Goal: Task Accomplishment & Management: Use online tool/utility

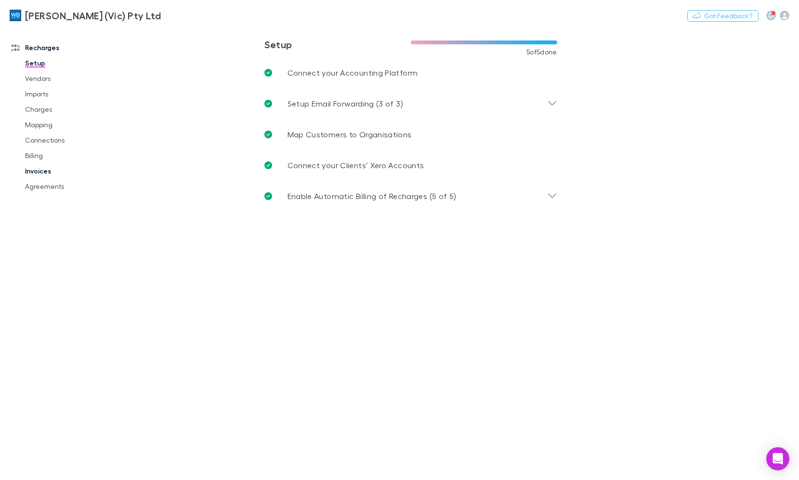
click at [37, 173] on link "Invoices" at bounding box center [71, 170] width 112 height 15
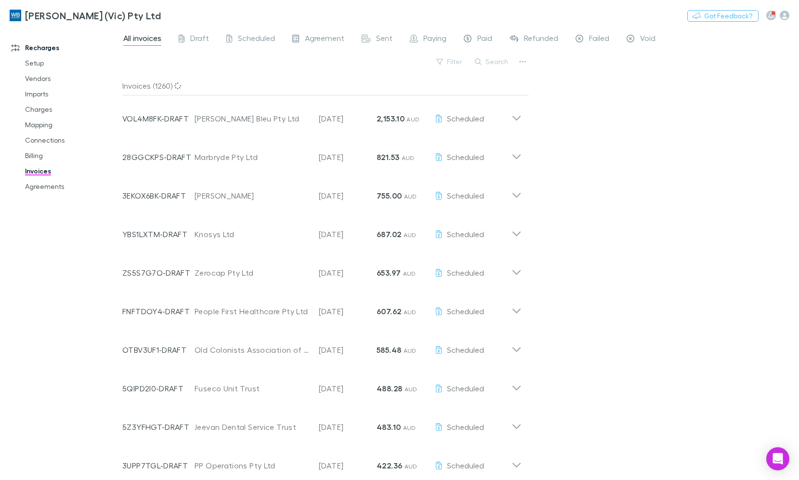
click at [493, 60] on button "Search" at bounding box center [492, 62] width 44 height 12
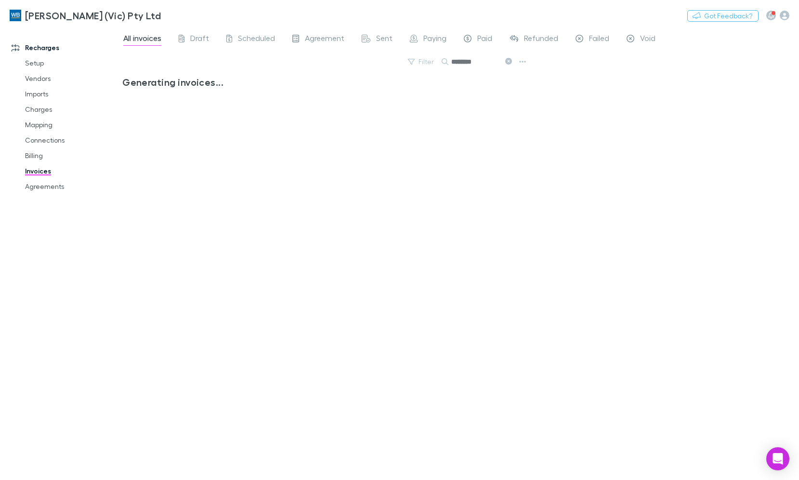
type input "********"
click at [39, 113] on link "Charges" at bounding box center [71, 109] width 112 height 15
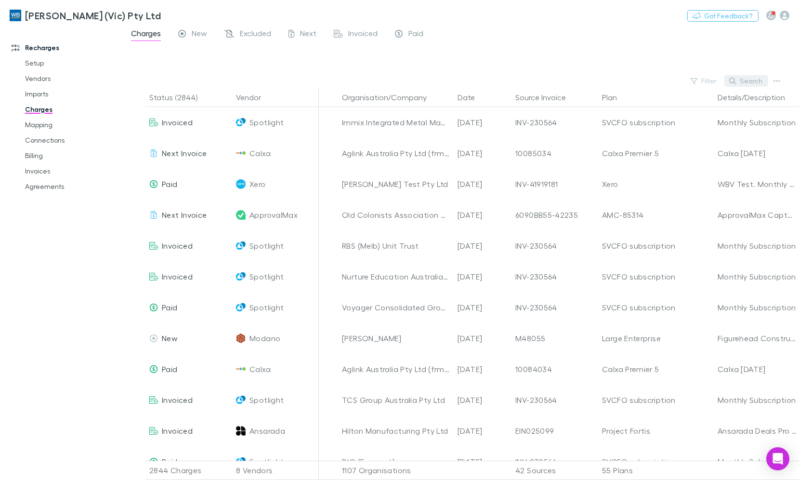
click at [758, 83] on button "Search" at bounding box center [747, 81] width 44 height 12
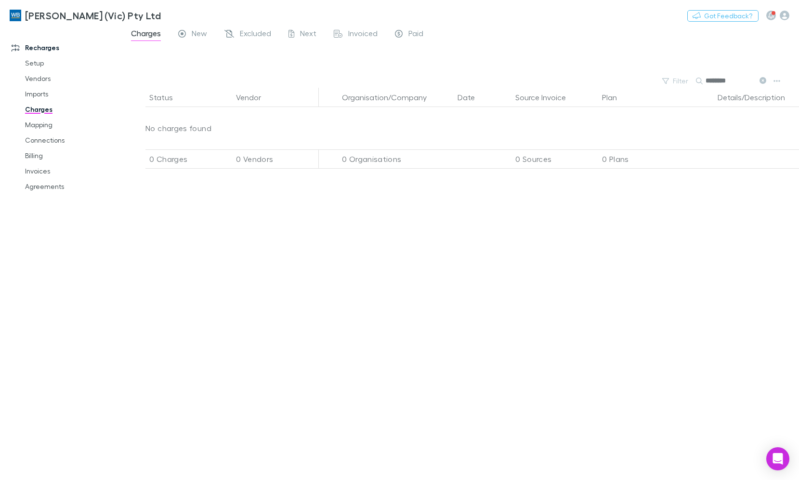
type input "********"
click at [763, 79] on icon at bounding box center [763, 80] width 7 height 7
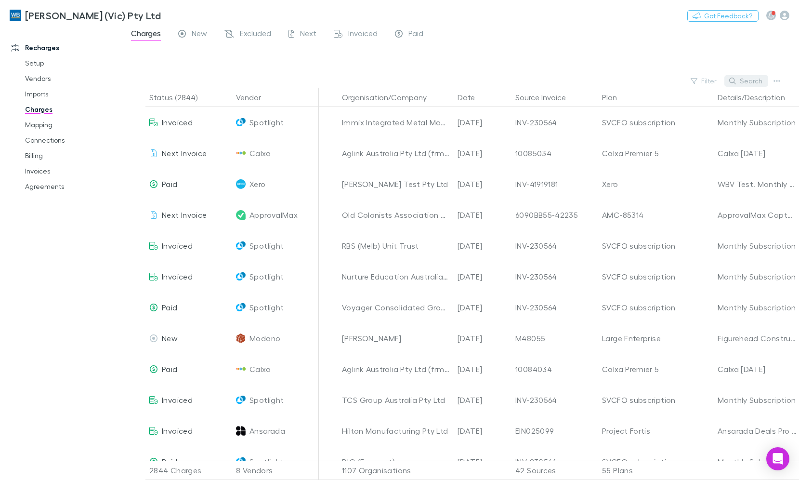
click at [750, 80] on button "Search" at bounding box center [747, 81] width 44 height 12
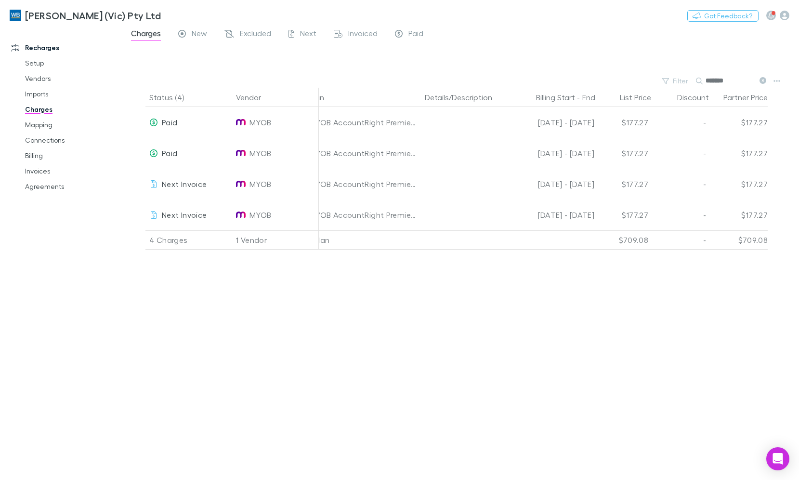
scroll to position [0, 302]
type input "*******"
click at [38, 174] on link "Invoices" at bounding box center [71, 170] width 112 height 15
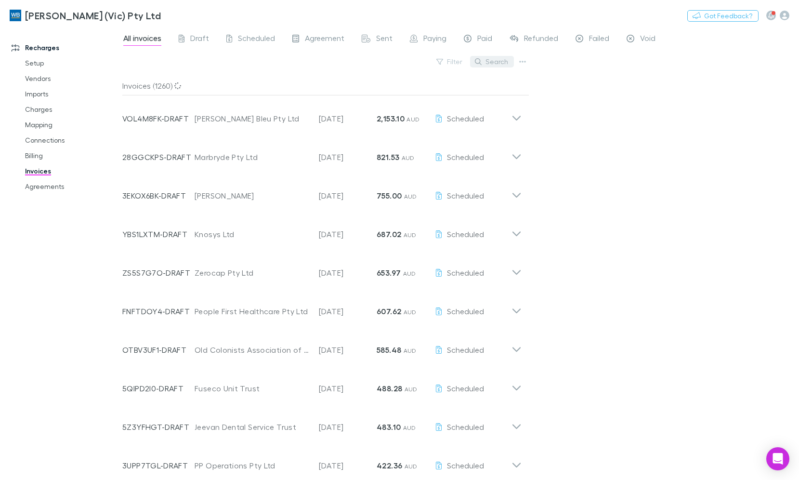
click at [505, 62] on button "Search" at bounding box center [492, 62] width 44 height 12
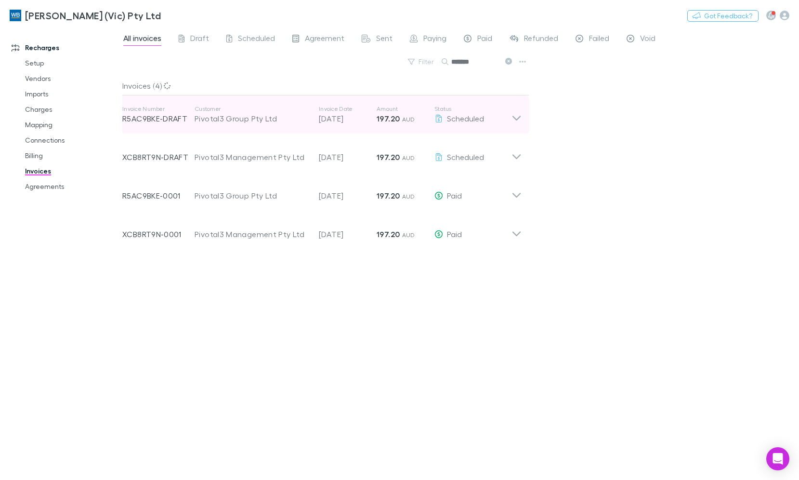
type input "*******"
click at [526, 124] on div "Invoice Number R5AC9BKE-DRAFT Customer Pivotal3 Group Pty Ltd Invoice Date 28 A…" at bounding box center [322, 114] width 415 height 39
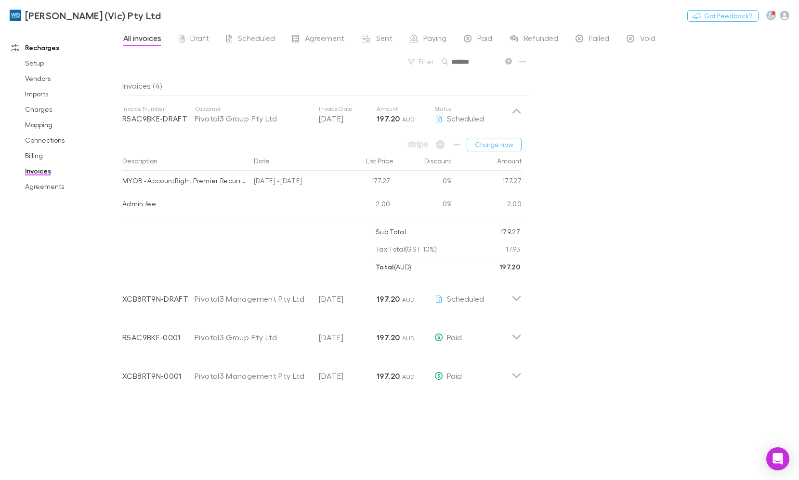
click at [510, 60] on icon at bounding box center [509, 61] width 7 height 7
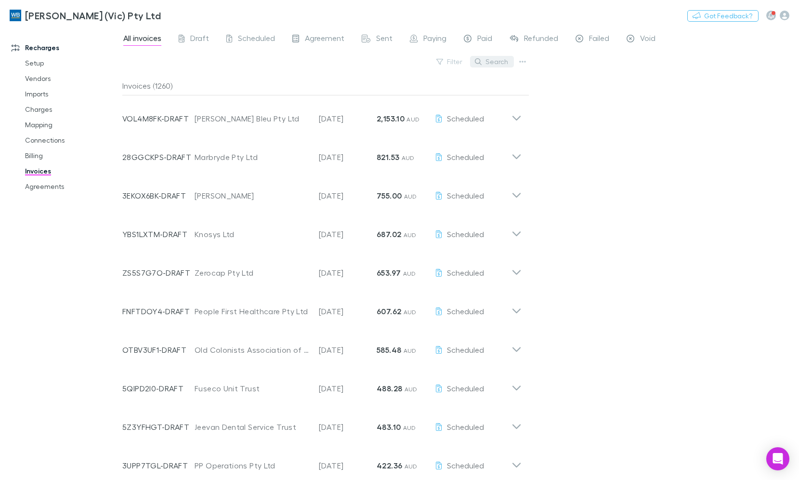
click at [490, 63] on button "Search" at bounding box center [492, 62] width 44 height 12
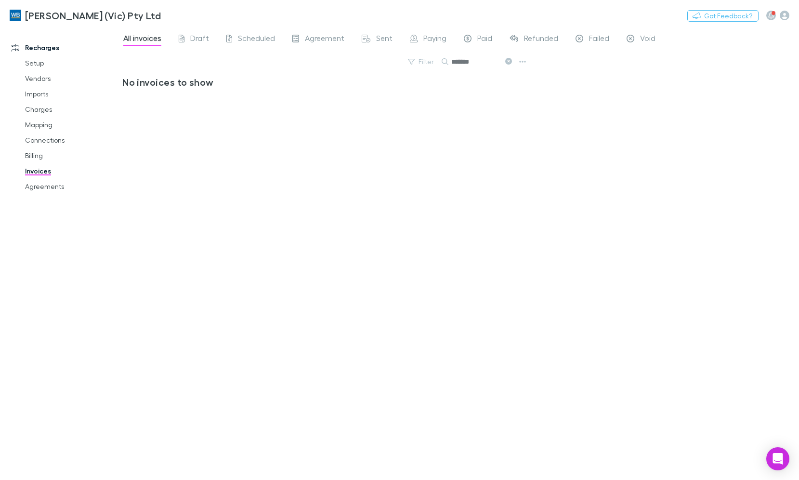
type input "*******"
click at [39, 191] on link "Agreements" at bounding box center [71, 186] width 112 height 15
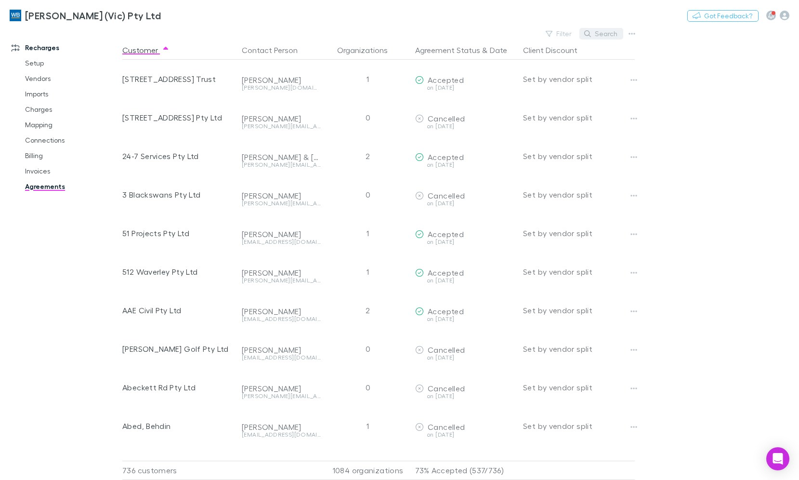
click at [606, 37] on button "Search" at bounding box center [602, 34] width 44 height 12
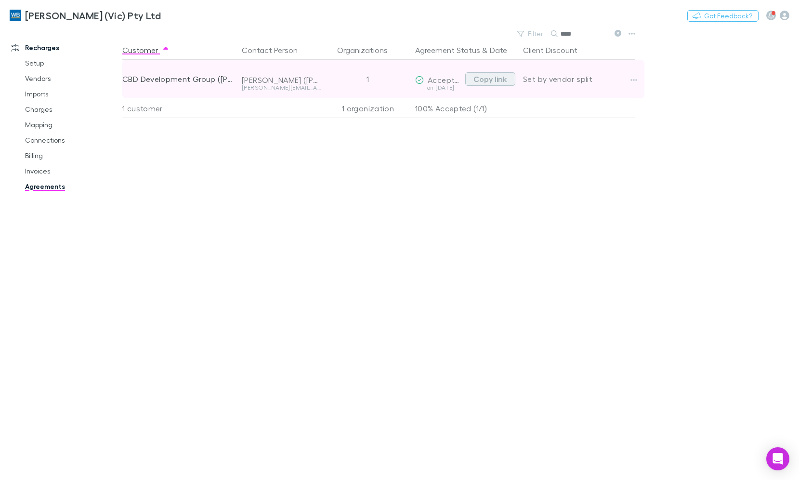
click at [483, 81] on button "Copy link" at bounding box center [491, 78] width 50 height 13
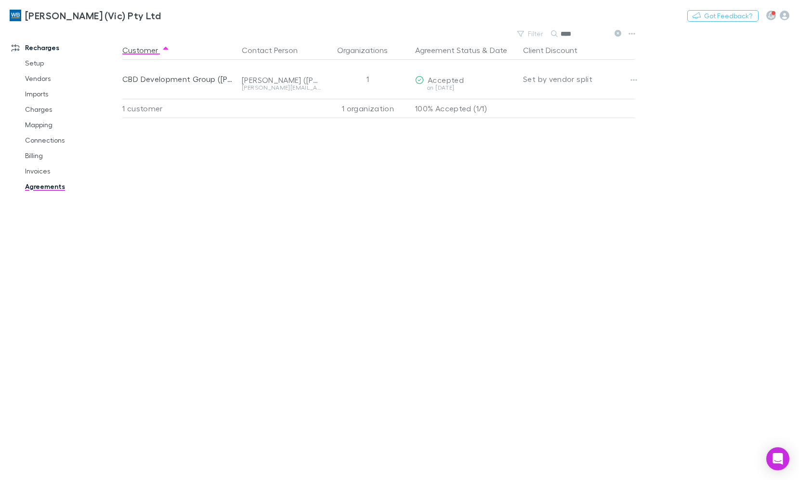
click at [585, 30] on input "****" at bounding box center [585, 33] width 48 height 13
type input "*******"
click at [45, 108] on link "Charges" at bounding box center [71, 109] width 112 height 15
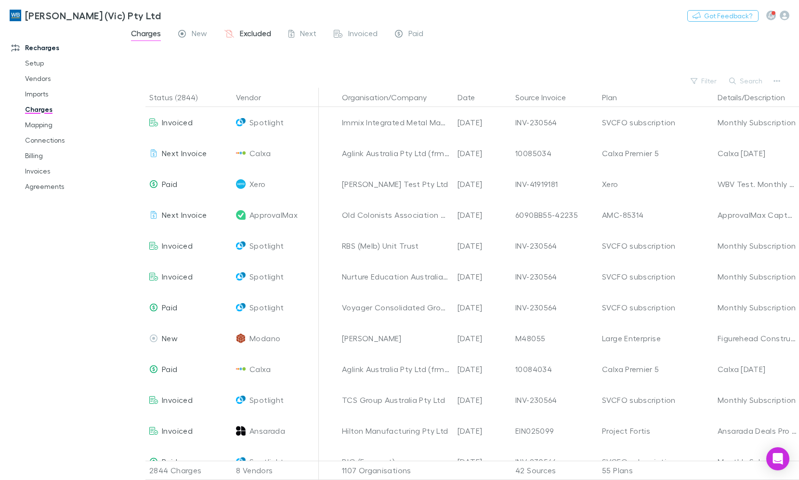
click at [264, 35] on span "Excluded" at bounding box center [255, 34] width 31 height 13
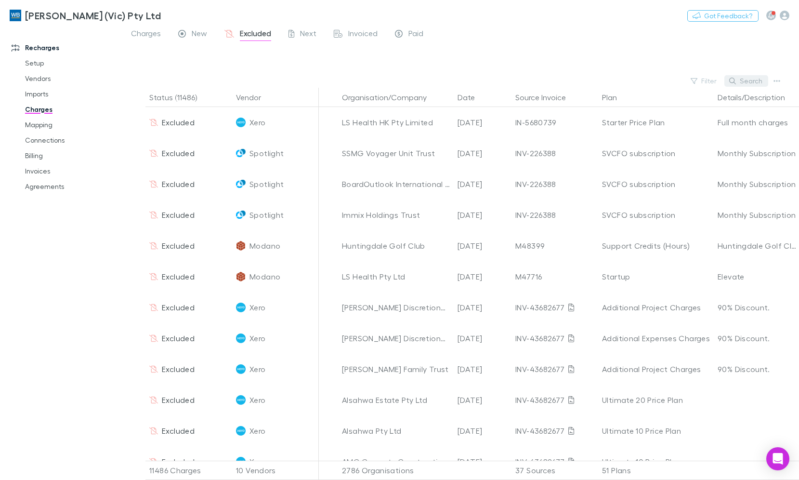
click at [740, 84] on button "Search" at bounding box center [747, 81] width 44 height 12
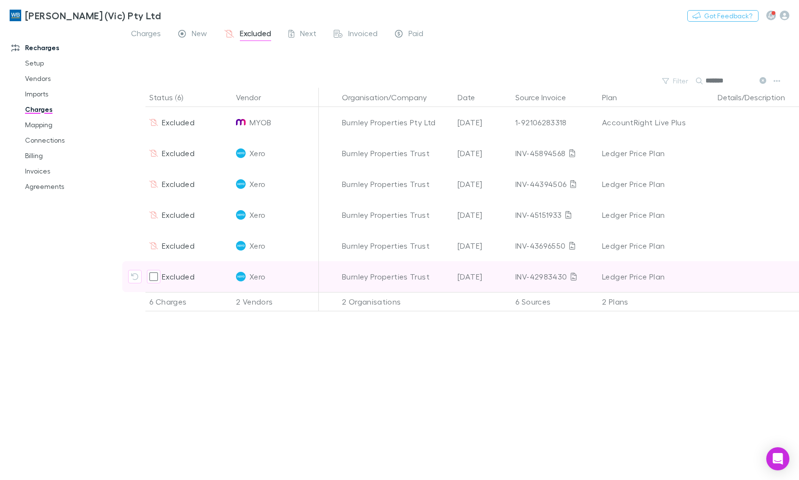
type input "*******"
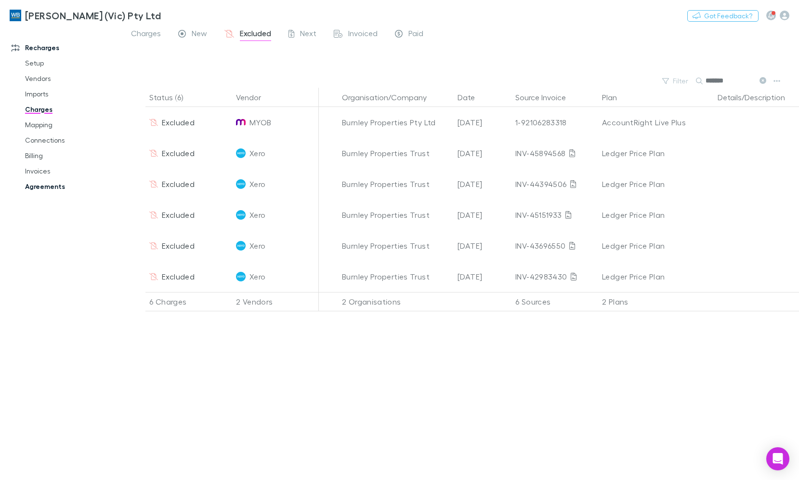
click at [53, 186] on link "Agreements" at bounding box center [71, 186] width 112 height 15
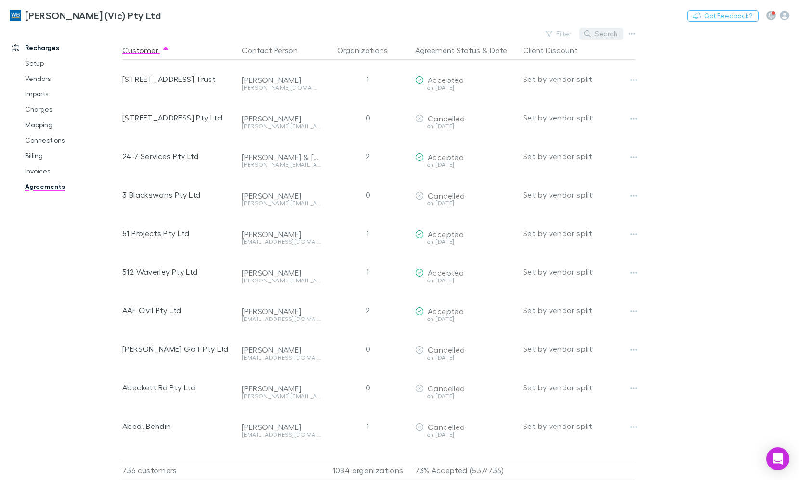
click at [597, 36] on button "Search" at bounding box center [602, 34] width 44 height 12
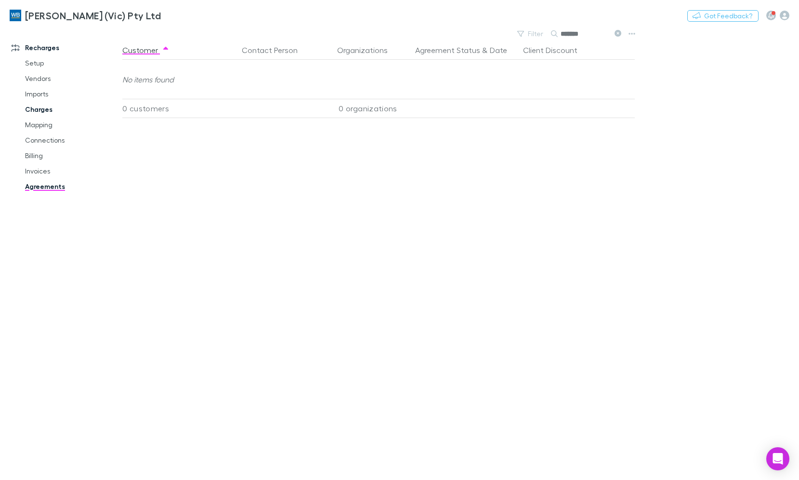
type input "*******"
click at [43, 106] on link "Charges" at bounding box center [71, 109] width 112 height 15
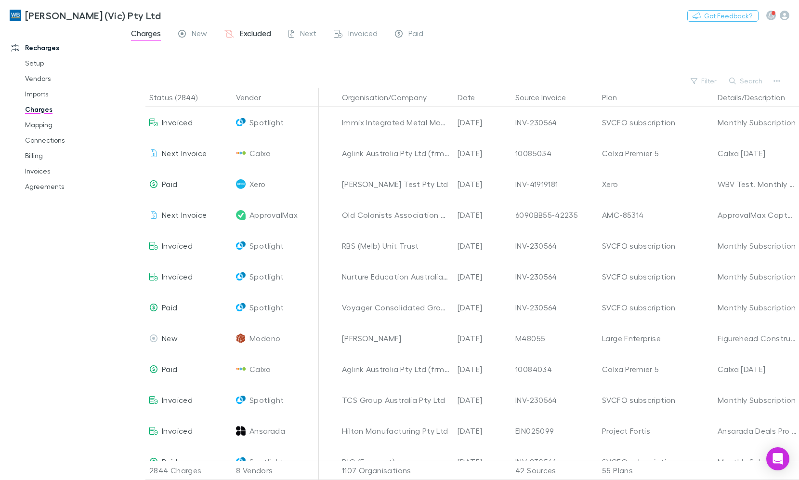
click at [244, 32] on span "Excluded" at bounding box center [255, 34] width 31 height 13
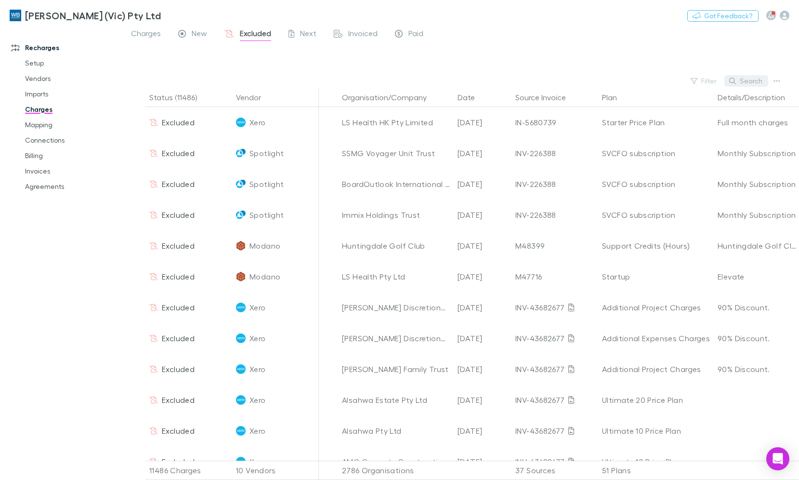
click at [762, 78] on button "Search" at bounding box center [747, 81] width 44 height 12
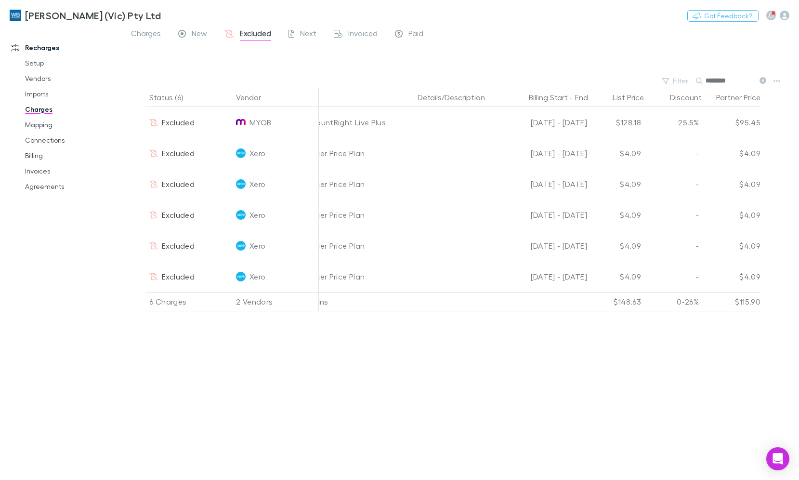
scroll to position [0, 302]
type input "********"
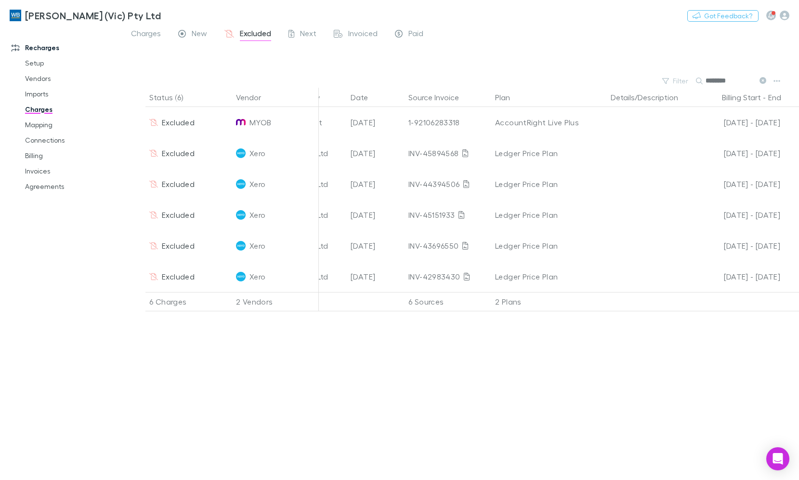
scroll to position [0, 0]
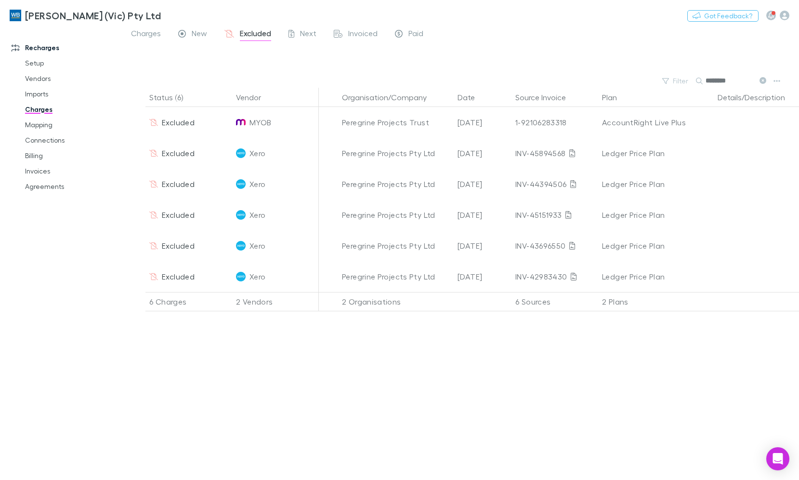
click at [37, 92] on link "Imports" at bounding box center [71, 93] width 112 height 15
click at [38, 97] on link "Imports" at bounding box center [71, 93] width 112 height 15
click at [39, 91] on link "Imports" at bounding box center [71, 93] width 112 height 15
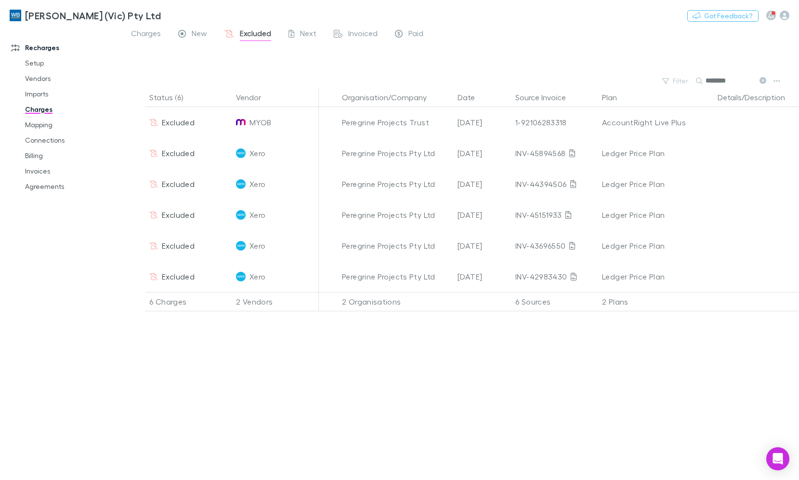
click at [39, 93] on link "Imports" at bounding box center [71, 93] width 112 height 15
click at [44, 131] on link "Mapping" at bounding box center [71, 124] width 112 height 15
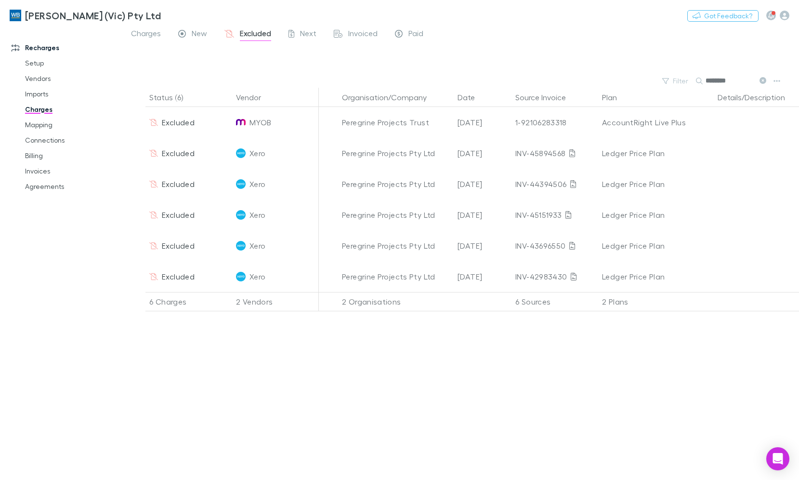
click at [44, 103] on link "Charges" at bounding box center [71, 109] width 112 height 15
click at [41, 93] on link "Imports" at bounding box center [71, 93] width 112 height 15
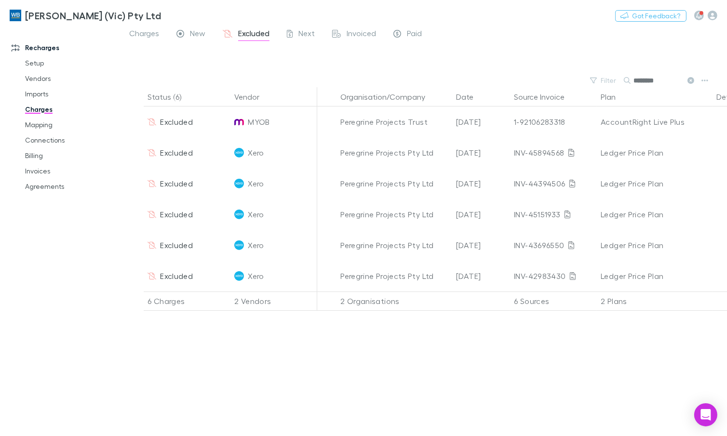
click at [35, 110] on link "Charges" at bounding box center [70, 109] width 110 height 15
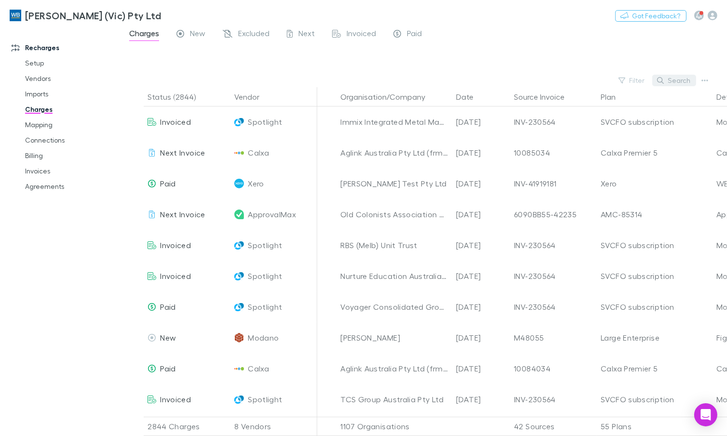
click at [679, 78] on button "Search" at bounding box center [674, 81] width 44 height 12
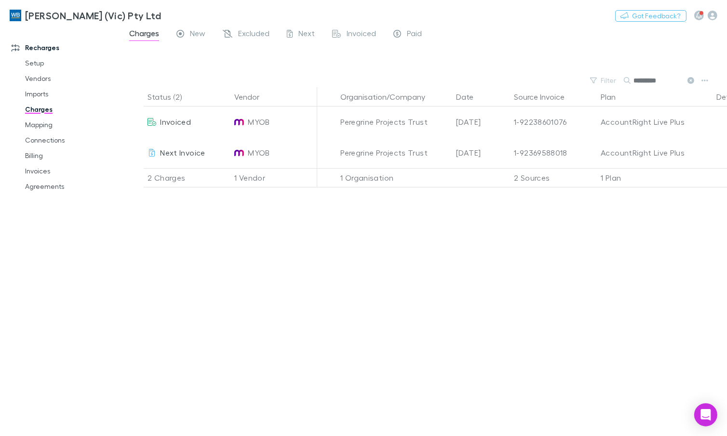
type input "*********"
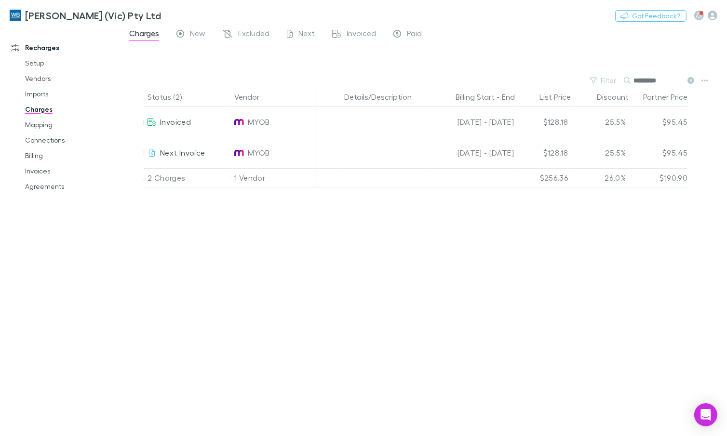
scroll to position [0, 39]
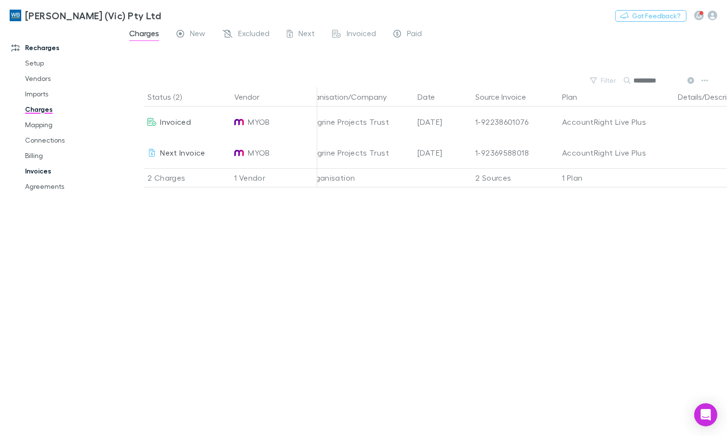
click at [44, 167] on link "Invoices" at bounding box center [70, 170] width 110 height 15
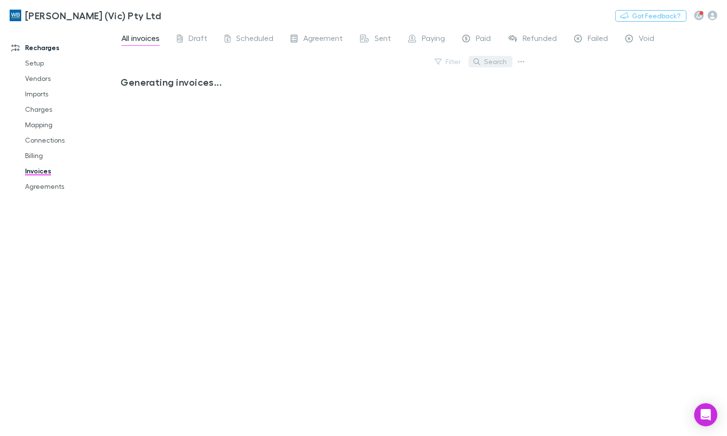
click at [488, 64] on button "Search" at bounding box center [490, 62] width 44 height 12
type input "*********"
click at [42, 112] on link "Charges" at bounding box center [70, 109] width 110 height 15
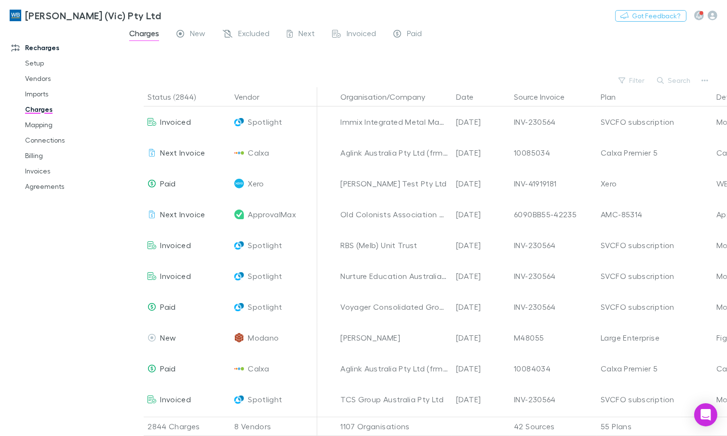
click at [670, 83] on button "Search" at bounding box center [674, 81] width 44 height 12
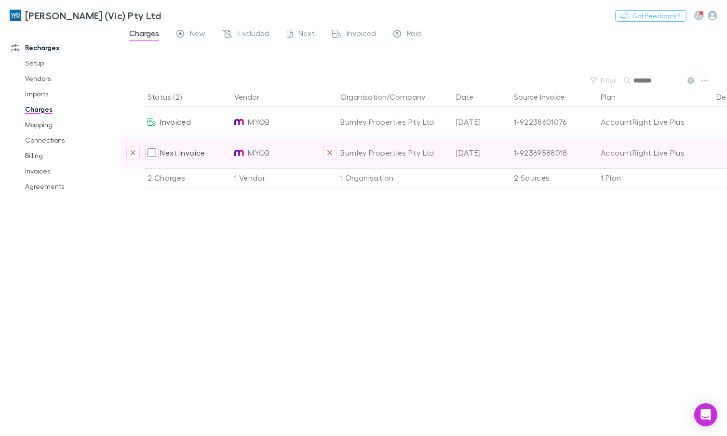
type input "*******"
drag, startPoint x: 440, startPoint y: 153, endPoint x: 341, endPoint y: 151, distance: 98.8
click at [341, 151] on div "Burnley Properties Pty Ltd" at bounding box center [394, 152] width 108 height 31
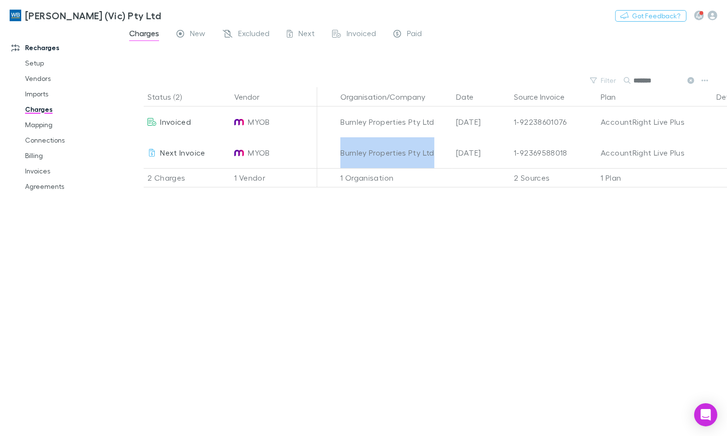
copy div "Burnley Properties Pty Ltd"
click at [39, 172] on link "Invoices" at bounding box center [70, 170] width 110 height 15
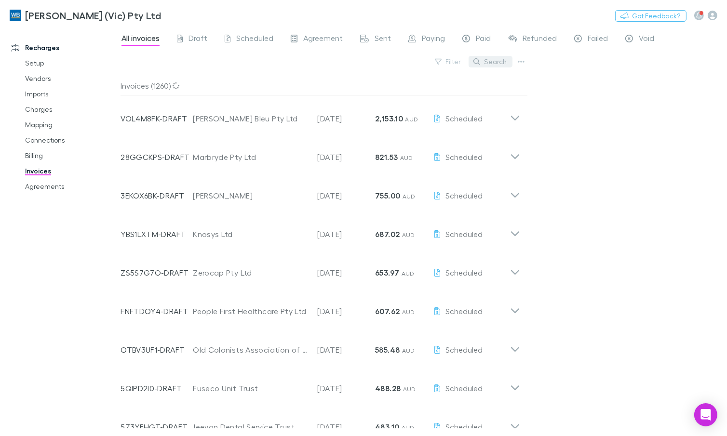
click at [498, 63] on button "Search" at bounding box center [490, 62] width 44 height 12
paste input "**********"
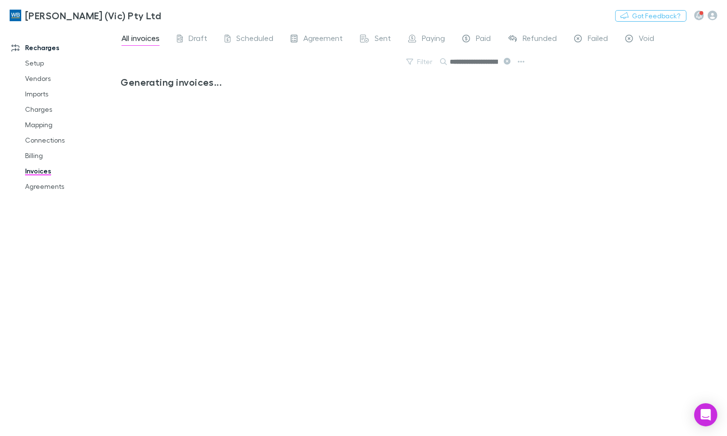
scroll to position [0, 26]
type input "**********"
click at [48, 188] on link "Agreements" at bounding box center [70, 186] width 110 height 15
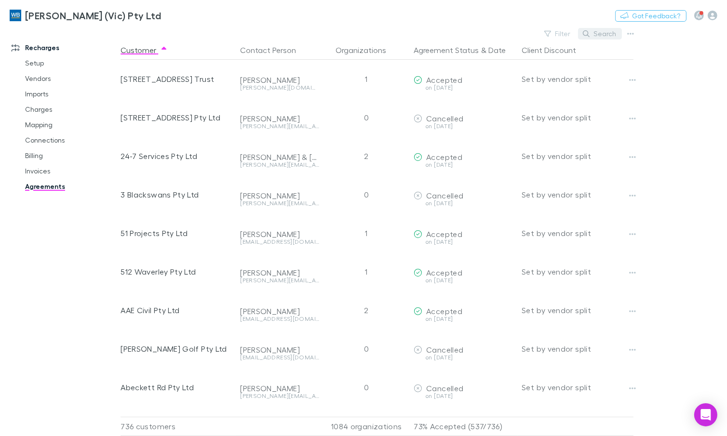
click at [605, 31] on button "Search" at bounding box center [600, 34] width 44 height 12
paste input "**********"
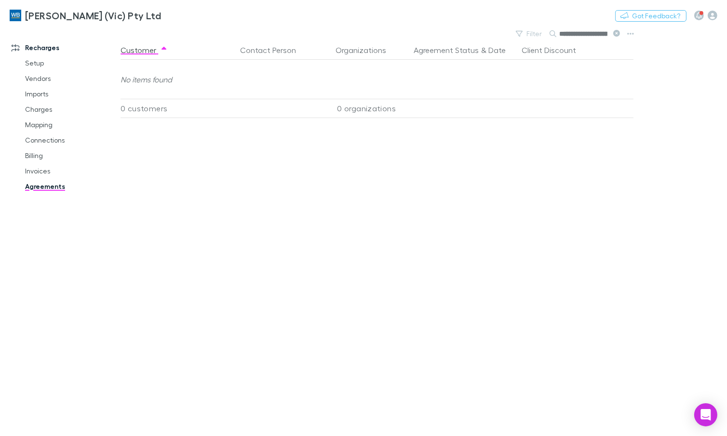
scroll to position [0, 26]
type input "**********"
click at [35, 158] on link "Billing" at bounding box center [70, 155] width 110 height 15
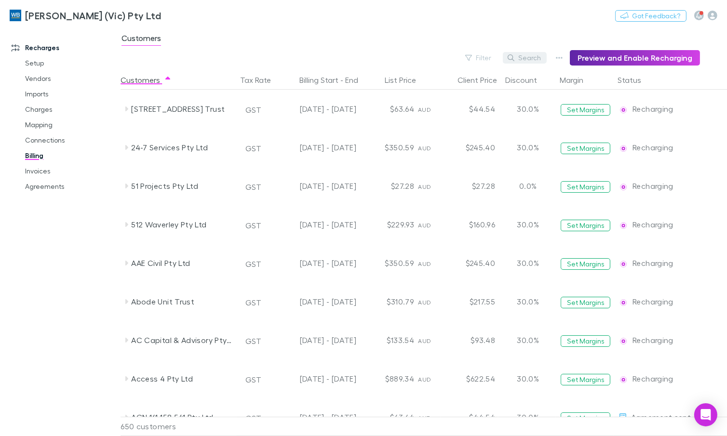
click at [532, 57] on button "Search" at bounding box center [525, 58] width 44 height 12
paste input "**********"
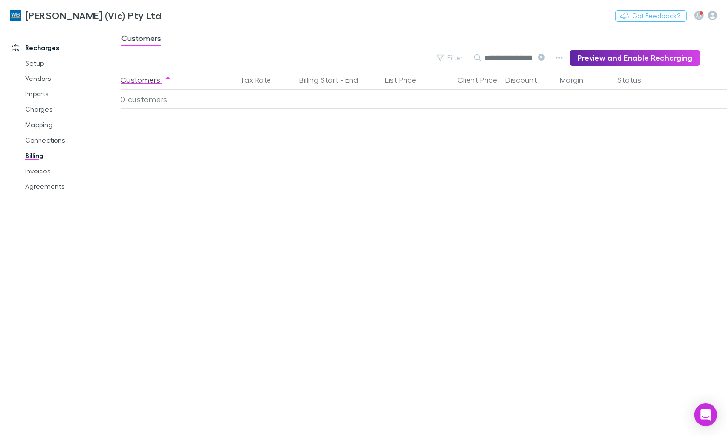
scroll to position [0, 26]
type input "**********"
click at [43, 143] on link "Connections" at bounding box center [70, 140] width 110 height 15
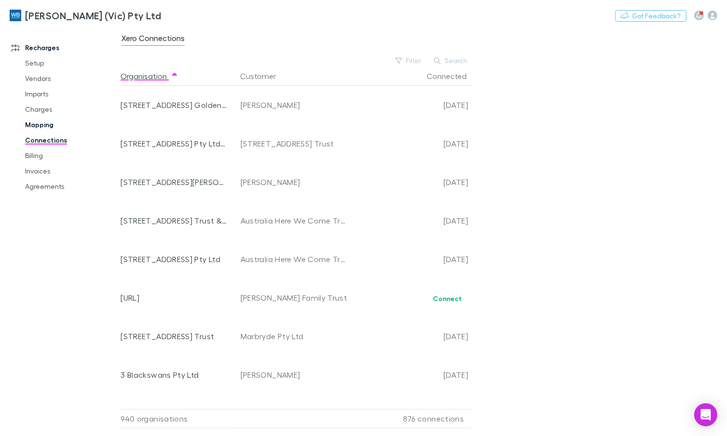
click at [40, 120] on link "Mapping" at bounding box center [70, 124] width 110 height 15
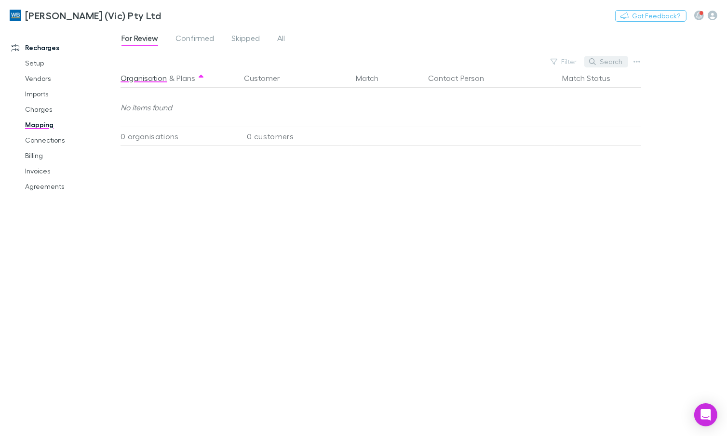
click at [602, 59] on button "Search" at bounding box center [606, 62] width 44 height 12
paste input "**********"
type input "**********"
click at [277, 42] on span "All" at bounding box center [281, 39] width 8 height 13
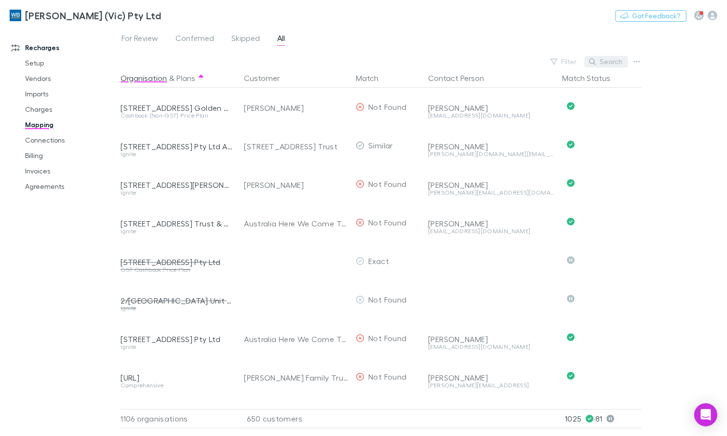
click at [600, 57] on button "Search" at bounding box center [606, 62] width 44 height 12
paste input "**********"
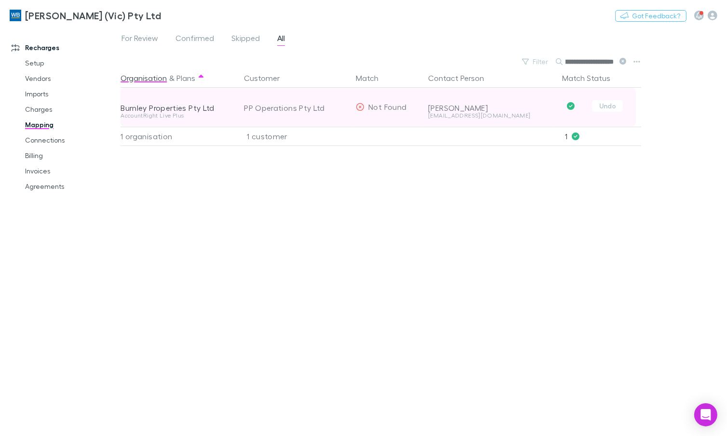
type input "**********"
drag, startPoint x: 327, startPoint y: 108, endPoint x: 243, endPoint y: 109, distance: 84.3
click at [243, 109] on div "PP Operations Pty Ltd" at bounding box center [294, 108] width 108 height 40
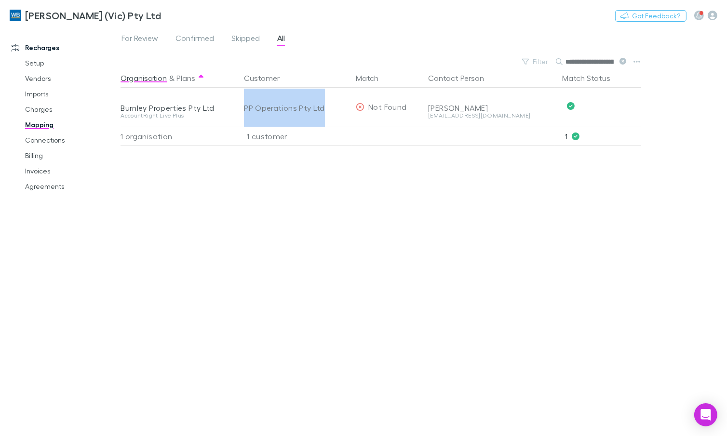
copy div "PP Operations Pty Ltd"
click at [45, 190] on link "Agreements" at bounding box center [70, 186] width 110 height 15
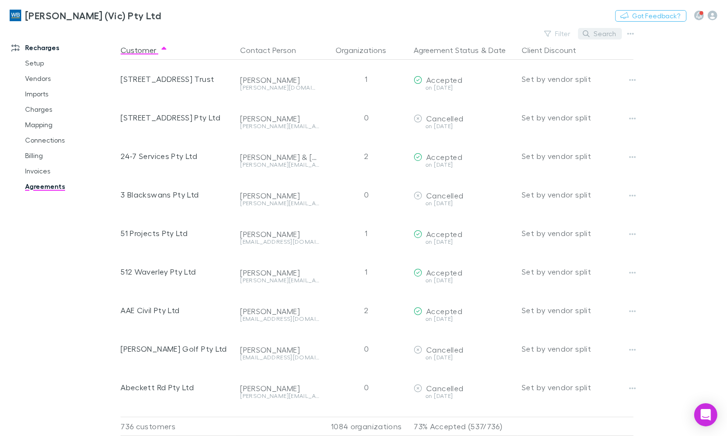
click at [605, 37] on button "Search" at bounding box center [600, 34] width 44 height 12
paste input "**********"
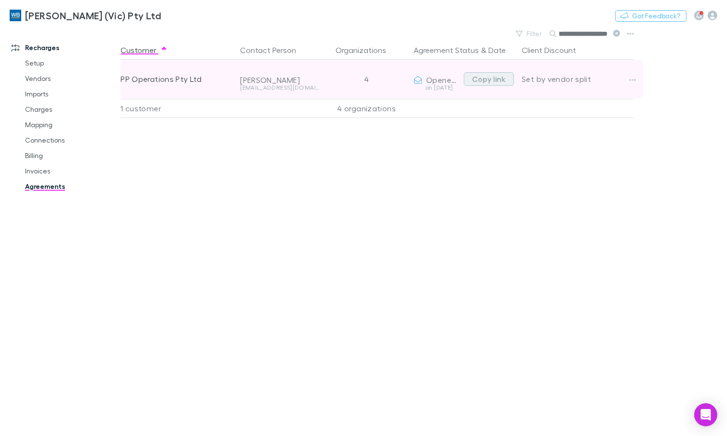
type input "**********"
click at [498, 79] on button "Copy link" at bounding box center [489, 78] width 50 height 13
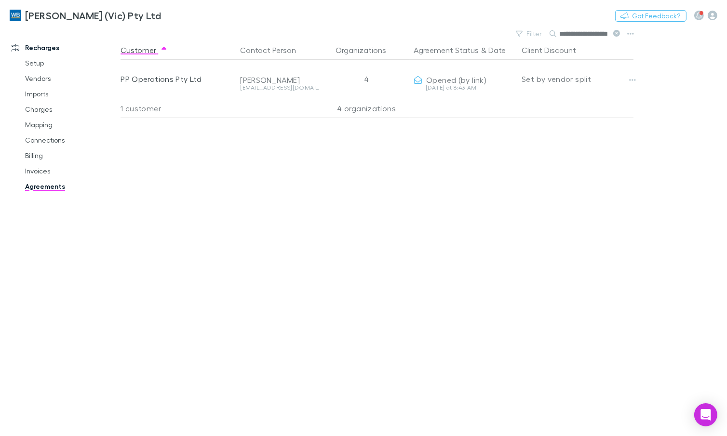
scroll to position [0, 15]
click at [42, 113] on link "Charges" at bounding box center [70, 109] width 110 height 15
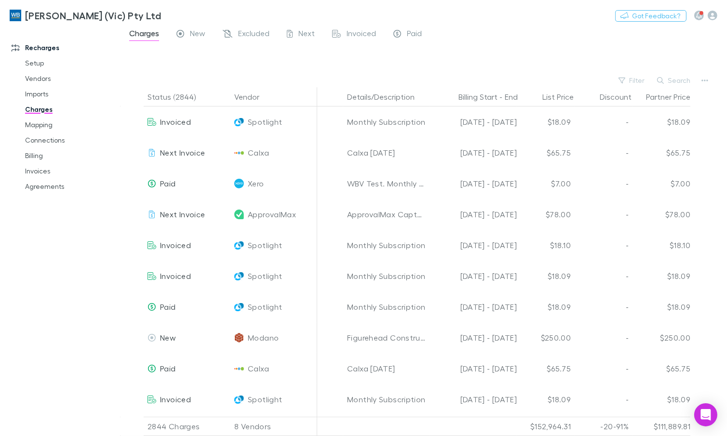
scroll to position [0, 372]
click at [40, 96] on link "Imports" at bounding box center [70, 93] width 110 height 15
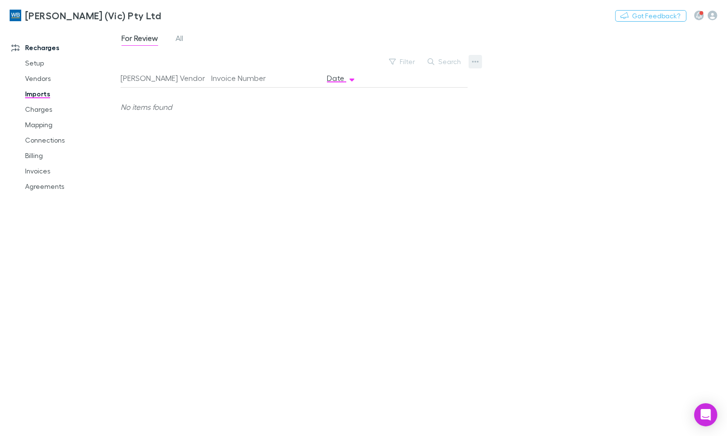
click at [470, 60] on button "button" at bounding box center [474, 61] width 13 height 13
click at [416, 78] on p "Custom CSV Import" at bounding box center [415, 82] width 117 height 12
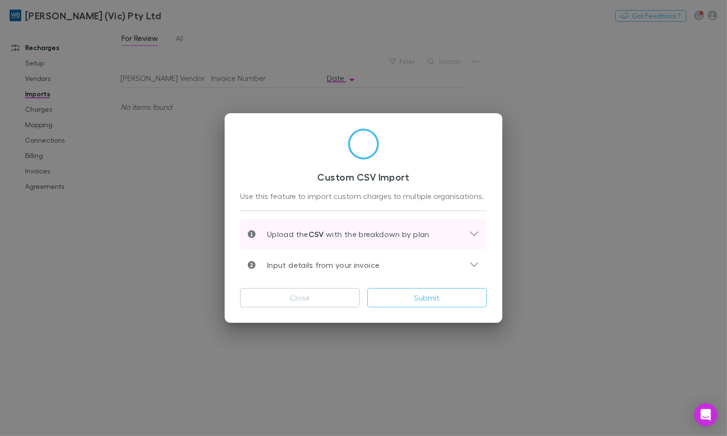
click at [471, 230] on icon at bounding box center [474, 234] width 10 height 12
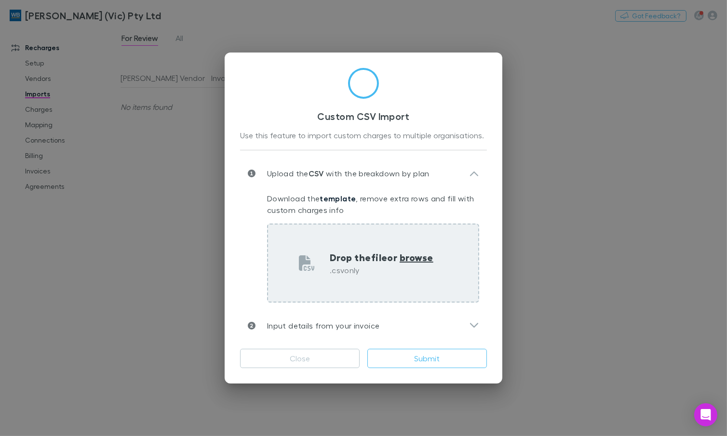
click at [368, 278] on div "Drop the file or browse .csv only" at bounding box center [373, 263] width 212 height 79
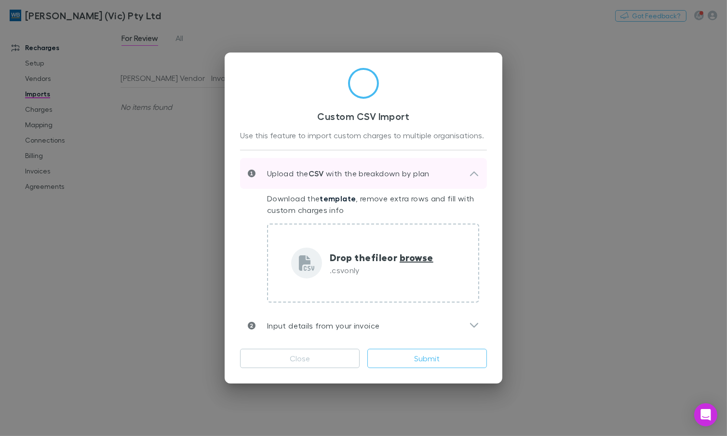
click at [405, 187] on div "Upload the CSV with the breakdown by plan" at bounding box center [363, 173] width 247 height 31
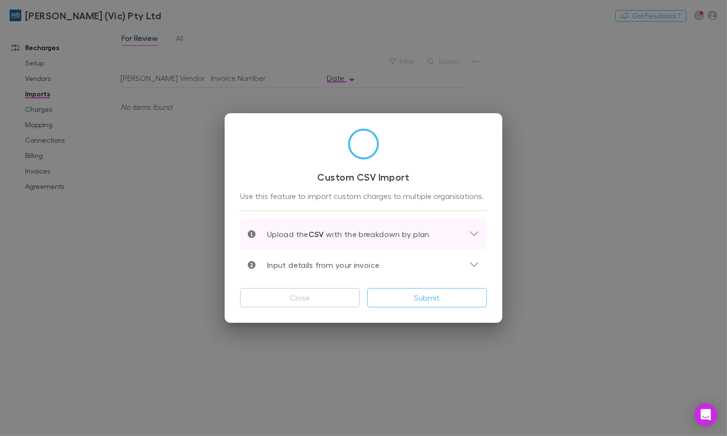
click at [403, 244] on div "Upload the CSV with the breakdown by plan" at bounding box center [363, 234] width 247 height 31
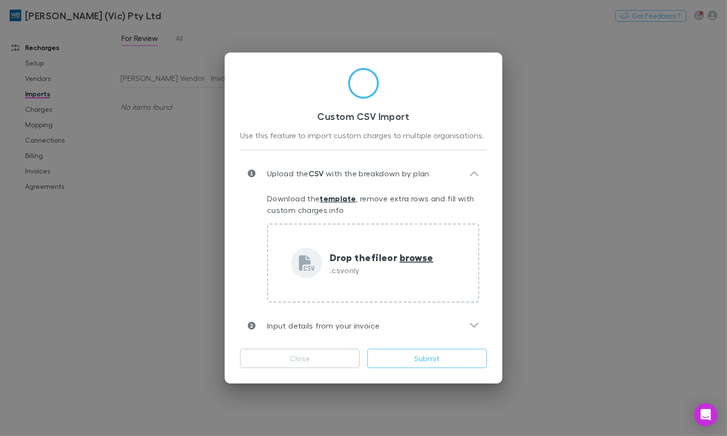
click at [337, 196] on link "template" at bounding box center [338, 199] width 36 height 10
click at [334, 355] on button "Close" at bounding box center [300, 358] width 120 height 19
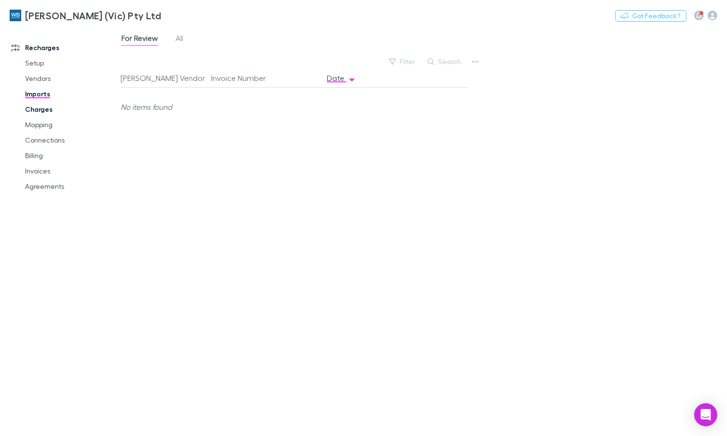
click at [36, 110] on link "Charges" at bounding box center [70, 109] width 110 height 15
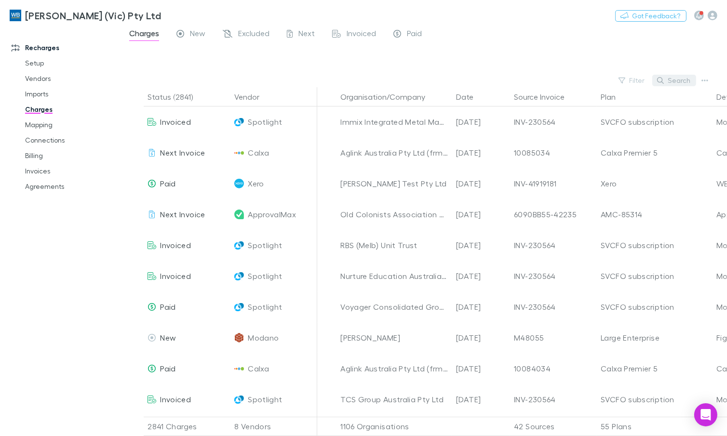
click at [667, 83] on button "Search" at bounding box center [674, 81] width 44 height 12
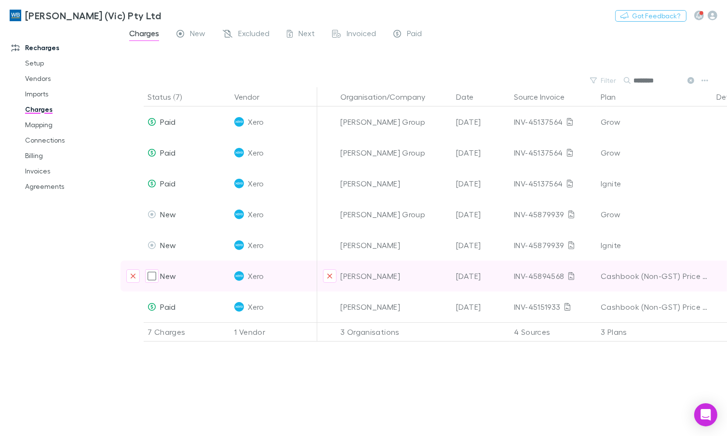
type input "********"
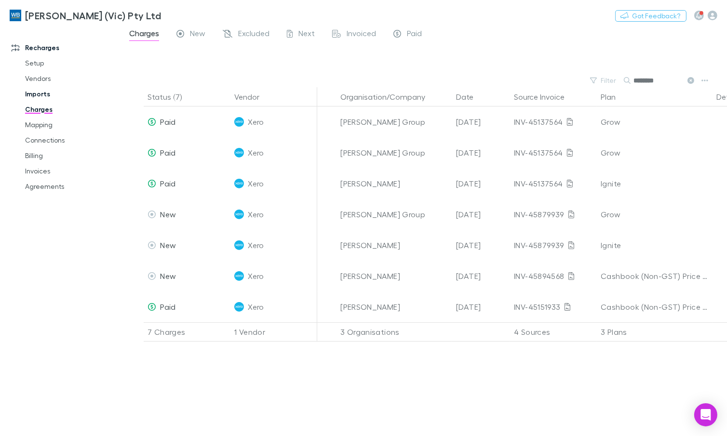
click at [35, 108] on link "Charges" at bounding box center [70, 109] width 110 height 15
click at [44, 96] on link "Imports" at bounding box center [70, 93] width 110 height 15
click at [43, 95] on link "Imports" at bounding box center [70, 93] width 110 height 15
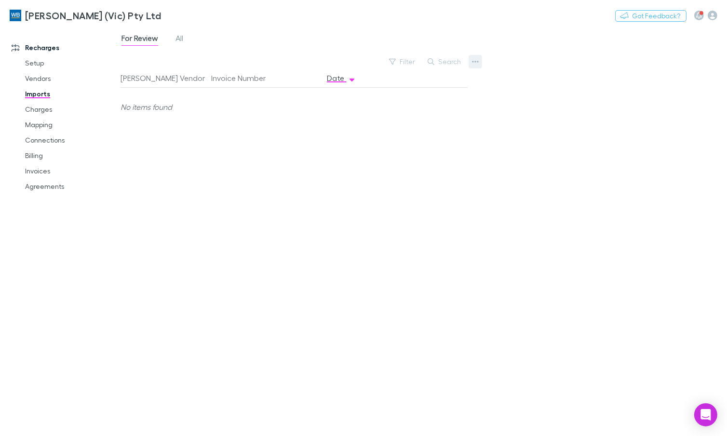
click at [472, 65] on icon "button" at bounding box center [475, 62] width 7 height 8
click at [408, 86] on p "Custom CSV Import" at bounding box center [415, 82] width 117 height 12
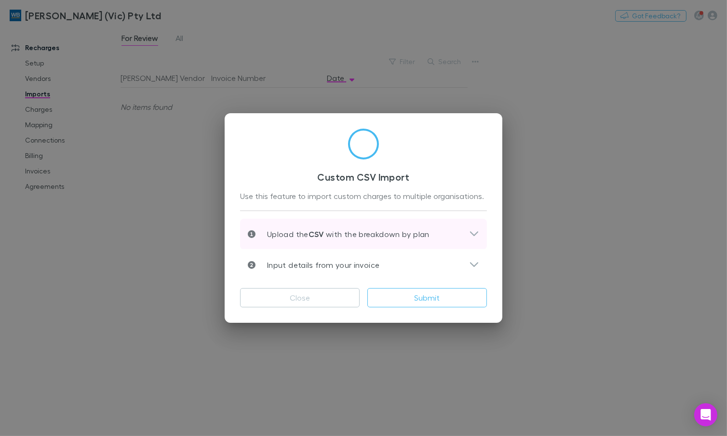
click at [480, 232] on div "Upload the CSV with the breakdown by plan" at bounding box center [363, 234] width 247 height 31
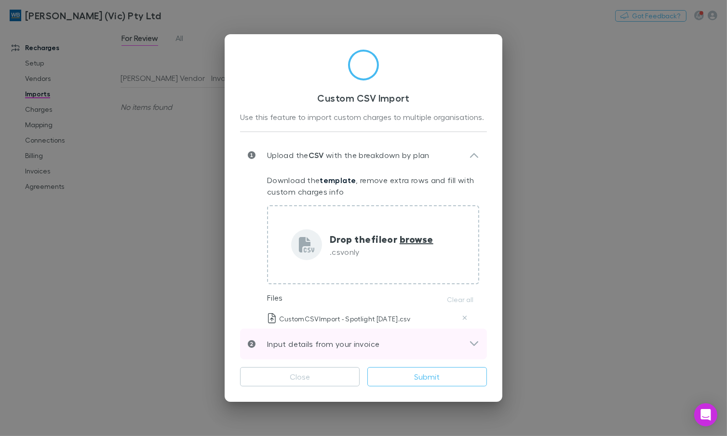
click at [469, 342] on icon at bounding box center [474, 344] width 10 height 12
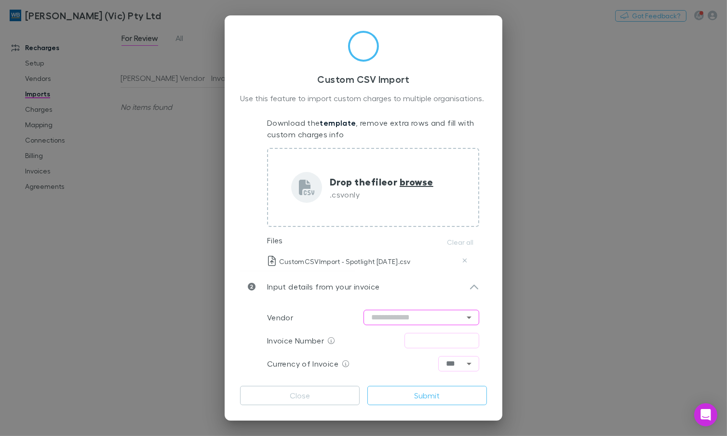
scroll to position [81, 0]
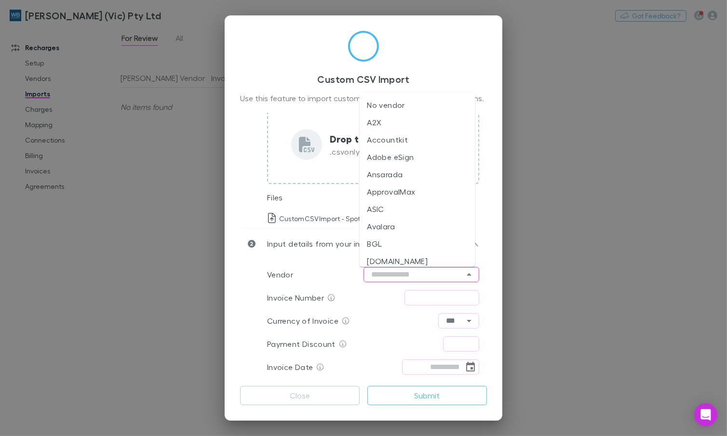
click at [443, 278] on input "text" at bounding box center [421, 274] width 116 height 15
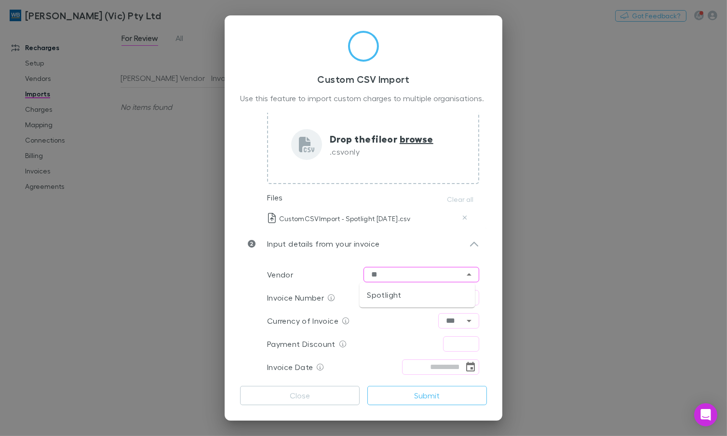
click at [438, 294] on li "Spotlight" at bounding box center [417, 294] width 116 height 17
type input "*********"
click at [423, 296] on input "text" at bounding box center [441, 297] width 75 height 15
type input "**********"
click at [371, 340] on div "Payment Discount ​" at bounding box center [373, 344] width 212 height 23
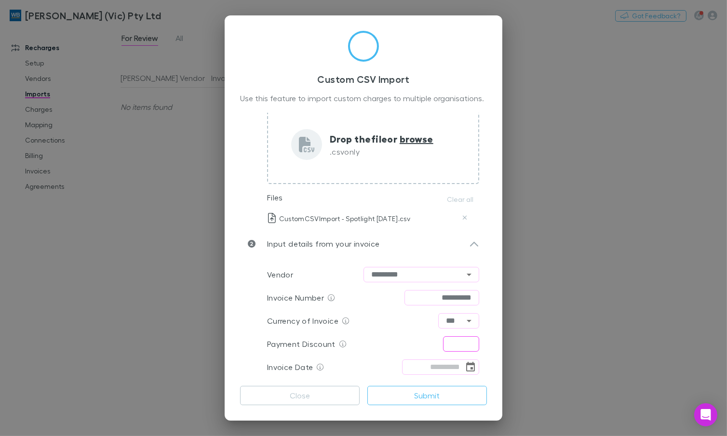
click at [459, 339] on input "text" at bounding box center [461, 343] width 36 height 15
type input "****"
click at [421, 364] on input "tel" at bounding box center [433, 367] width 62 height 15
click at [464, 368] on button "Choose date" at bounding box center [470, 366] width 13 height 13
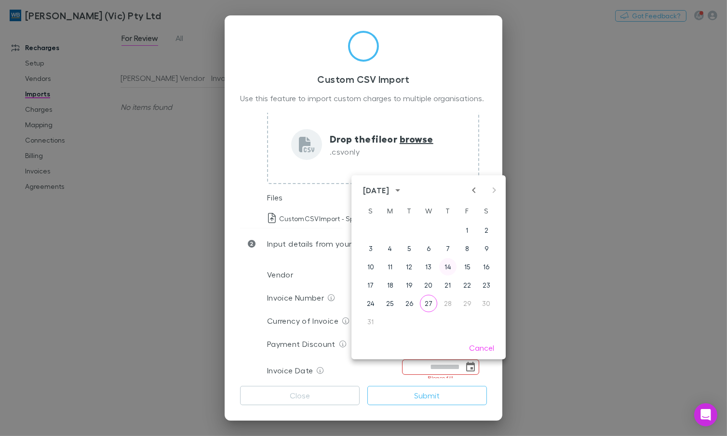
click at [453, 265] on button "14" at bounding box center [447, 266] width 17 height 17
type input "**********"
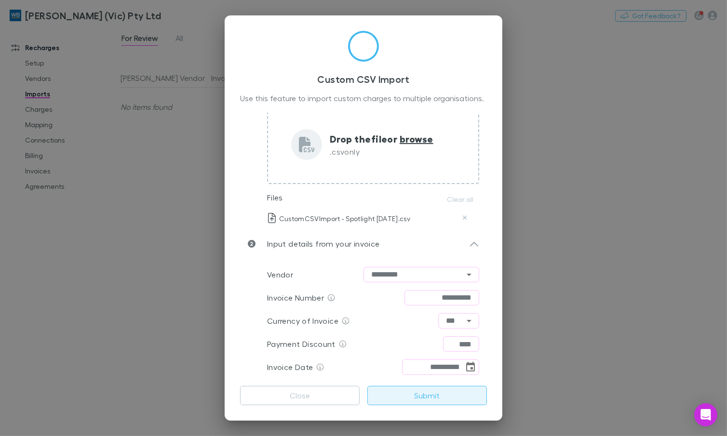
click at [421, 396] on button "Submit" at bounding box center [427, 395] width 120 height 19
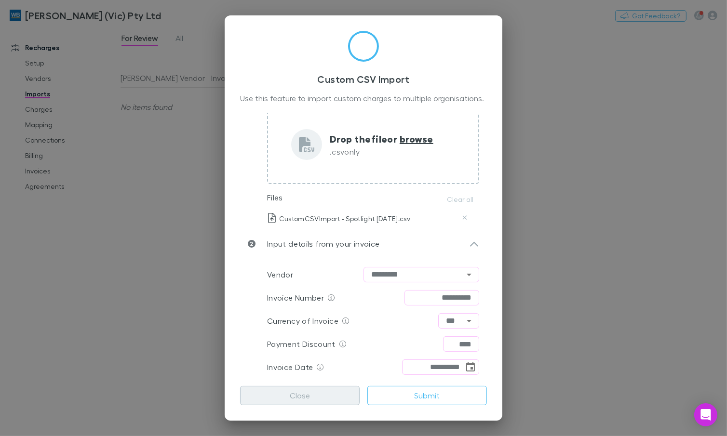
click at [297, 393] on button "Close" at bounding box center [300, 395] width 120 height 19
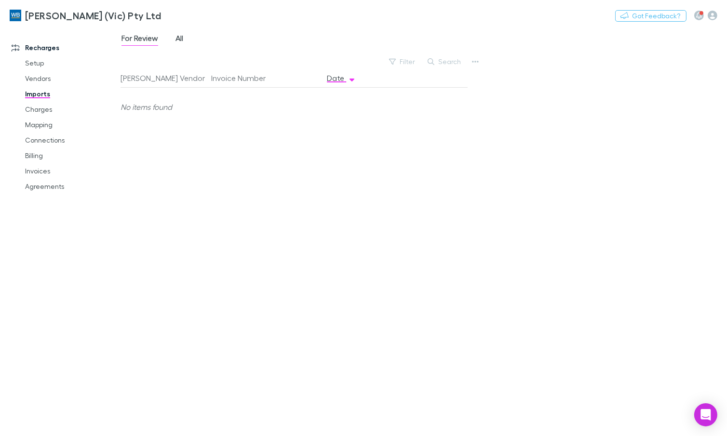
click at [179, 44] on span "All" at bounding box center [179, 39] width 8 height 13
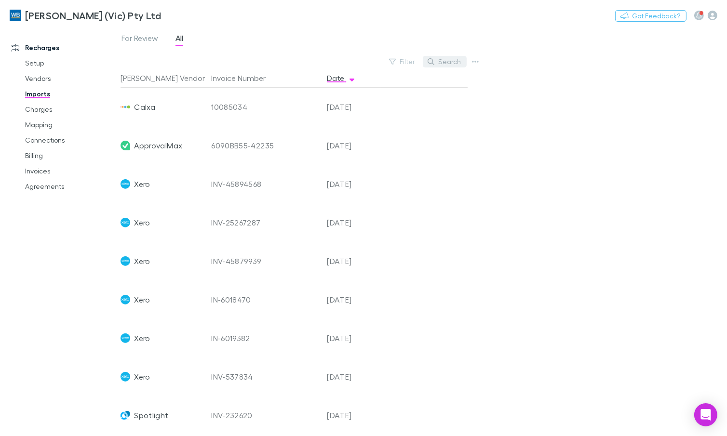
click at [443, 64] on button "Search" at bounding box center [445, 62] width 44 height 12
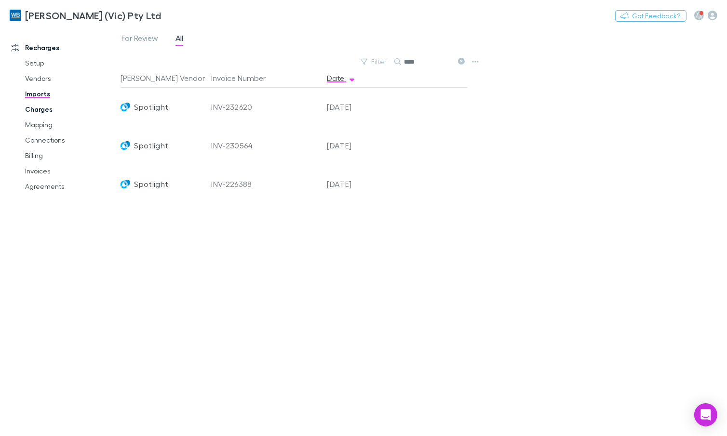
type input "****"
click at [34, 114] on link "Charges" at bounding box center [70, 109] width 110 height 15
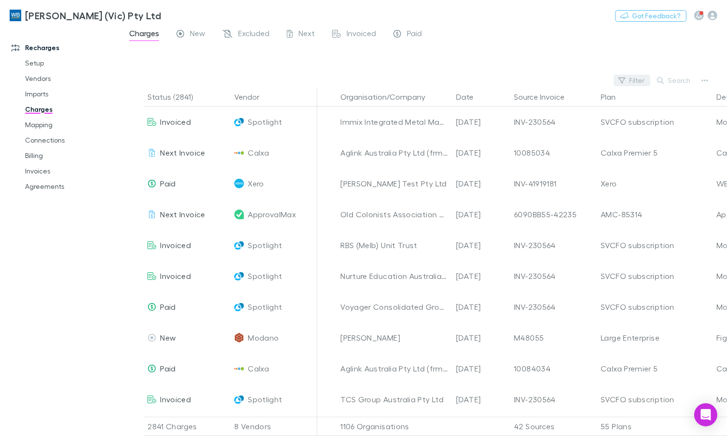
click at [638, 78] on button "Filter" at bounding box center [631, 81] width 37 height 12
click at [635, 82] on div at bounding box center [363, 218] width 727 height 436
click at [635, 82] on button "Filter" at bounding box center [631, 81] width 37 height 12
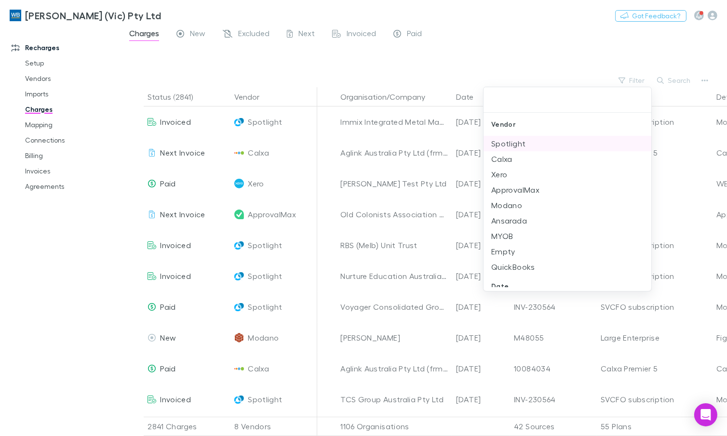
click at [513, 145] on li "Spotlight" at bounding box center [567, 143] width 168 height 15
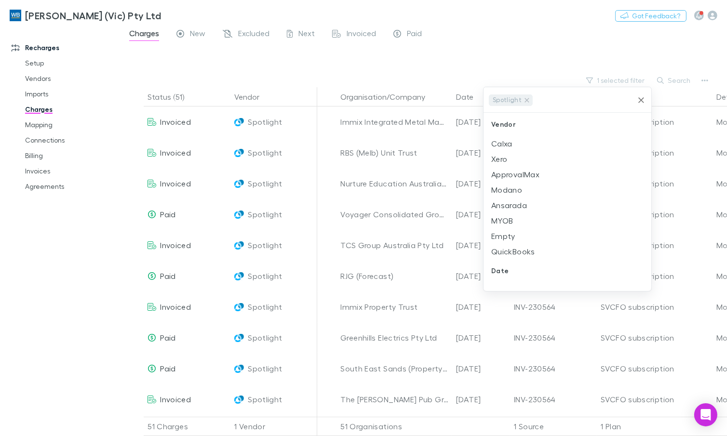
click at [422, 34] on div at bounding box center [363, 218] width 727 height 436
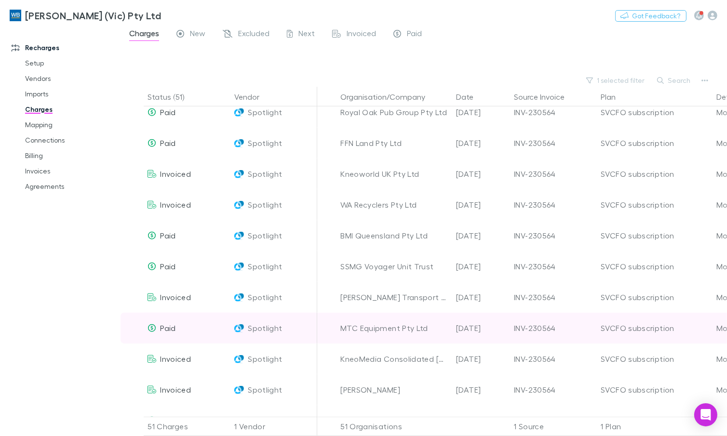
scroll to position [1272, 0]
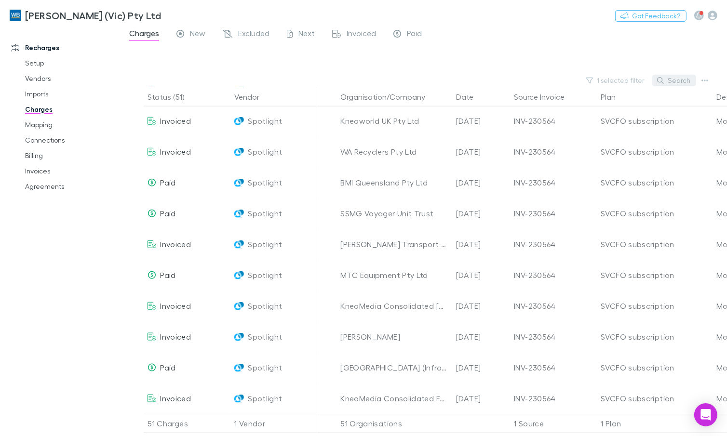
click at [673, 80] on button "Search" at bounding box center [674, 81] width 44 height 12
drag, startPoint x: 661, startPoint y: 82, endPoint x: 609, endPoint y: 82, distance: 51.6
click at [609, 82] on div "1 selected filter Search ******" at bounding box center [423, 80] width 606 height 13
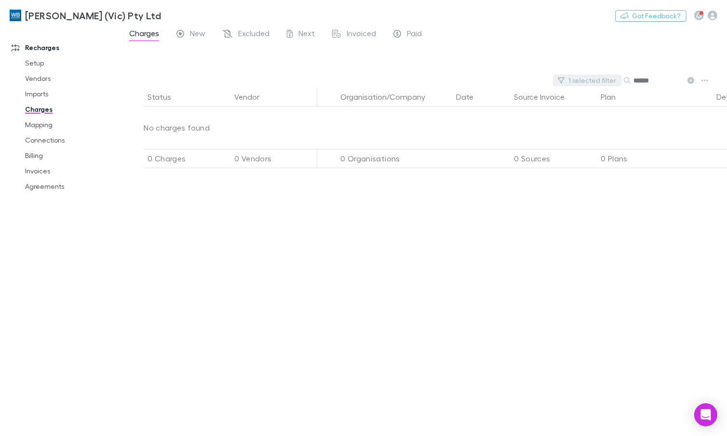
type input "******"
click at [342, 245] on div "Status Vendor Organisation/Company Date Source Invoice Plan Details/Description…" at bounding box center [423, 261] width 606 height 349
click at [36, 109] on link "Charges" at bounding box center [70, 109] width 110 height 15
click at [37, 170] on link "Invoices" at bounding box center [70, 170] width 110 height 15
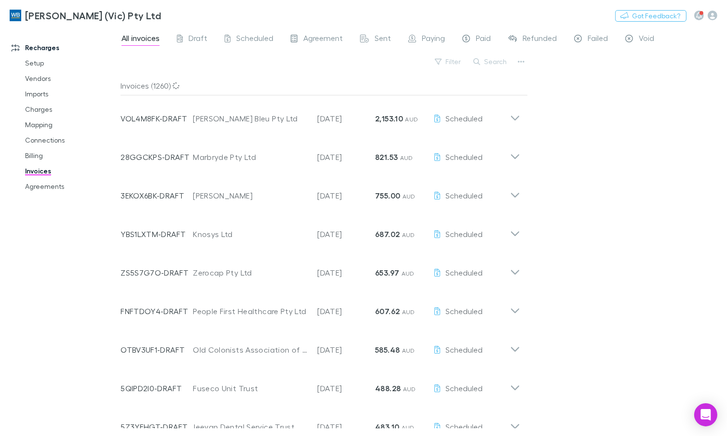
click at [34, 171] on link "Invoices" at bounding box center [70, 170] width 110 height 15
click at [493, 58] on button "Search" at bounding box center [490, 62] width 44 height 12
click at [497, 67] on input "text" at bounding box center [474, 61] width 48 height 13
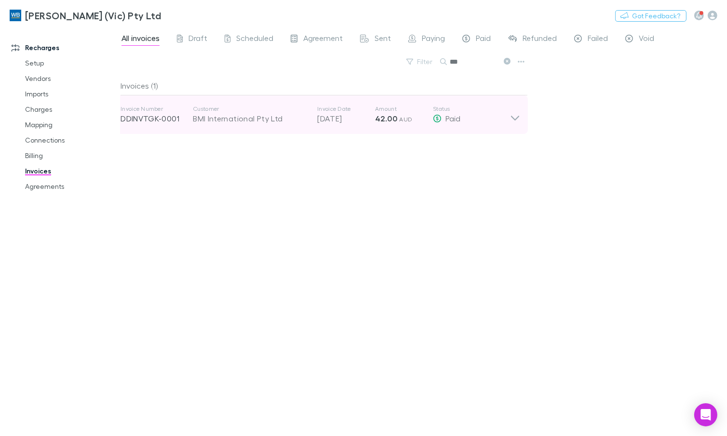
type input "***"
click at [517, 120] on icon at bounding box center [515, 114] width 10 height 19
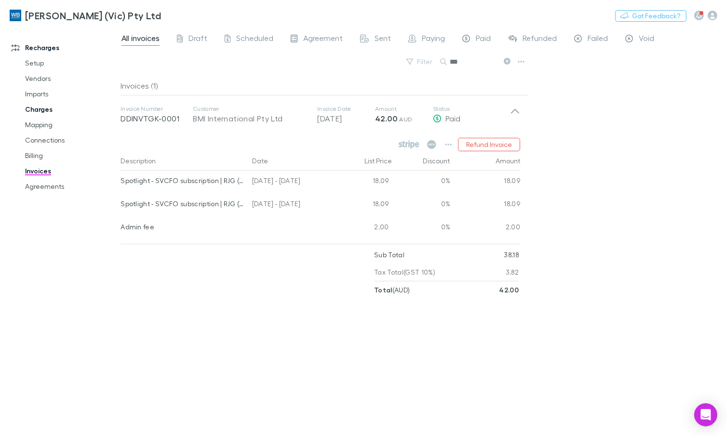
click at [45, 106] on link "Charges" at bounding box center [70, 109] width 110 height 15
click at [34, 96] on link "Imports" at bounding box center [70, 93] width 110 height 15
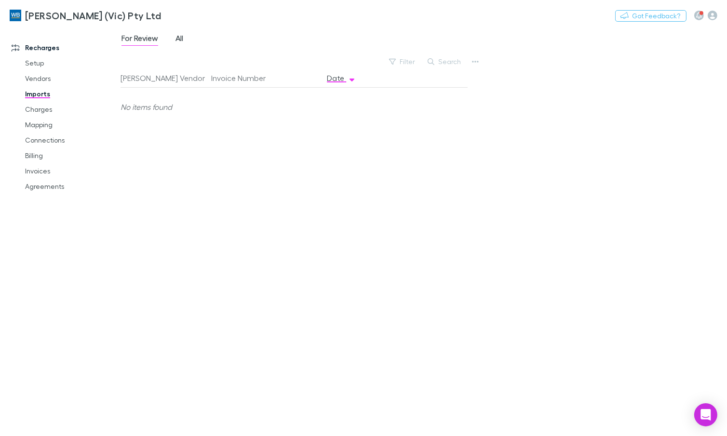
click at [181, 40] on span "All" at bounding box center [179, 39] width 8 height 13
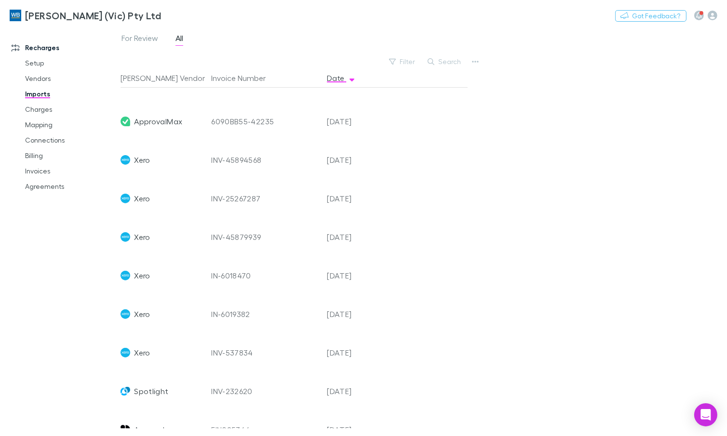
scroll to position [43, 0]
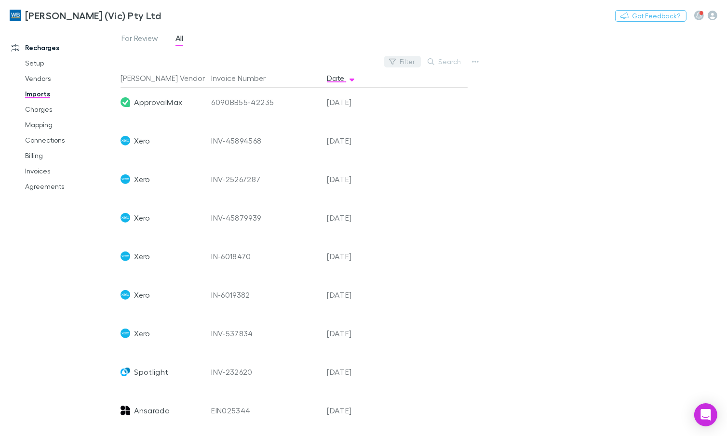
click at [401, 59] on button "Filter" at bounding box center [402, 62] width 37 height 12
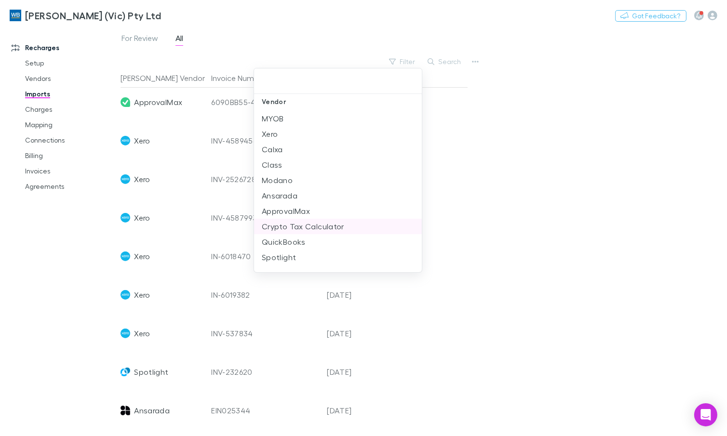
scroll to position [18, 0]
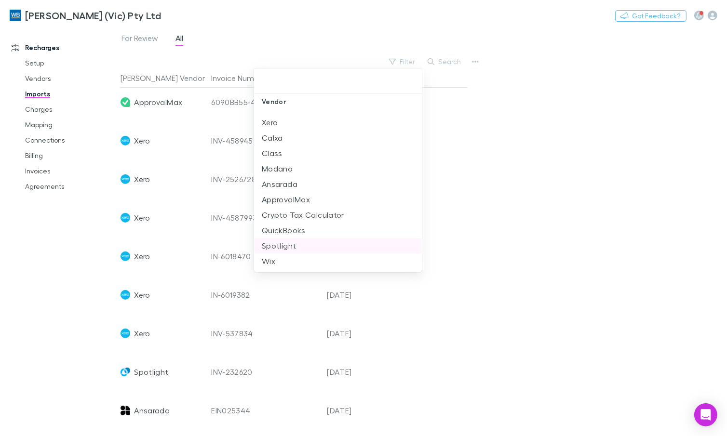
click at [284, 245] on li "Spotlight" at bounding box center [338, 245] width 168 height 15
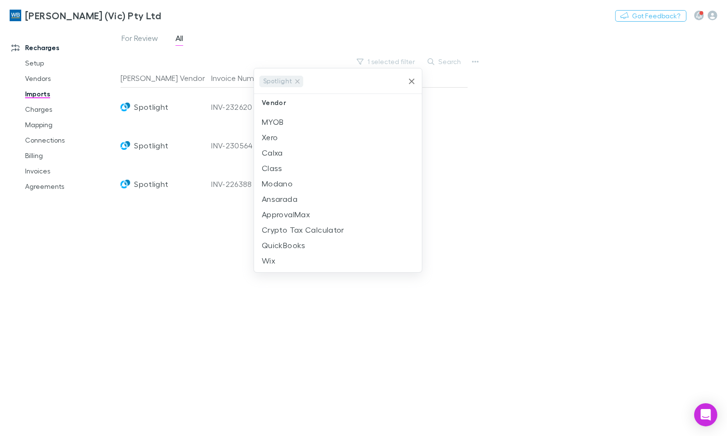
scroll to position [0, 0]
click at [613, 144] on div at bounding box center [363, 218] width 727 height 436
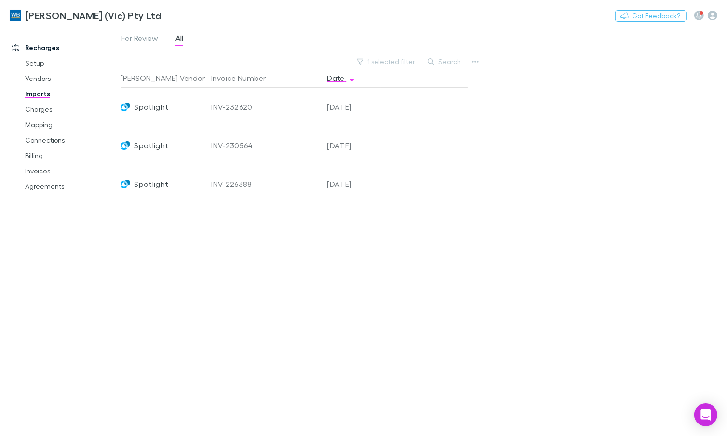
click at [269, 103] on div "INV-232620" at bounding box center [265, 107] width 108 height 39
click at [241, 107] on div "INV-232620" at bounding box center [265, 107] width 108 height 39
click at [356, 106] on div "[DATE]" at bounding box center [352, 107] width 58 height 39
click at [32, 93] on link "Imports" at bounding box center [70, 93] width 110 height 15
click at [175, 40] on span "All" at bounding box center [179, 39] width 8 height 13
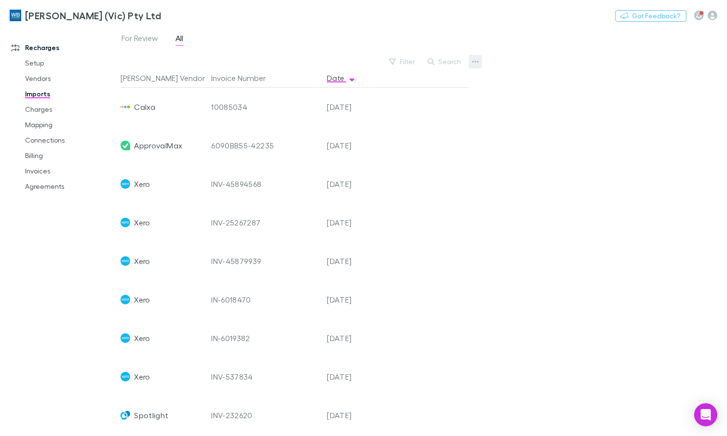
click at [472, 63] on icon "button" at bounding box center [475, 62] width 7 height 8
click at [405, 77] on p "Custom CSV Import" at bounding box center [415, 82] width 117 height 12
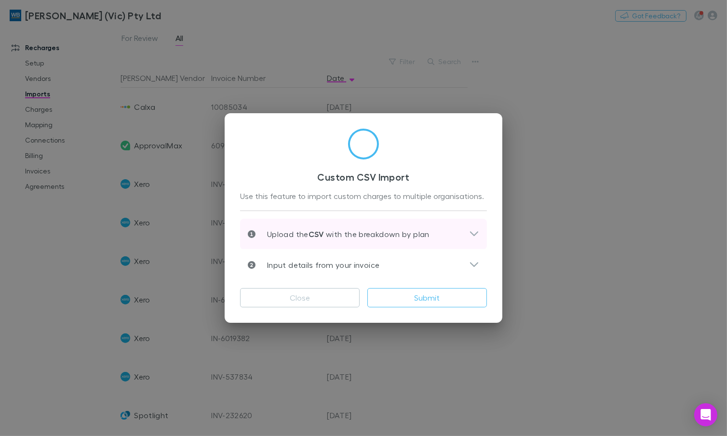
click at [464, 236] on div "Upload the CSV with the breakdown by plan" at bounding box center [358, 234] width 221 height 12
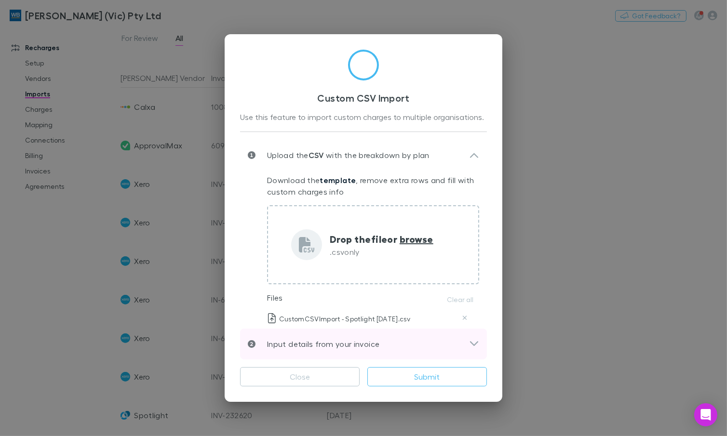
click at [472, 347] on icon at bounding box center [474, 344] width 10 height 12
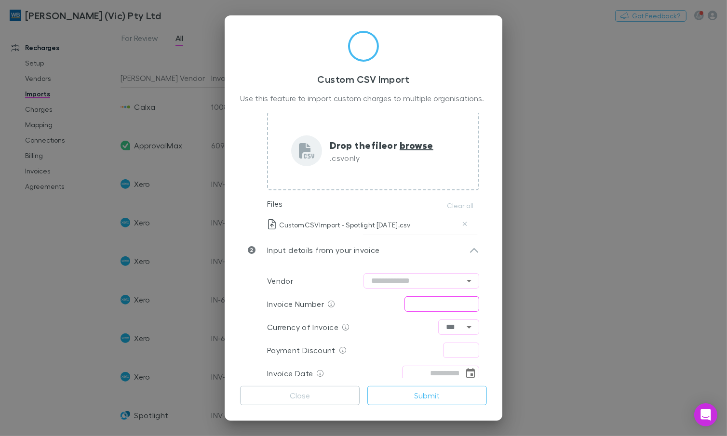
scroll to position [81, 0]
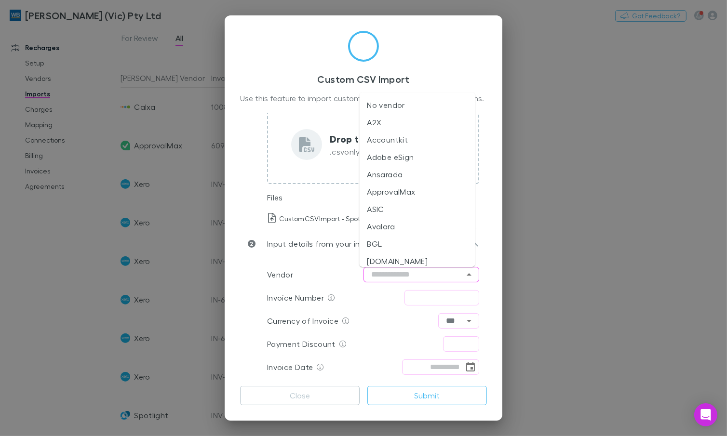
click at [419, 278] on input "text" at bounding box center [421, 274] width 116 height 15
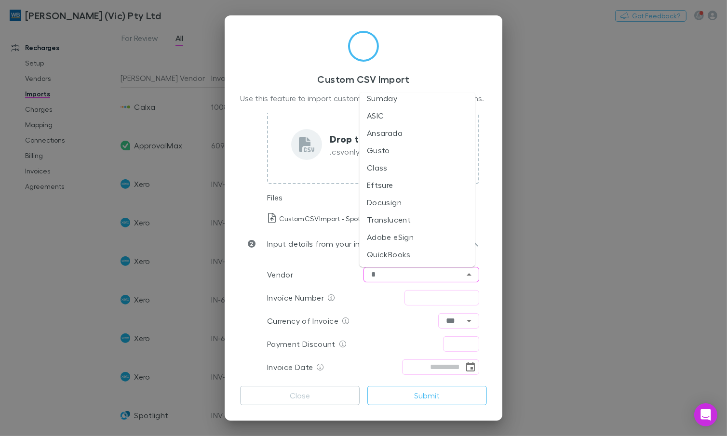
scroll to position [0, 0]
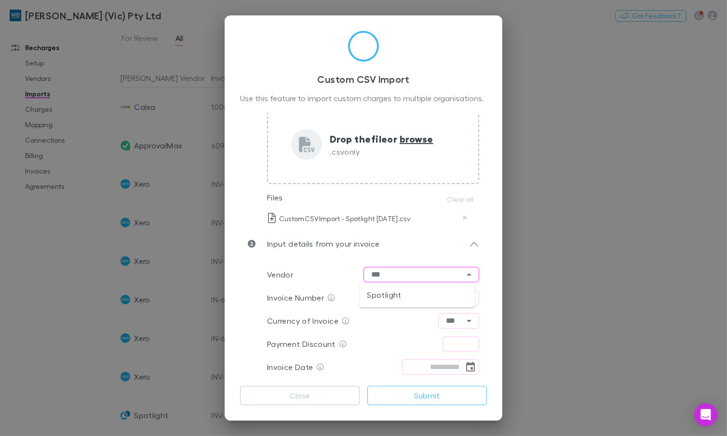
click at [413, 289] on li "Spotlight" at bounding box center [417, 294] width 116 height 17
type input "*********"
click at [430, 301] on input "text" at bounding box center [441, 297] width 75 height 15
type input "**********"
click at [379, 296] on div "**********" at bounding box center [373, 297] width 212 height 23
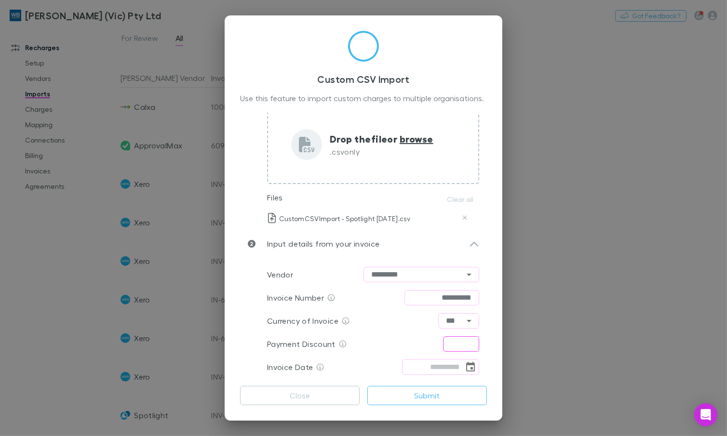
click at [460, 342] on input "text" at bounding box center [461, 343] width 36 height 15
type input "****"
click at [466, 369] on icon "Choose date" at bounding box center [470, 367] width 9 height 10
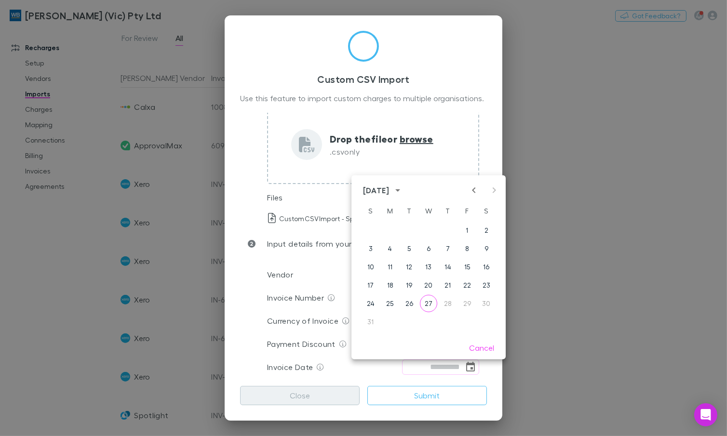
click at [305, 393] on button "Close" at bounding box center [300, 395] width 120 height 19
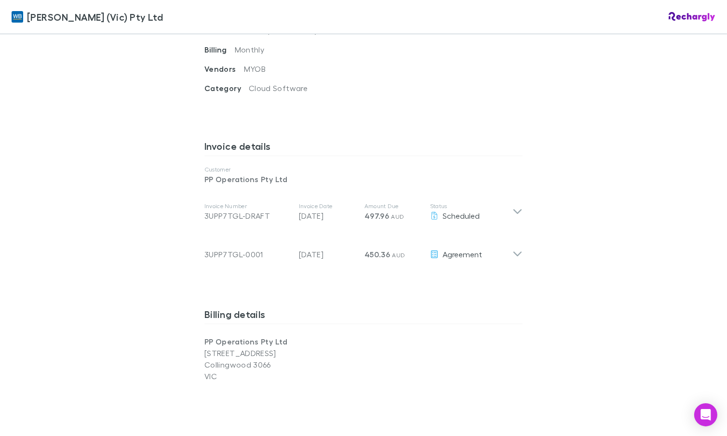
scroll to position [438, 0]
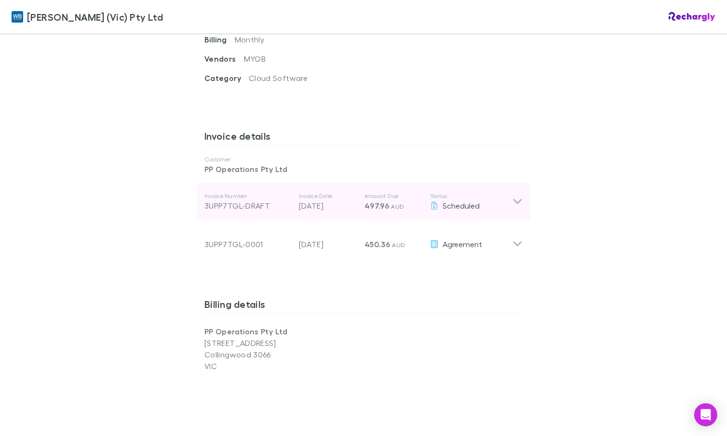
click at [515, 196] on icon at bounding box center [517, 202] width 10 height 12
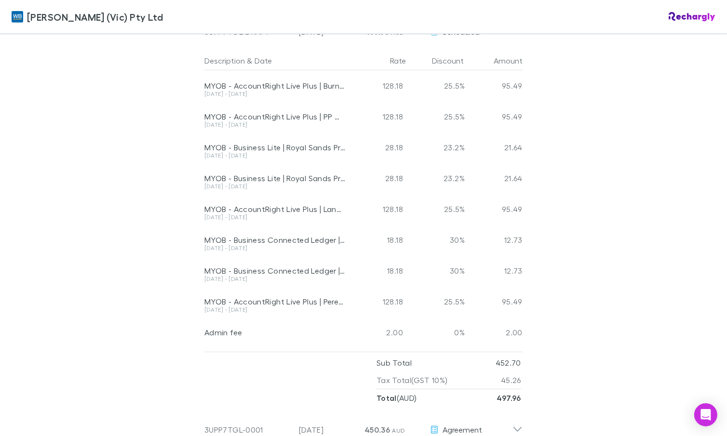
scroll to position [613, 0]
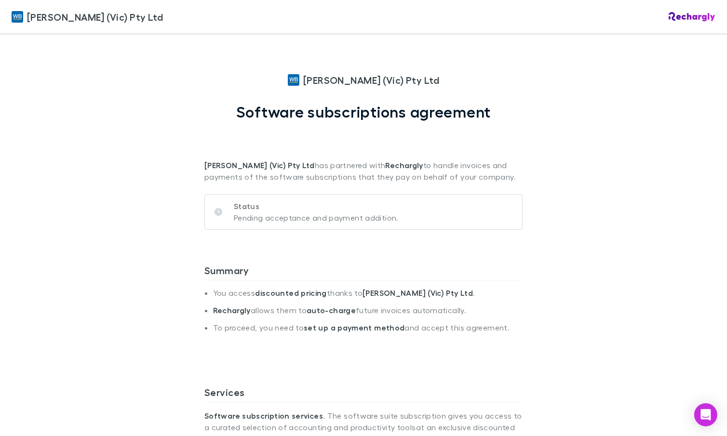
scroll to position [613, 0]
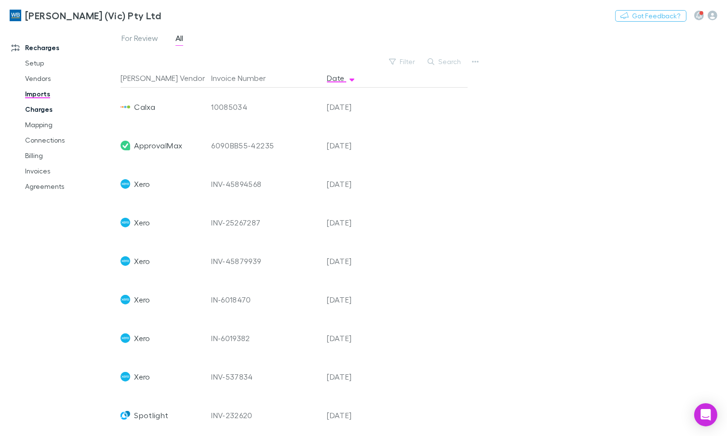
click at [34, 107] on link "Charges" at bounding box center [70, 109] width 110 height 15
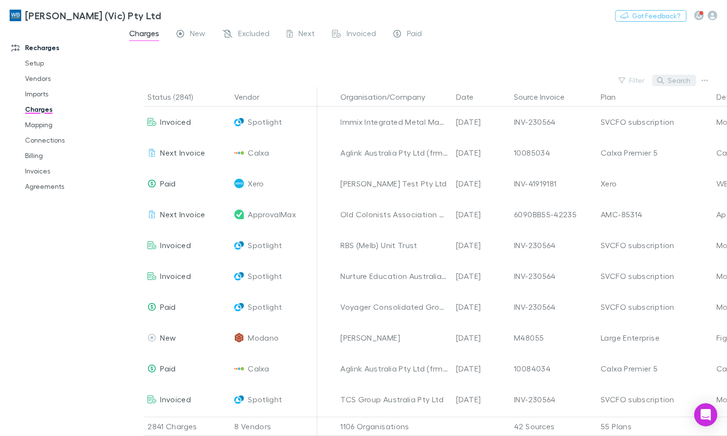
click at [672, 82] on button "Search" at bounding box center [674, 81] width 44 height 12
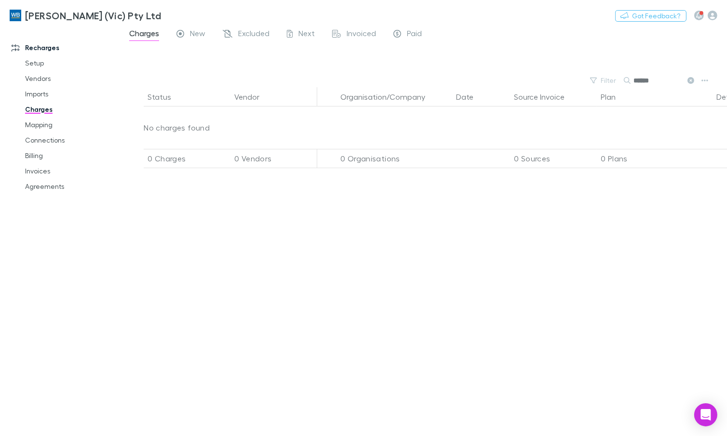
type input "******"
click at [33, 97] on link "Imports" at bounding box center [70, 93] width 110 height 15
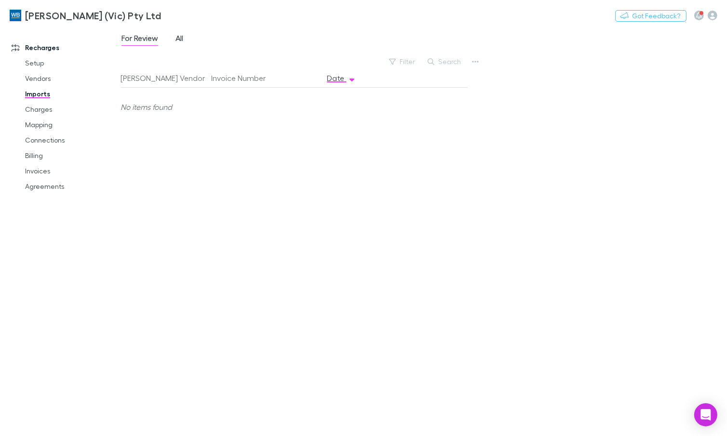
click at [181, 36] on span "All" at bounding box center [179, 39] width 8 height 13
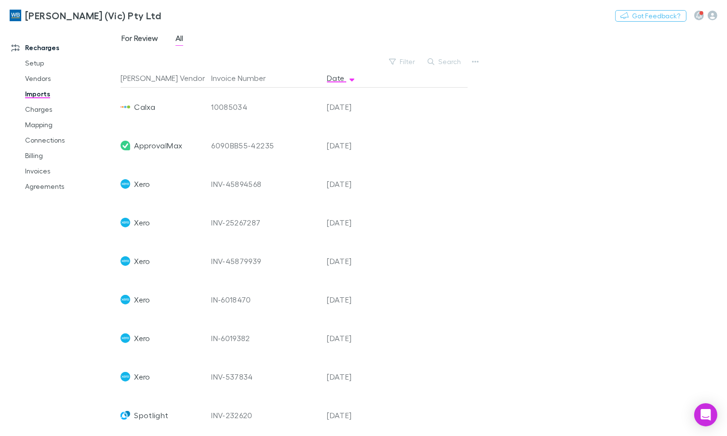
click at [146, 41] on span "For Review" at bounding box center [139, 39] width 37 height 13
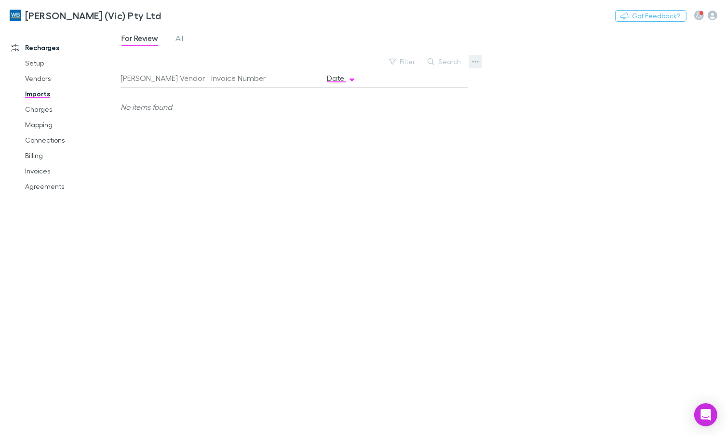
click at [479, 63] on button "button" at bounding box center [474, 61] width 13 height 13
click at [171, 40] on div at bounding box center [363, 218] width 727 height 436
click at [174, 39] on link "All" at bounding box center [179, 39] width 10 height 15
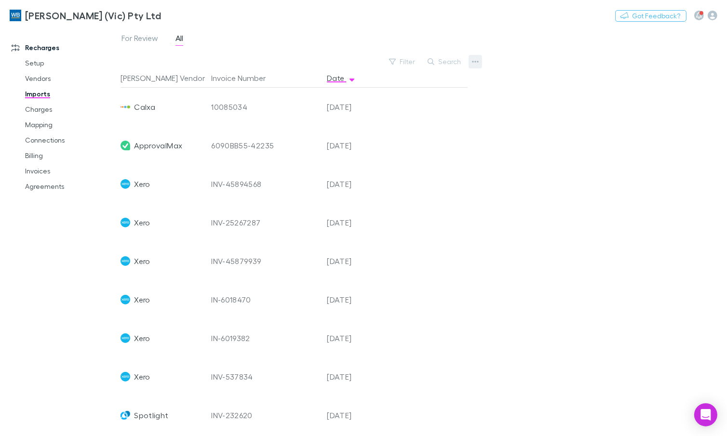
click at [468, 65] on button "button" at bounding box center [474, 61] width 13 height 13
click at [440, 82] on p "Custom CSV Import" at bounding box center [415, 82] width 117 height 12
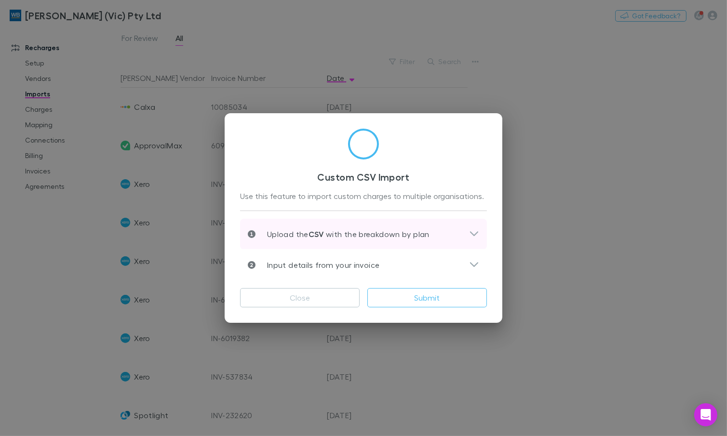
click at [435, 227] on div "Upload the CSV with the breakdown by plan" at bounding box center [363, 234] width 247 height 31
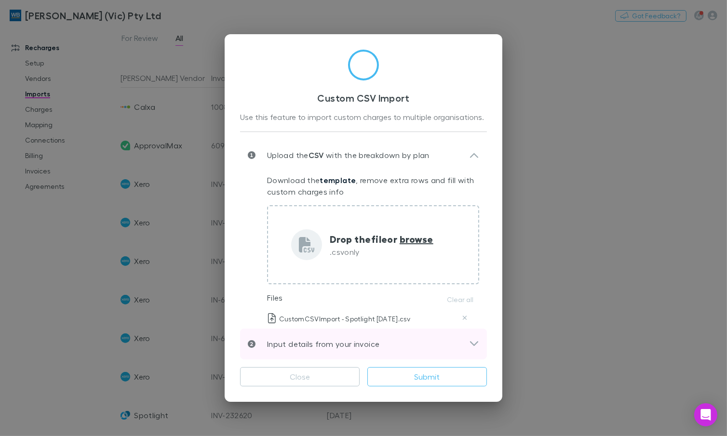
click at [458, 347] on div "Input details from your invoice" at bounding box center [358, 344] width 221 height 12
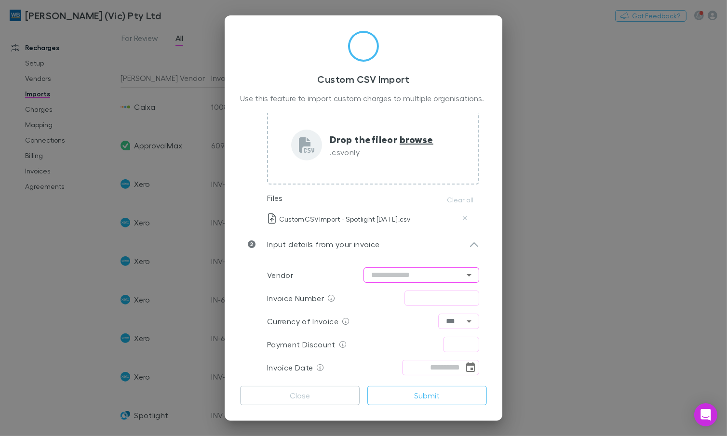
scroll to position [81, 0]
click at [443, 275] on input "text" at bounding box center [421, 274] width 116 height 15
click at [420, 285] on ul "Spotlight" at bounding box center [417, 294] width 116 height 25
click at [420, 297] on li "Spotlight" at bounding box center [417, 294] width 116 height 17
type input "*********"
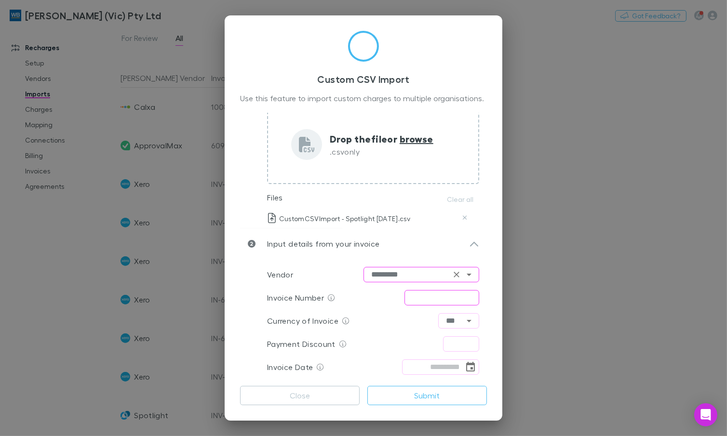
drag, startPoint x: 424, startPoint y: 297, endPoint x: 414, endPoint y: 302, distance: 11.0
click at [424, 297] on input "text" at bounding box center [441, 297] width 75 height 15
type input "**********"
type input "****"
click at [466, 366] on icon "Choose date" at bounding box center [470, 367] width 9 height 10
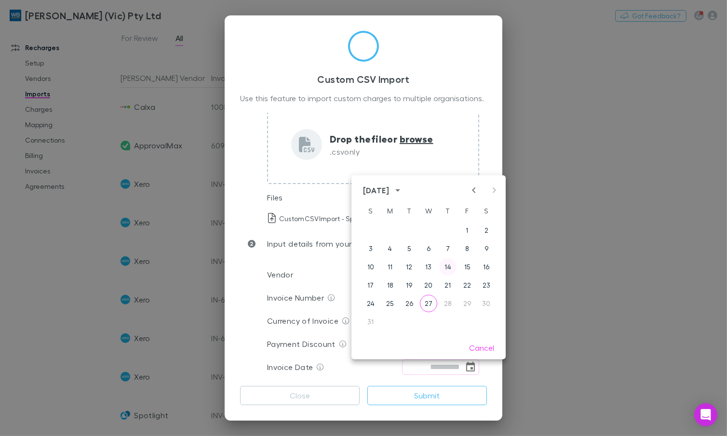
click at [444, 268] on button "14" at bounding box center [447, 266] width 17 height 17
type input "**********"
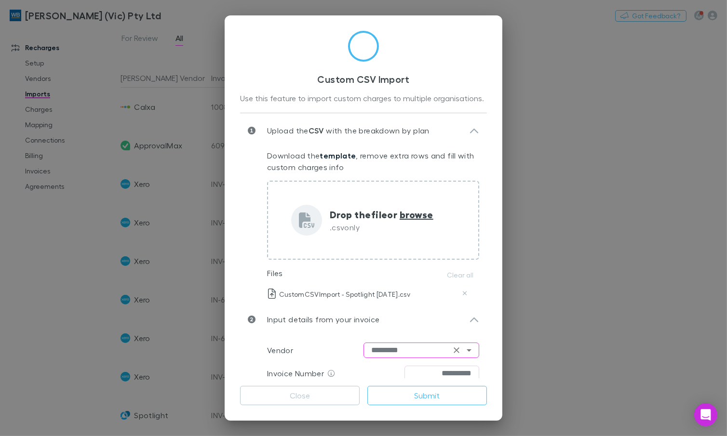
scroll to position [0, 0]
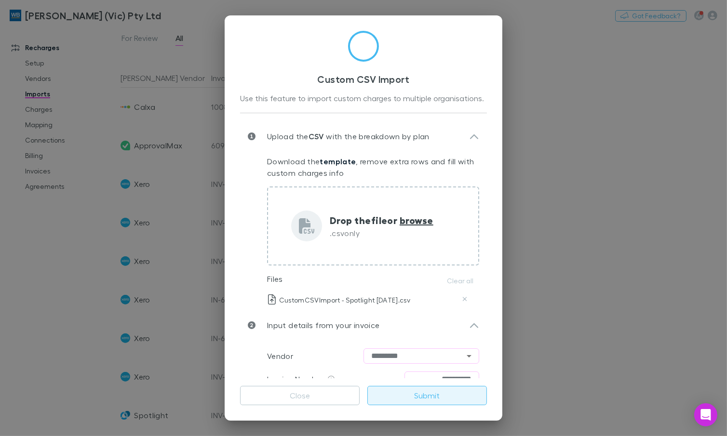
click at [408, 399] on button "Submit" at bounding box center [427, 395] width 120 height 19
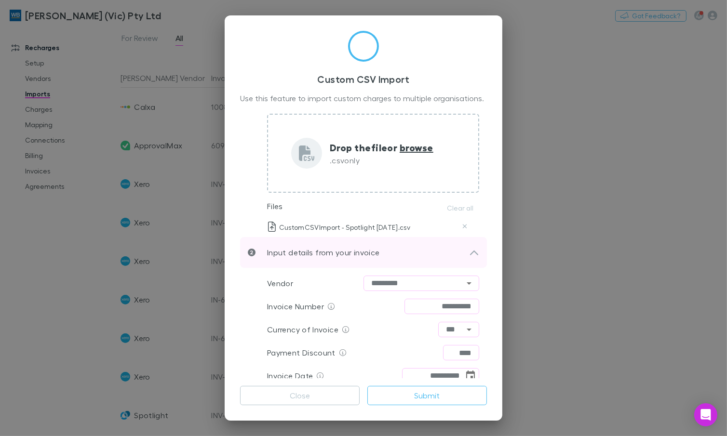
scroll to position [81, 0]
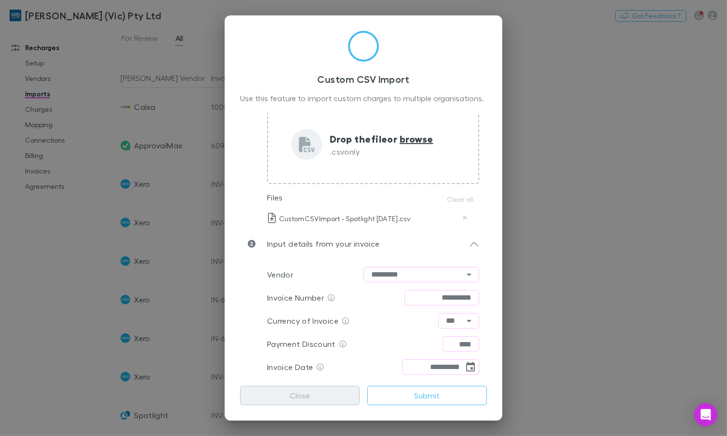
click at [320, 395] on button "Close" at bounding box center [300, 395] width 120 height 19
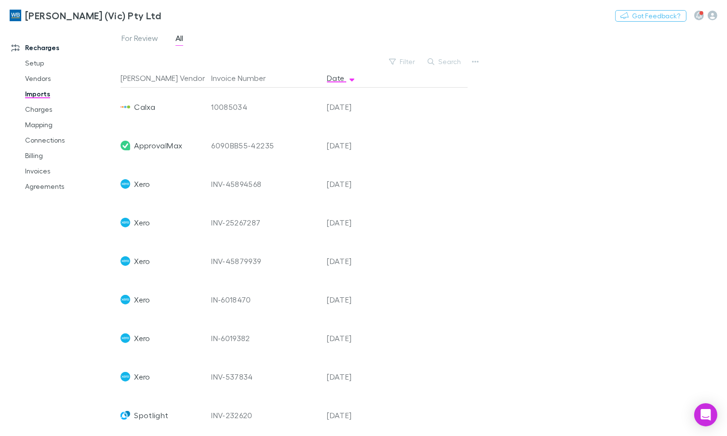
click at [22, 93] on link "Imports" at bounding box center [70, 93] width 110 height 15
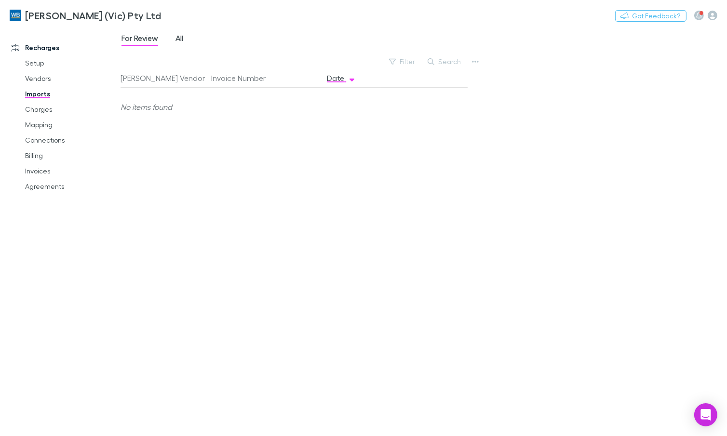
click at [177, 39] on span "All" at bounding box center [179, 39] width 8 height 13
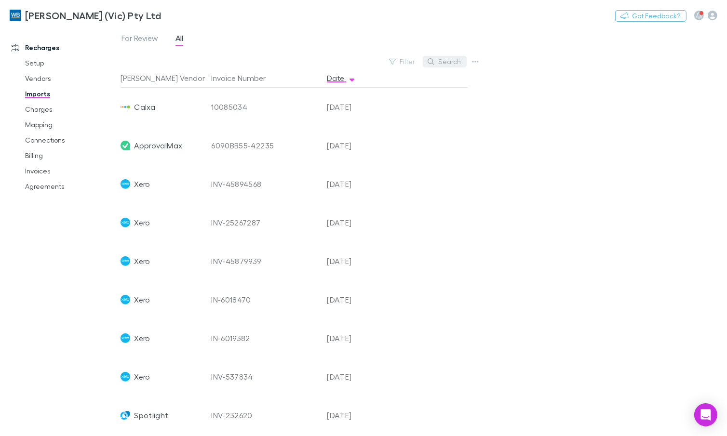
click at [454, 63] on button "Search" at bounding box center [445, 62] width 44 height 12
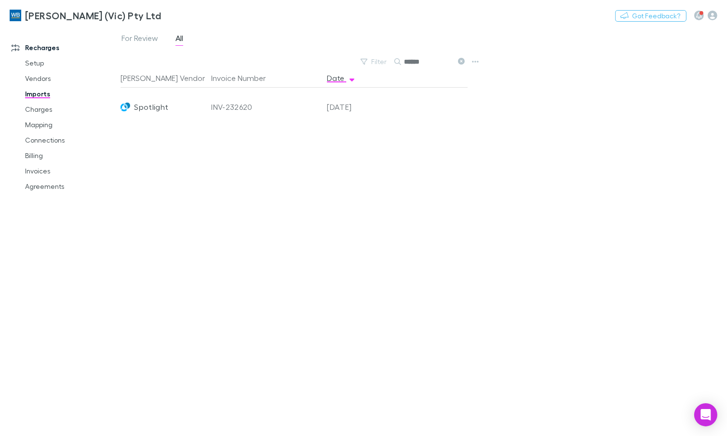
type input "******"
click at [330, 100] on div "[DATE]" at bounding box center [352, 107] width 58 height 39
click at [708, 417] on icon "Open Intercom Messenger" at bounding box center [705, 415] width 13 height 13
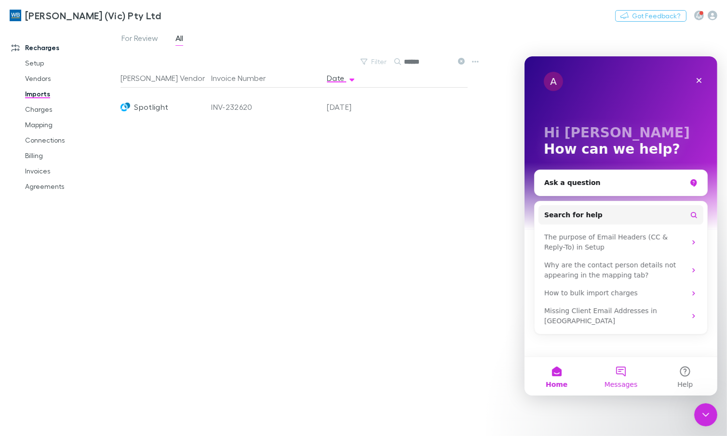
click at [622, 377] on button "Messages" at bounding box center [620, 376] width 64 height 39
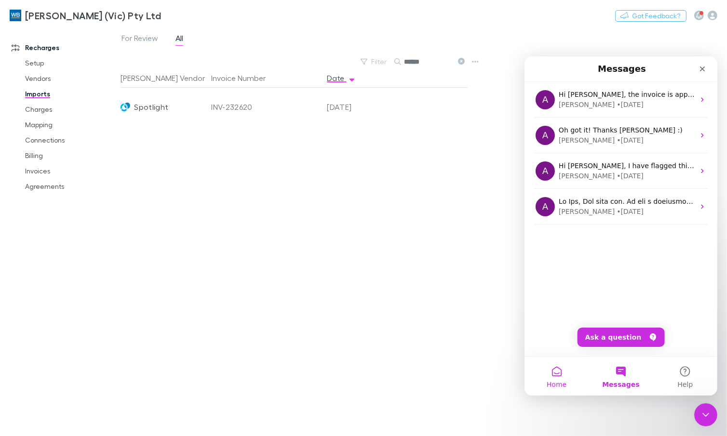
click at [556, 373] on button "Home" at bounding box center [556, 376] width 64 height 39
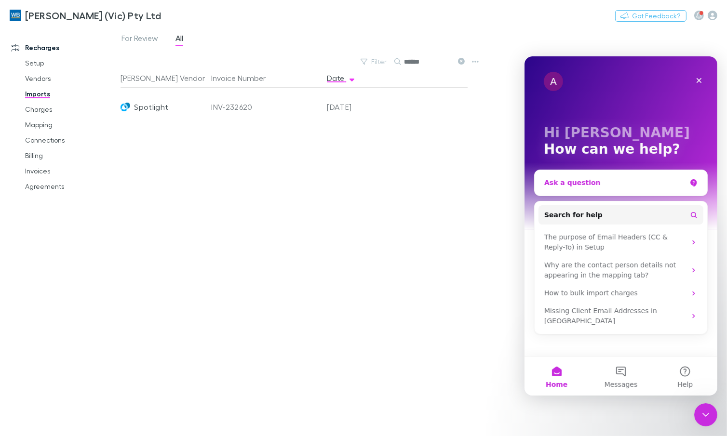
click at [605, 187] on div "Ask a question" at bounding box center [615, 182] width 142 height 10
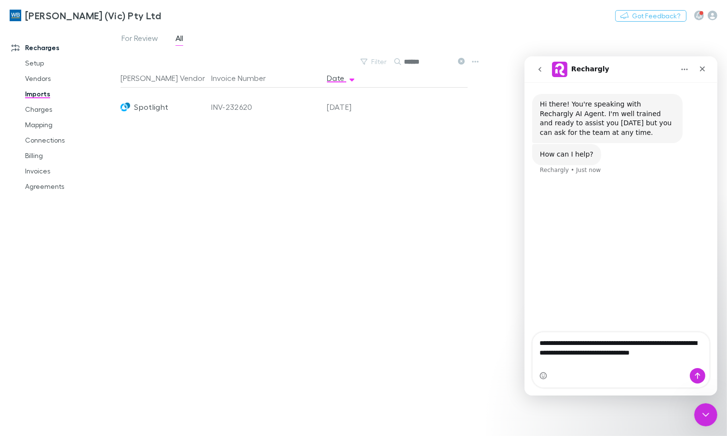
click at [613, 358] on textarea "**********" at bounding box center [620, 345] width 176 height 26
drag, startPoint x: 633, startPoint y: 360, endPoint x: 588, endPoint y: 360, distance: 44.8
click at [588, 358] on textarea "**********" at bounding box center [620, 345] width 176 height 26
click at [634, 358] on textarea "**********" at bounding box center [620, 345] width 176 height 26
click at [693, 358] on textarea "**********" at bounding box center [620, 345] width 176 height 26
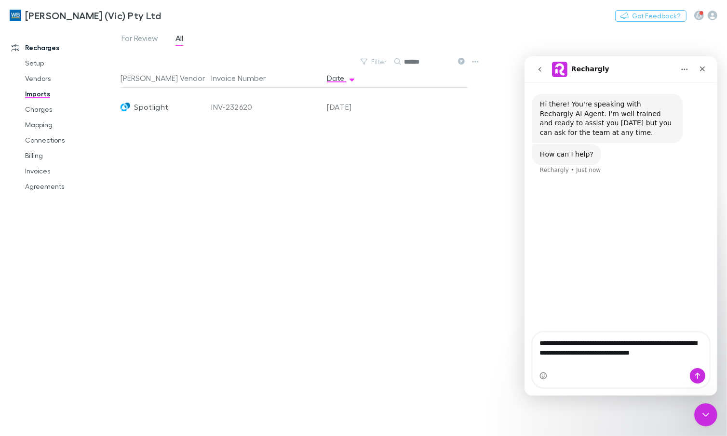
type textarea "**********"
click at [697, 358] on textarea "**********" at bounding box center [620, 345] width 176 height 26
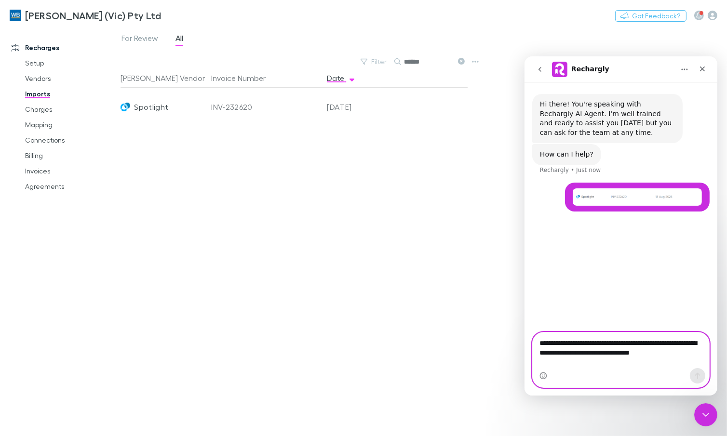
click at [678, 358] on textarea "**********" at bounding box center [620, 345] width 176 height 26
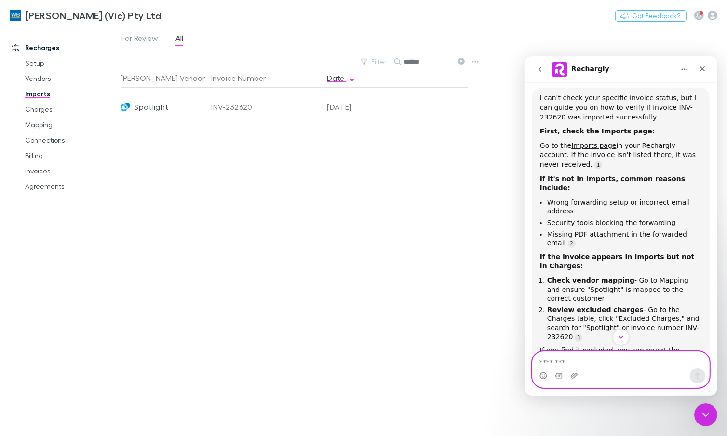
scroll to position [201, 0]
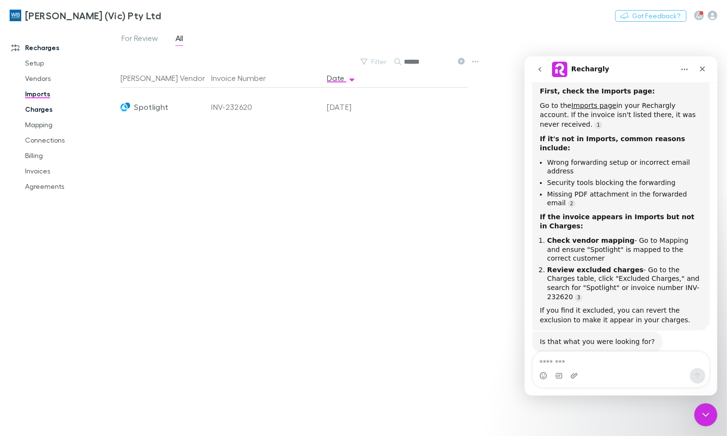
click at [52, 106] on link "Charges" at bounding box center [70, 109] width 110 height 15
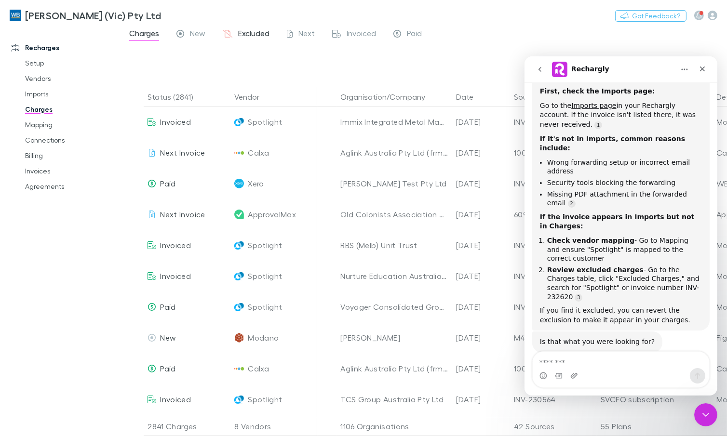
click at [255, 34] on span "Excluded" at bounding box center [253, 34] width 31 height 13
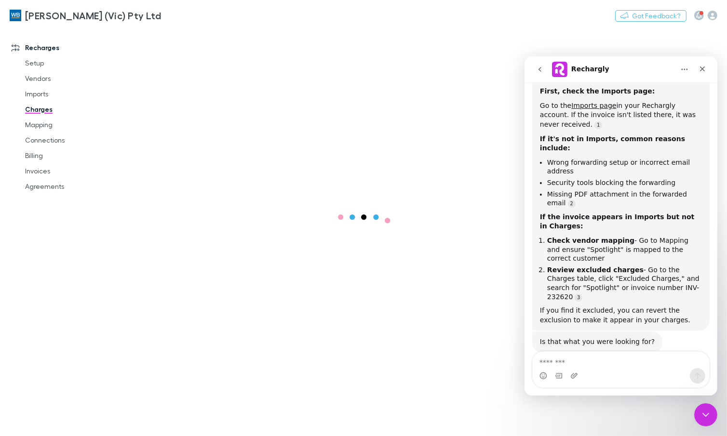
click at [48, 110] on link "Charges" at bounding box center [70, 109] width 110 height 15
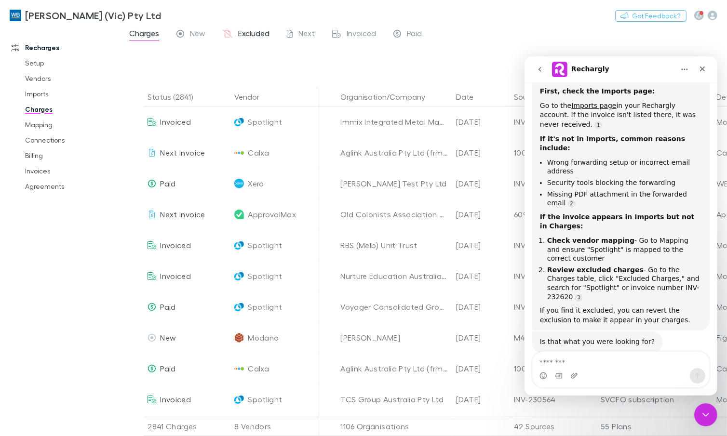
click at [229, 39] on icon at bounding box center [228, 35] width 10 height 10
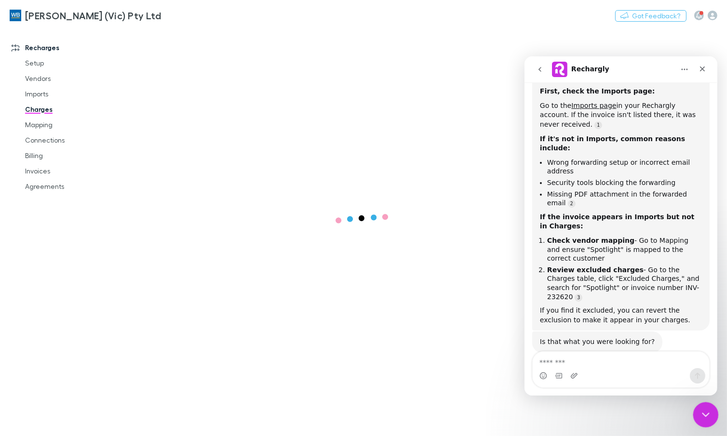
click at [709, 417] on icon "Close Intercom Messenger" at bounding box center [704, 414] width 12 height 12
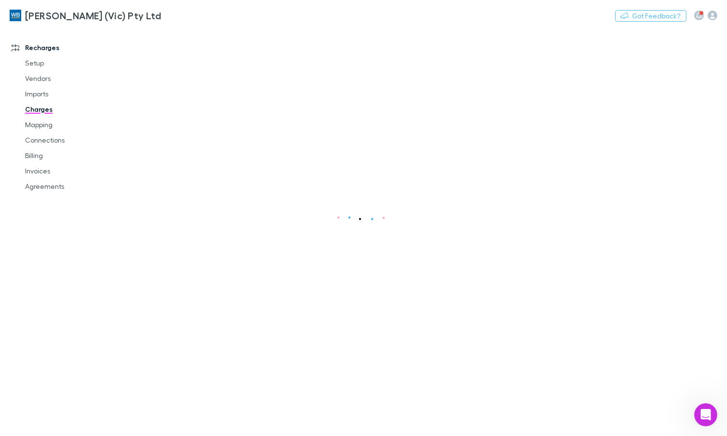
scroll to position [201, 0]
click at [38, 111] on link "Charges" at bounding box center [70, 109] width 110 height 15
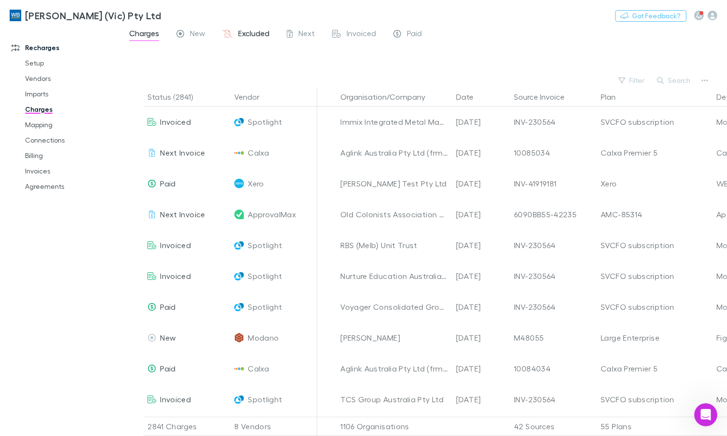
click at [266, 36] on span "Excluded" at bounding box center [253, 34] width 31 height 13
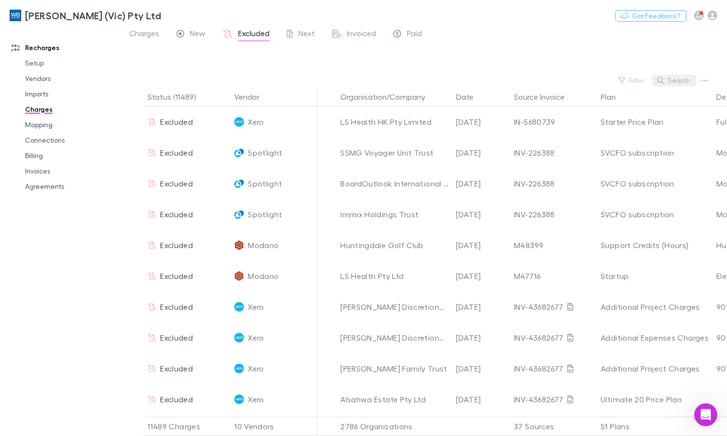
click at [673, 80] on button "Search" at bounding box center [674, 81] width 44 height 12
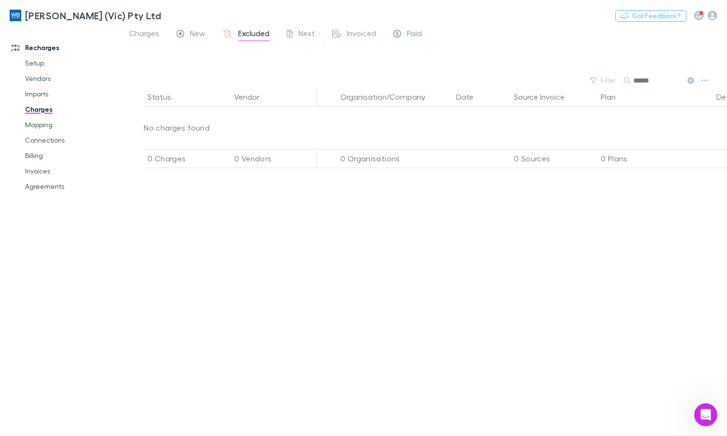
type input "******"
click at [606, 82] on button "Filter" at bounding box center [603, 81] width 37 height 12
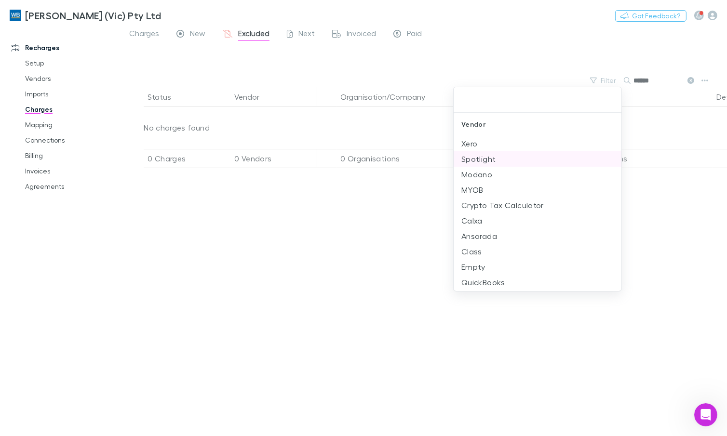
click at [492, 159] on li "Spotlight" at bounding box center [537, 158] width 168 height 15
click at [680, 81] on div at bounding box center [363, 218] width 727 height 436
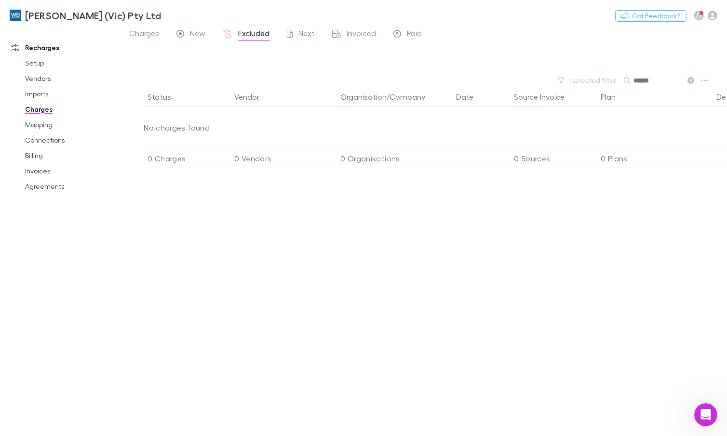
click at [691, 81] on icon at bounding box center [690, 80] width 7 height 7
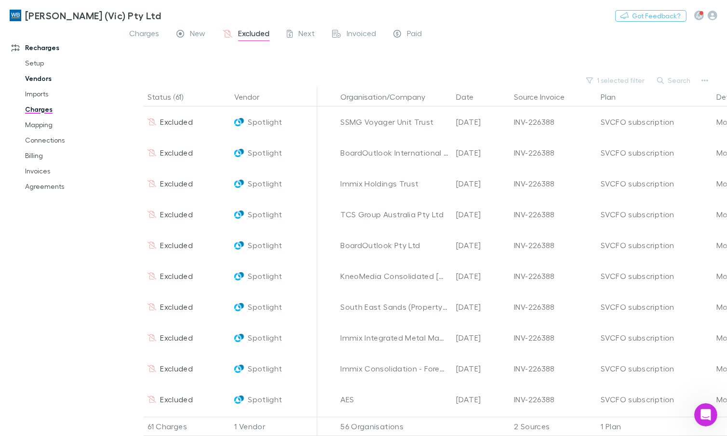
click at [35, 75] on link "Vendors" at bounding box center [70, 78] width 110 height 15
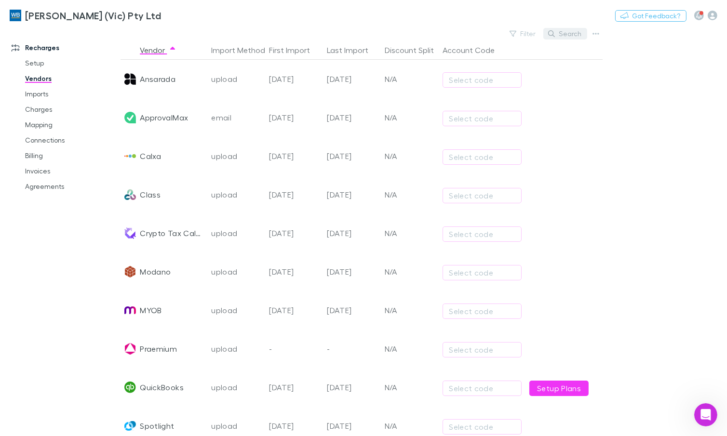
click at [560, 34] on button "Search" at bounding box center [565, 34] width 44 height 12
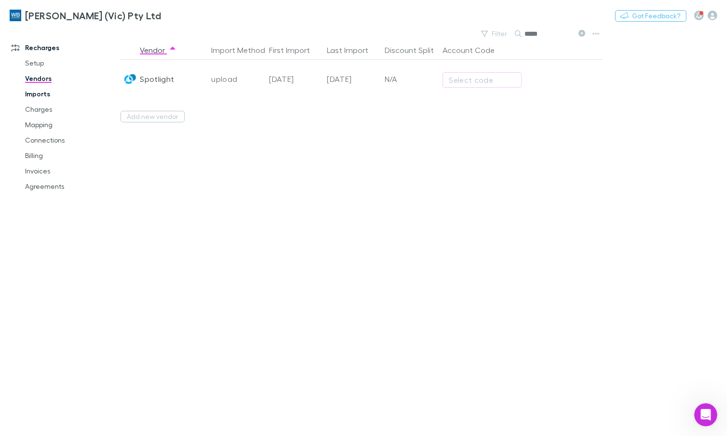
type input "*****"
click at [27, 99] on link "Imports" at bounding box center [70, 93] width 110 height 15
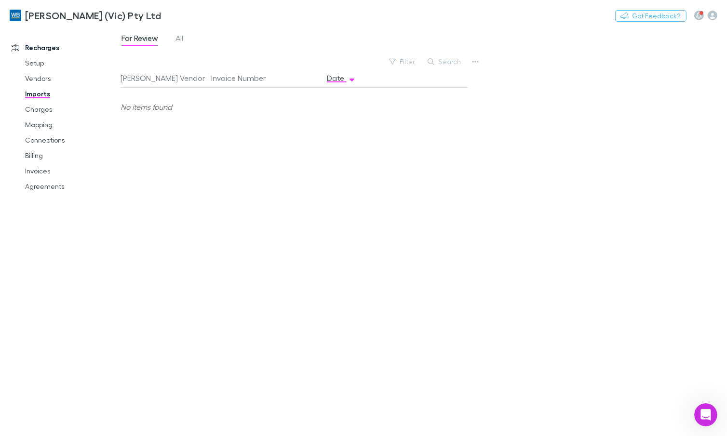
click at [189, 40] on div "For Review All" at bounding box center [155, 39] width 71 height 15
click at [181, 38] on span "All" at bounding box center [179, 39] width 8 height 13
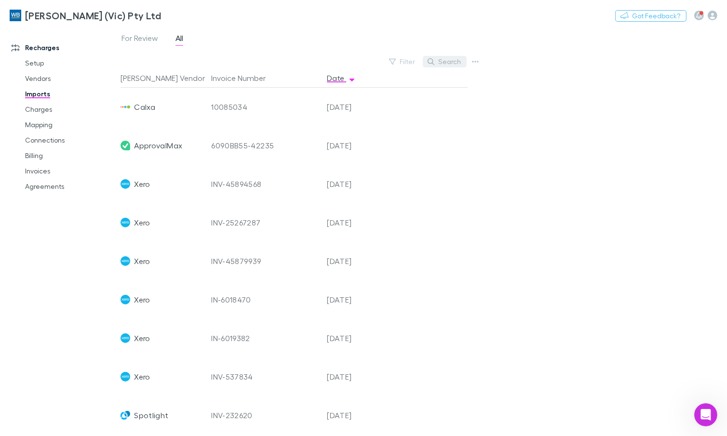
click at [455, 63] on button "Search" at bounding box center [445, 62] width 44 height 12
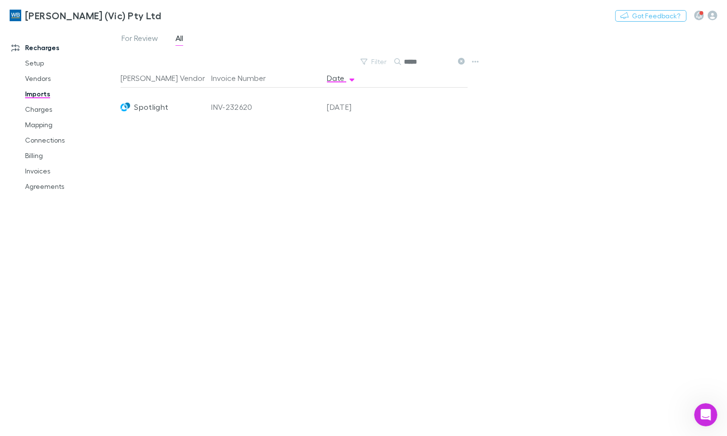
type input "******"
click at [40, 111] on link "Charges" at bounding box center [70, 109] width 110 height 15
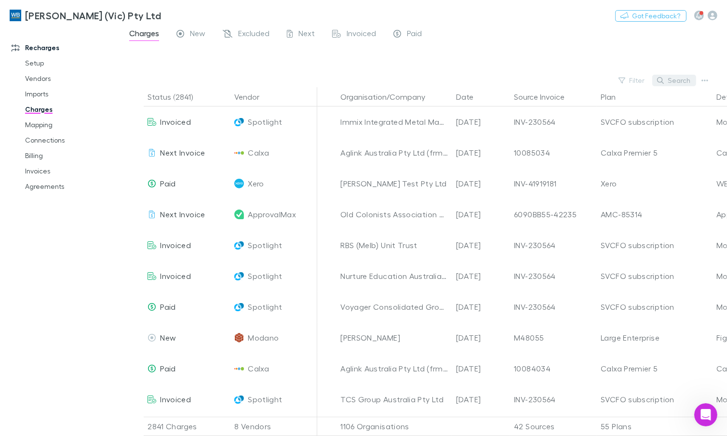
click at [675, 81] on button "Search" at bounding box center [674, 81] width 44 height 12
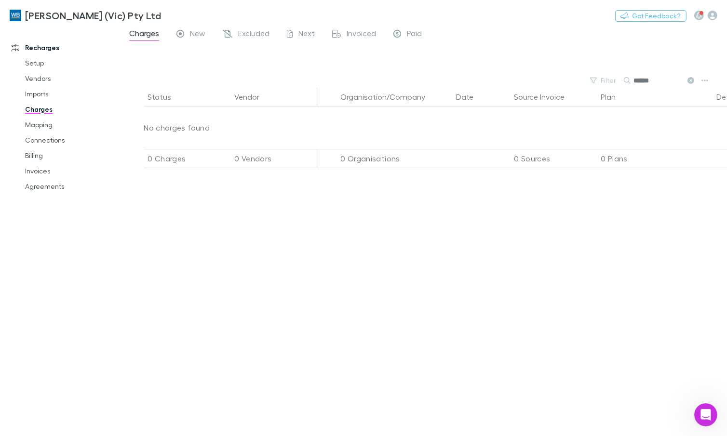
type input "******"
click at [687, 79] on button at bounding box center [690, 80] width 12 height 9
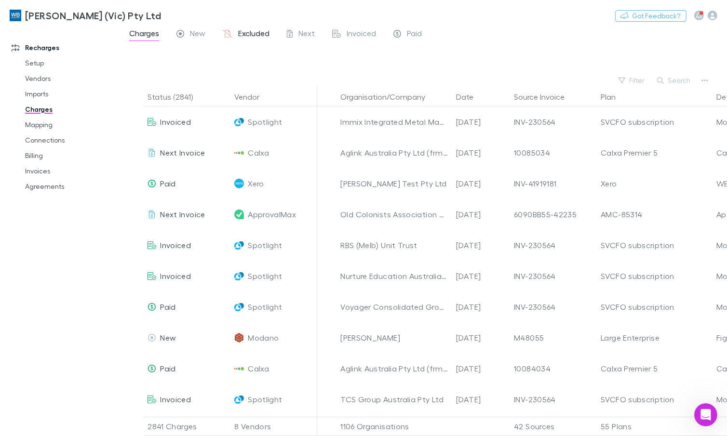
click at [245, 34] on span "Excluded" at bounding box center [253, 34] width 31 height 13
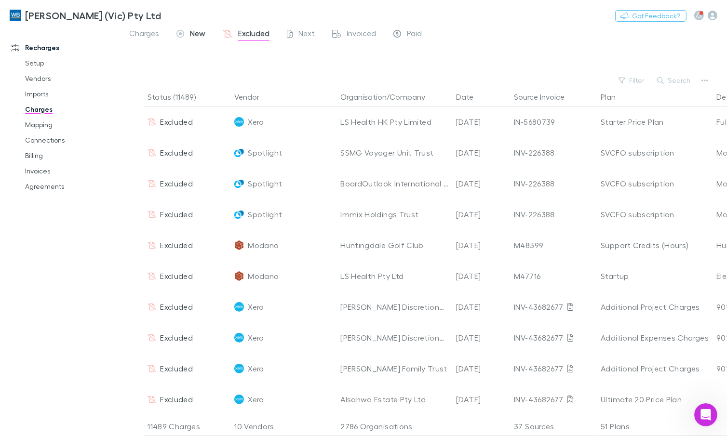
click at [199, 32] on span "New" at bounding box center [197, 34] width 15 height 13
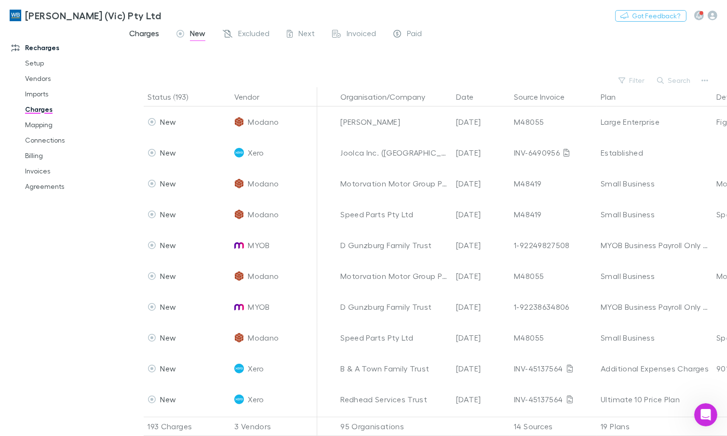
click at [144, 30] on span "Charges" at bounding box center [144, 34] width 30 height 13
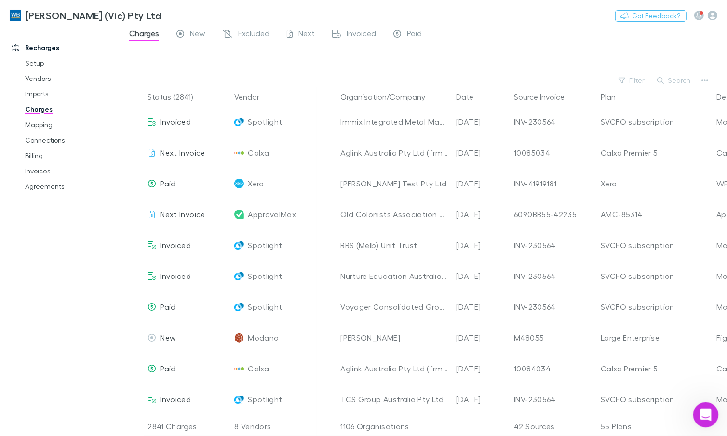
click at [700, 413] on icon "Open Intercom Messenger" at bounding box center [704, 414] width 16 height 16
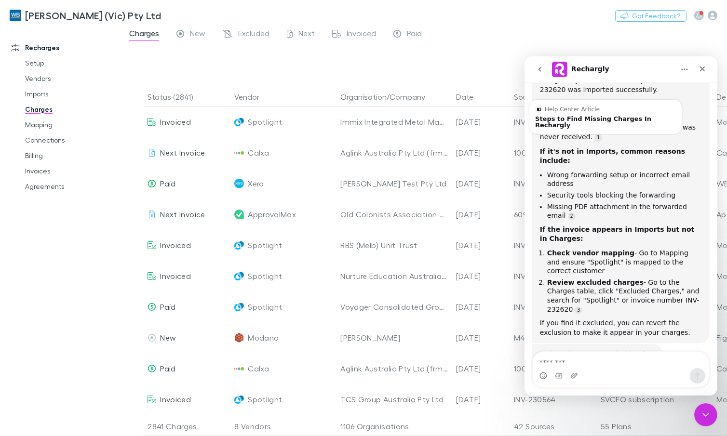
scroll to position [201, 0]
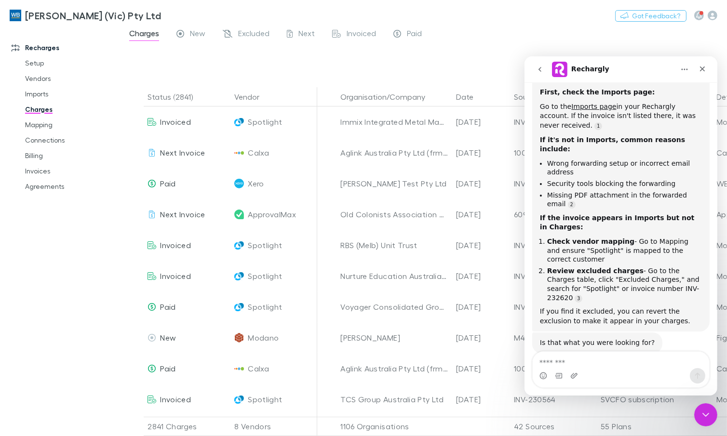
click at [623, 353] on textarea "Message…" at bounding box center [620, 359] width 176 height 16
type textarea "**********"
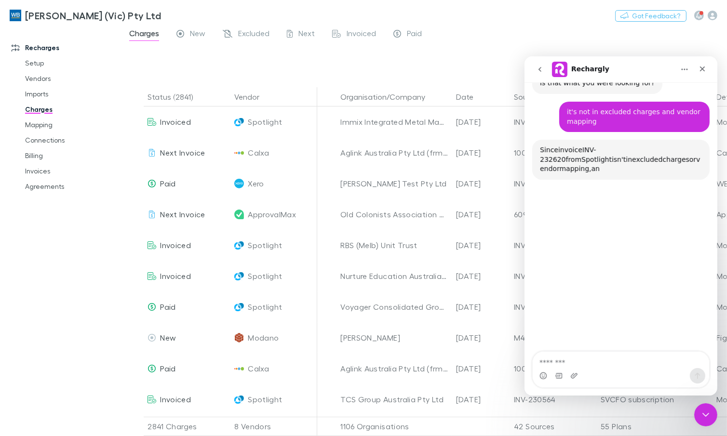
scroll to position [461, 0]
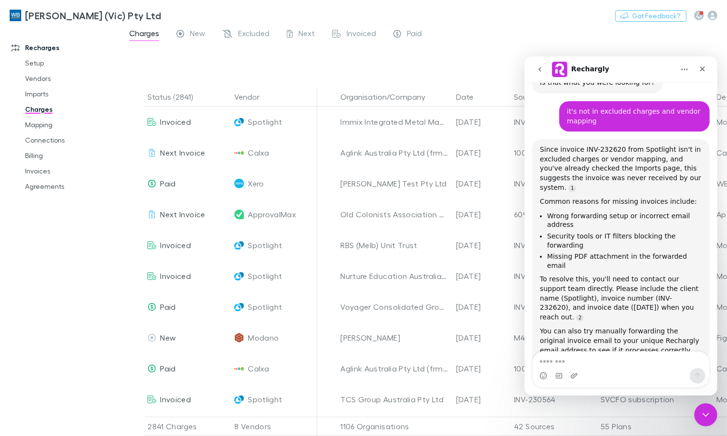
click at [538, 71] on icon "go back" at bounding box center [539, 69] width 8 height 8
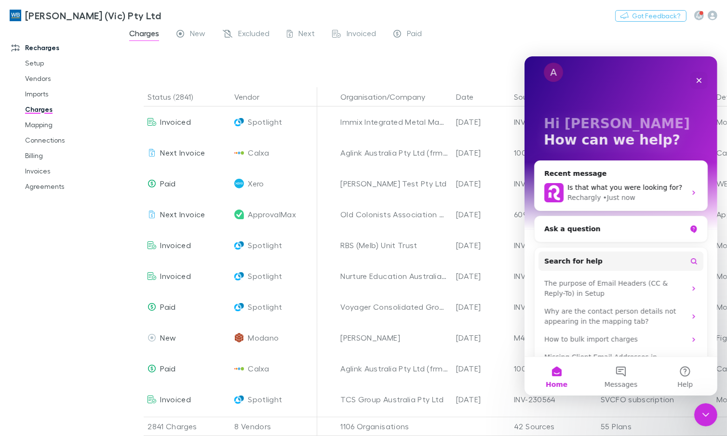
scroll to position [0, 0]
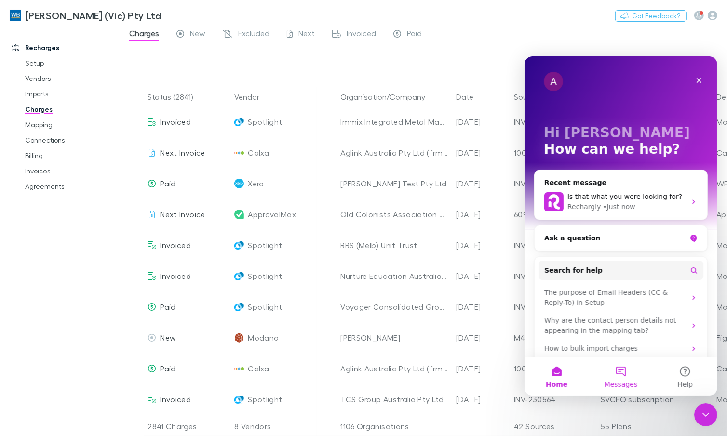
click at [623, 373] on button "Messages" at bounding box center [620, 376] width 64 height 39
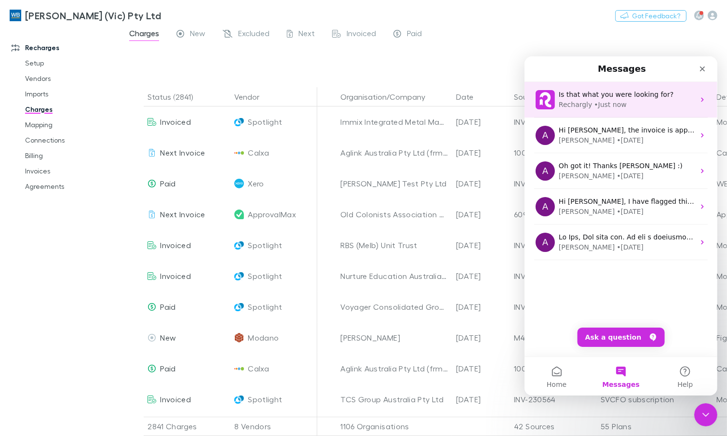
click at [632, 99] on div "Rechargly • Just now" at bounding box center [626, 104] width 136 height 10
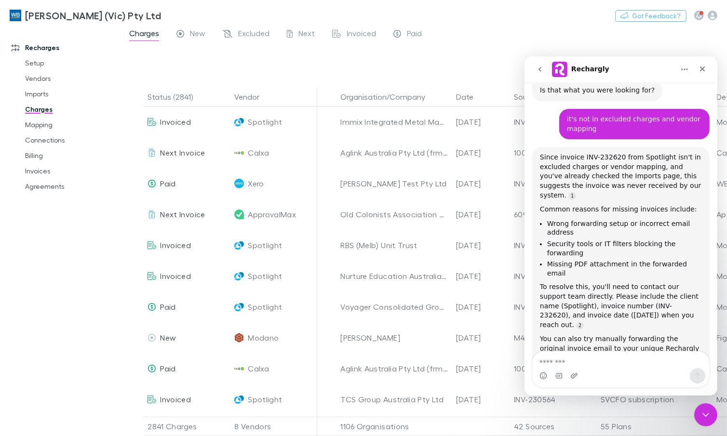
scroll to position [514, 0]
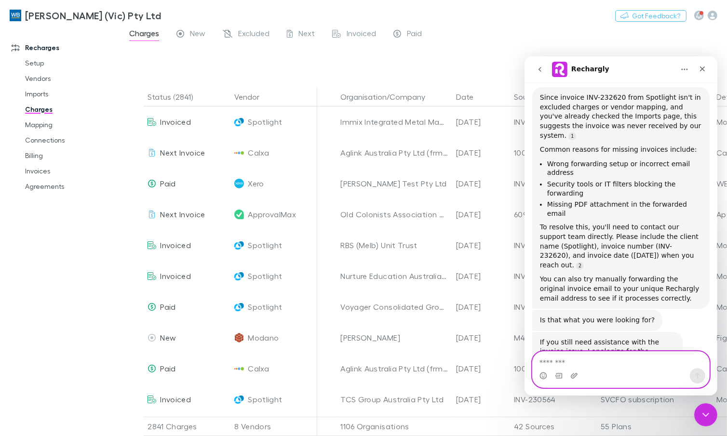
click at [620, 360] on textarea "Message…" at bounding box center [620, 359] width 176 height 16
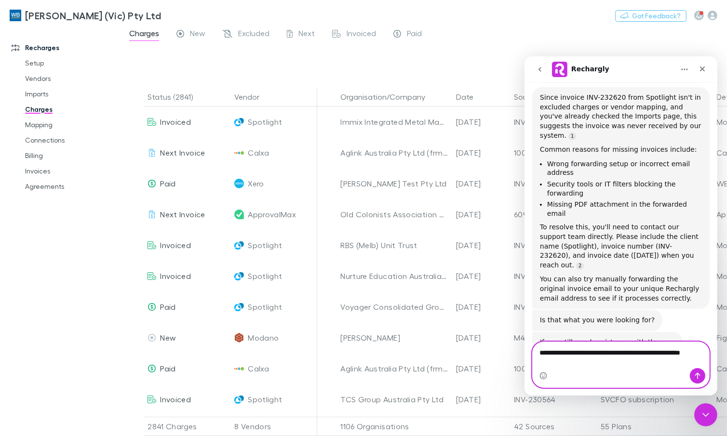
type textarea "**********"
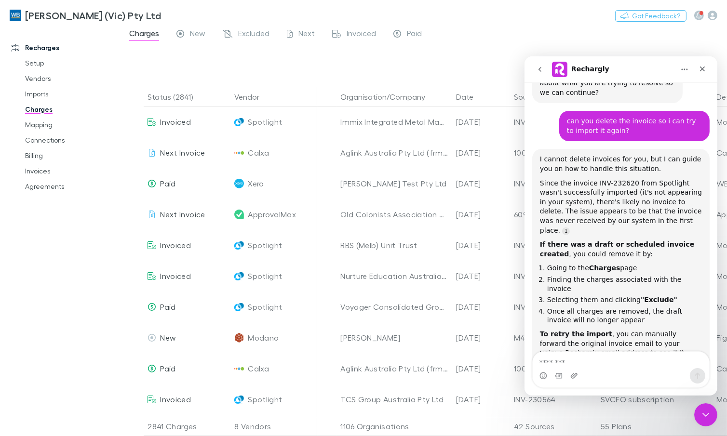
scroll to position [811, 0]
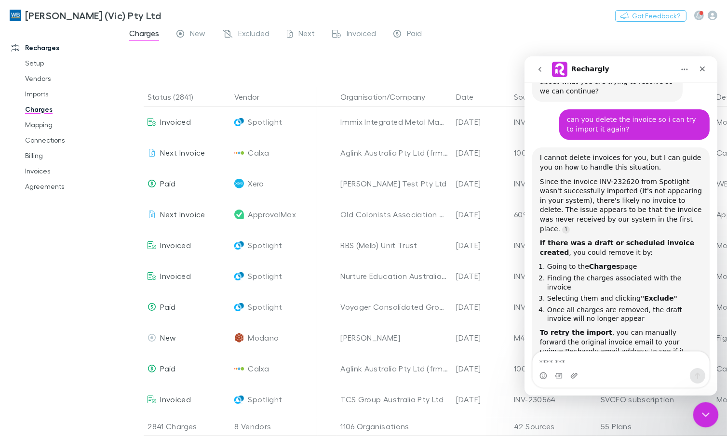
click at [703, 417] on icon "Close Intercom Messenger" at bounding box center [704, 414] width 12 height 12
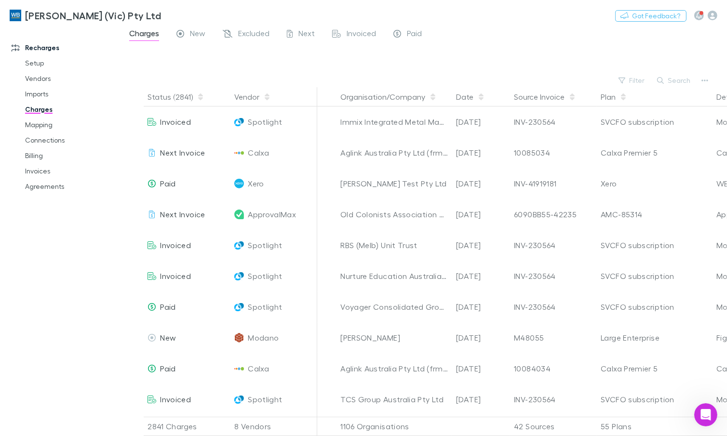
drag, startPoint x: 237, startPoint y: 30, endPoint x: 307, endPoint y: 88, distance: 90.8
click at [237, 30] on div "Excluded" at bounding box center [246, 34] width 47 height 13
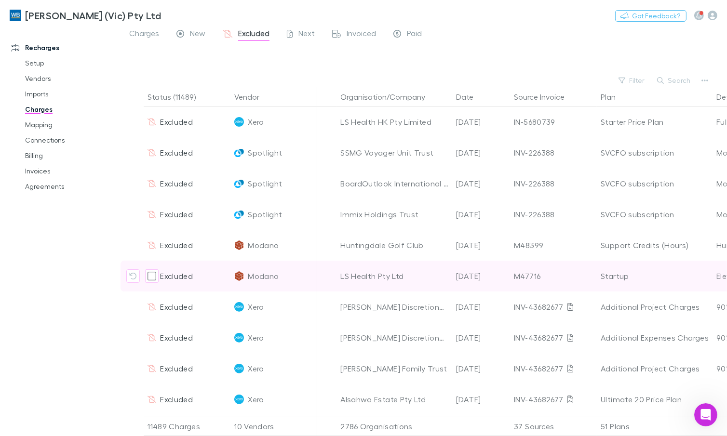
scroll to position [141, 0]
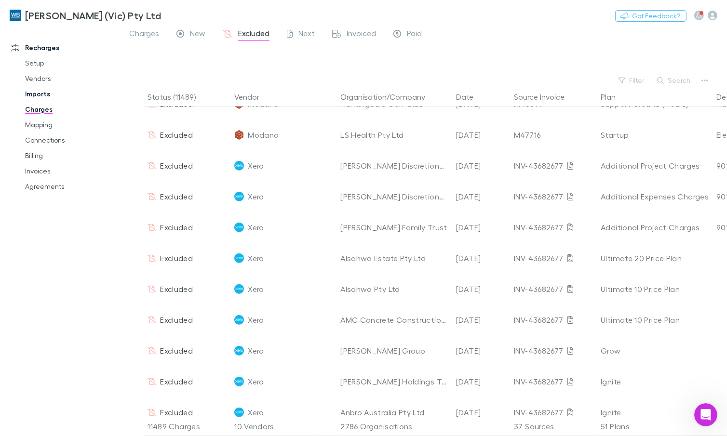
click at [136, 32] on span "Charges" at bounding box center [144, 34] width 30 height 13
click at [39, 95] on link "Imports" at bounding box center [70, 93] width 110 height 15
click at [34, 92] on link "Imports" at bounding box center [70, 93] width 110 height 15
click at [27, 93] on link "Imports" at bounding box center [70, 93] width 110 height 15
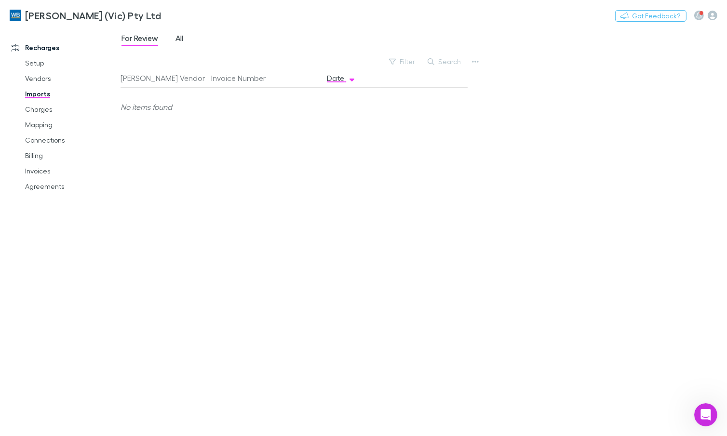
click at [182, 34] on span "All" at bounding box center [179, 39] width 8 height 13
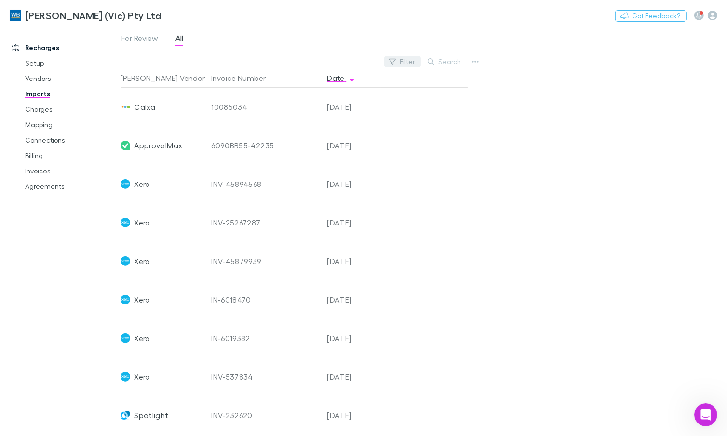
click at [406, 60] on button "Filter" at bounding box center [402, 62] width 37 height 12
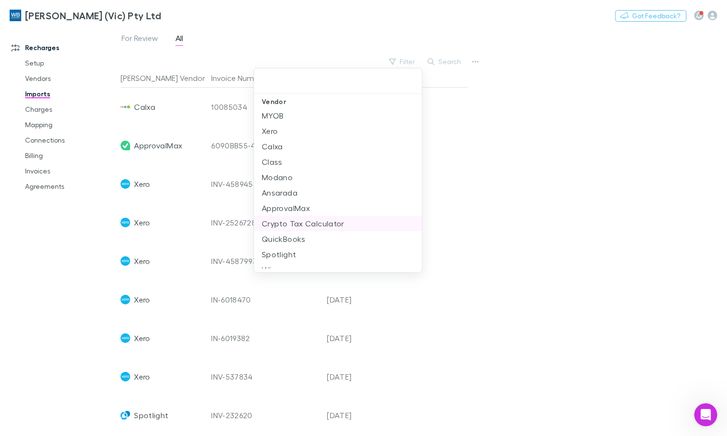
scroll to position [18, 0]
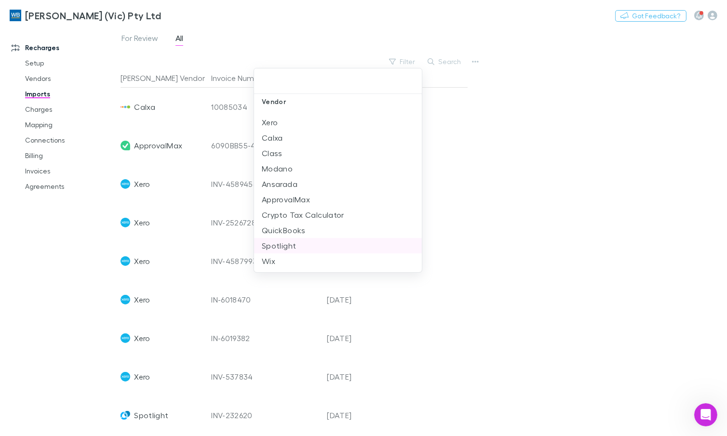
click at [294, 240] on li "Spotlight" at bounding box center [338, 245] width 168 height 15
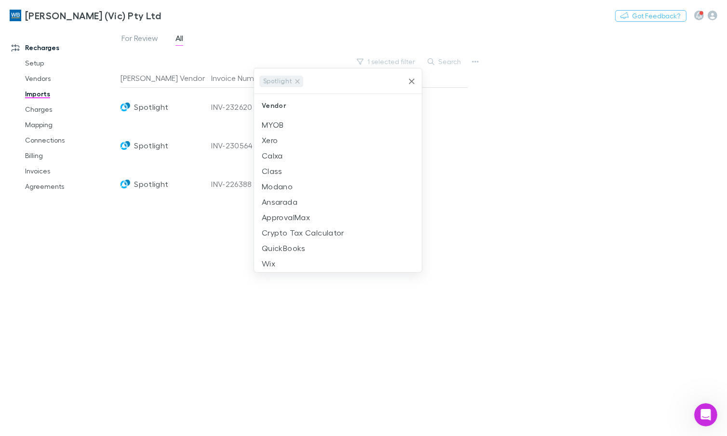
click at [525, 93] on div at bounding box center [363, 218] width 727 height 436
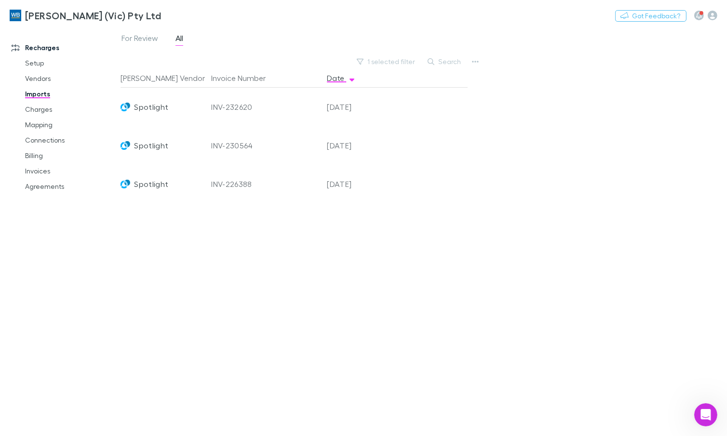
click at [246, 106] on div "INV-232620" at bounding box center [265, 107] width 108 height 39
drag, startPoint x: 42, startPoint y: 107, endPoint x: 52, endPoint y: 112, distance: 10.1
click at [42, 107] on link "Charges" at bounding box center [70, 109] width 110 height 15
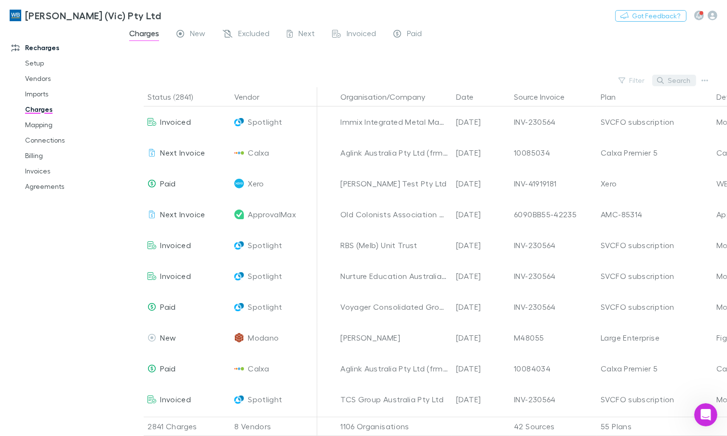
click at [663, 79] on icon "button" at bounding box center [660, 80] width 7 height 7
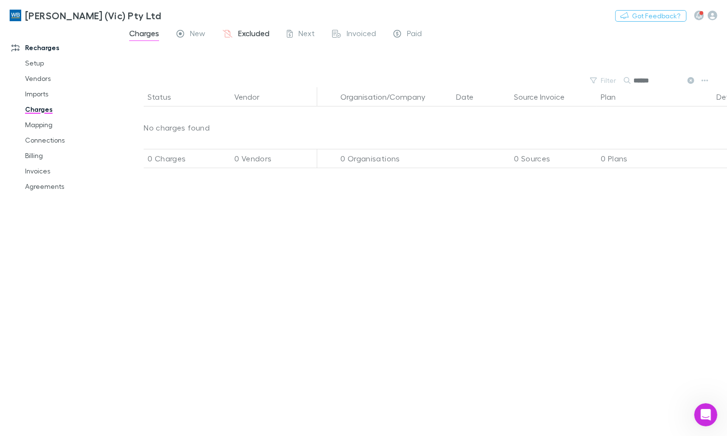
type input "******"
click at [260, 35] on span "Excluded" at bounding box center [253, 34] width 31 height 13
click at [349, 33] on span "Invoiced" at bounding box center [360, 34] width 29 height 13
click at [300, 32] on span "Next" at bounding box center [306, 34] width 16 height 13
click at [192, 32] on span "New" at bounding box center [197, 34] width 15 height 13
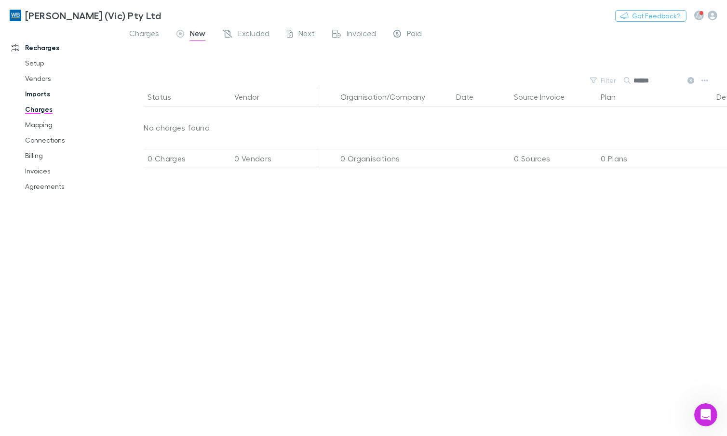
click at [32, 91] on link "Imports" at bounding box center [70, 93] width 110 height 15
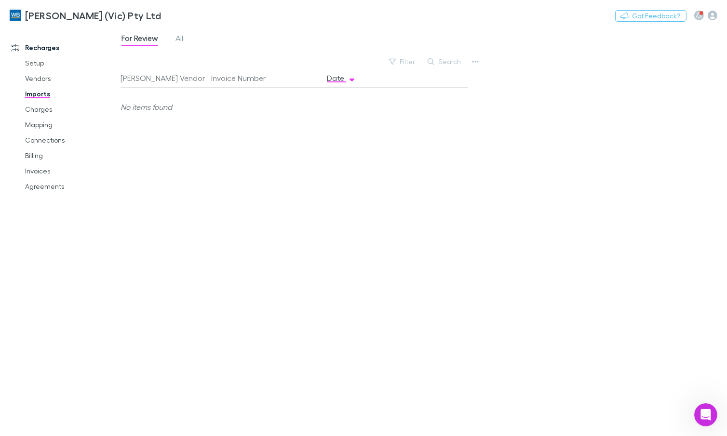
click at [173, 38] on div "For Review All" at bounding box center [155, 39] width 71 height 15
click at [179, 39] on span "All" at bounding box center [179, 39] width 8 height 13
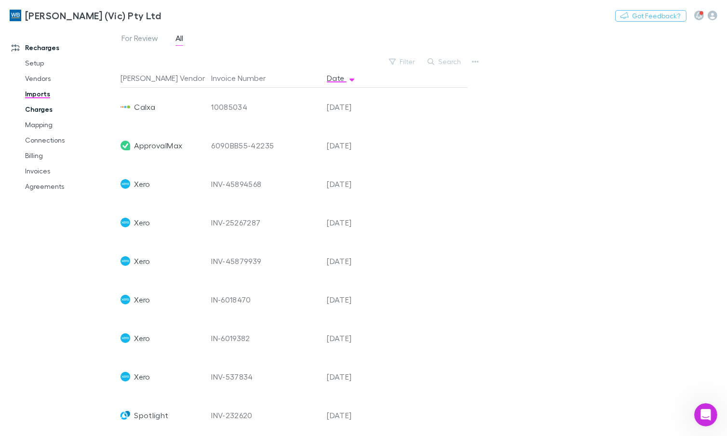
click at [34, 110] on link "Charges" at bounding box center [70, 109] width 110 height 15
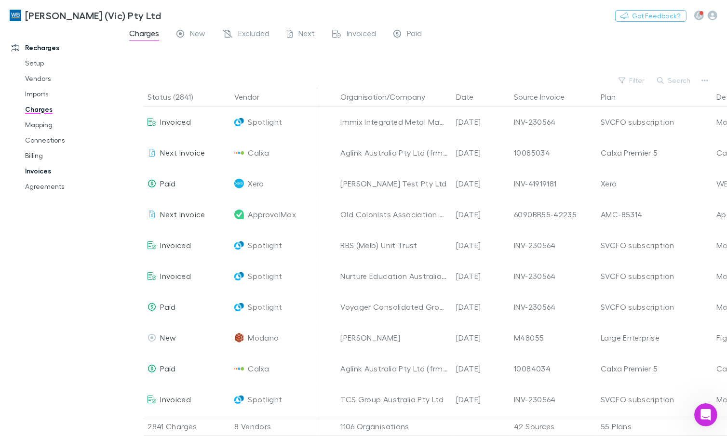
drag, startPoint x: 45, startPoint y: 97, endPoint x: 100, endPoint y: 165, distance: 87.0
click at [45, 97] on link "Imports" at bounding box center [70, 93] width 110 height 15
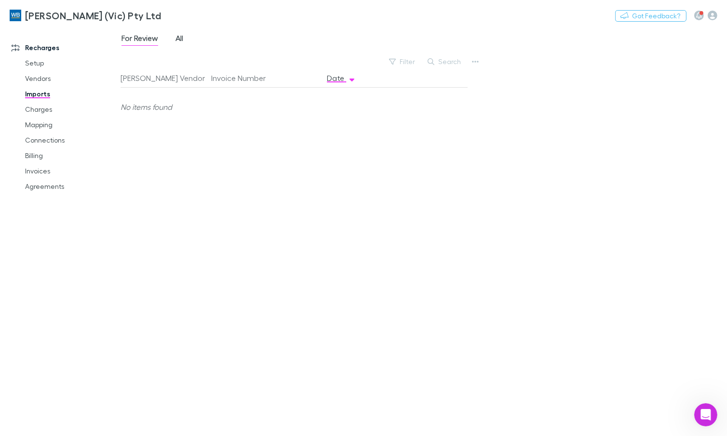
click at [178, 37] on span "All" at bounding box center [179, 39] width 8 height 13
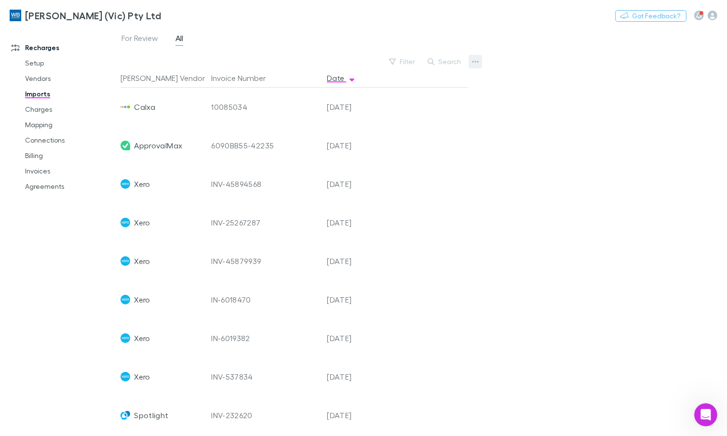
click at [476, 60] on icon "button" at bounding box center [475, 62] width 7 height 8
click at [394, 80] on p "Custom CSV Import" at bounding box center [415, 82] width 117 height 12
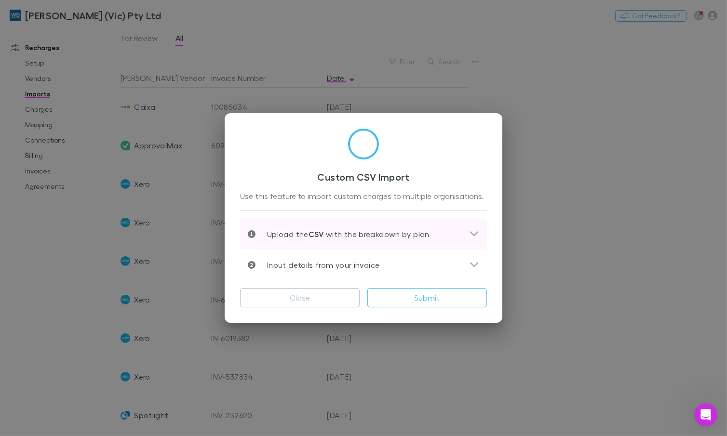
click at [472, 232] on icon at bounding box center [474, 234] width 10 height 12
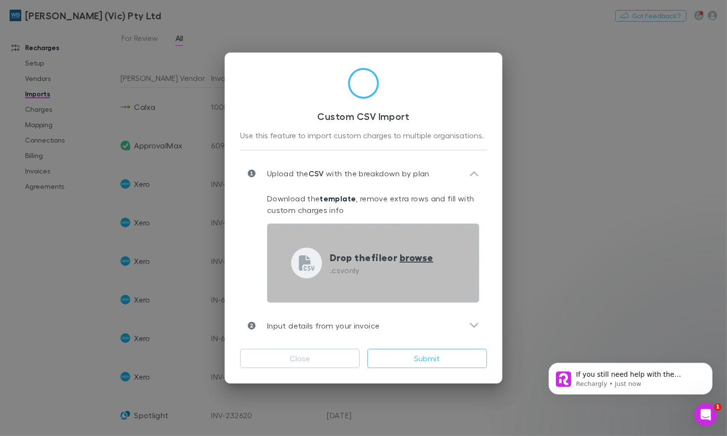
scroll to position [871, 0]
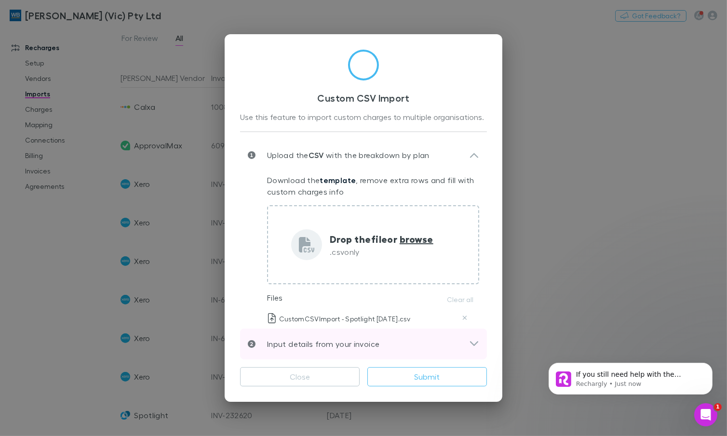
click at [478, 347] on icon at bounding box center [474, 344] width 10 height 12
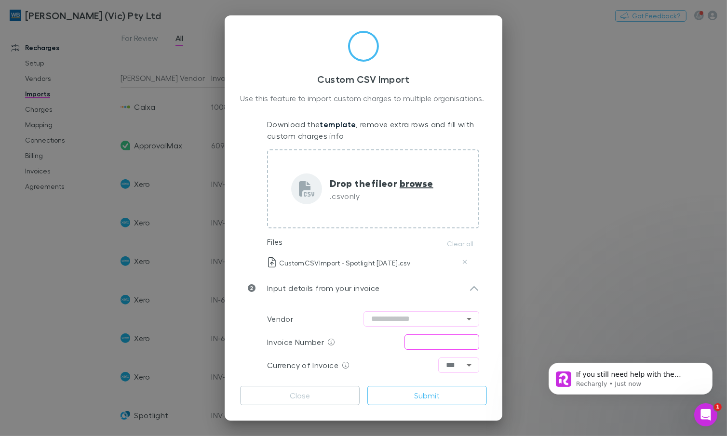
scroll to position [81, 0]
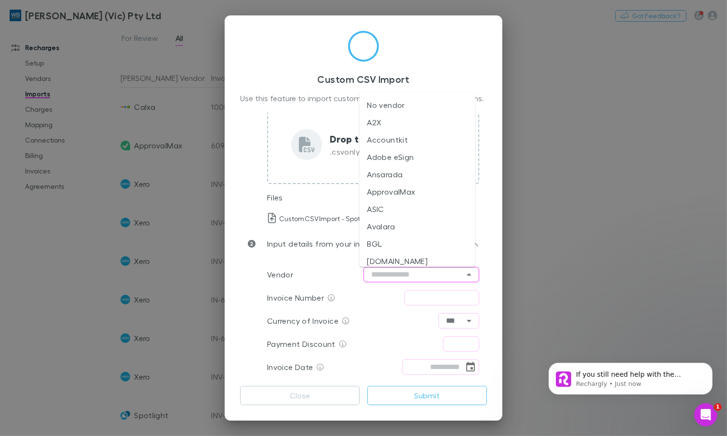
click at [444, 275] on input "text" at bounding box center [421, 274] width 116 height 15
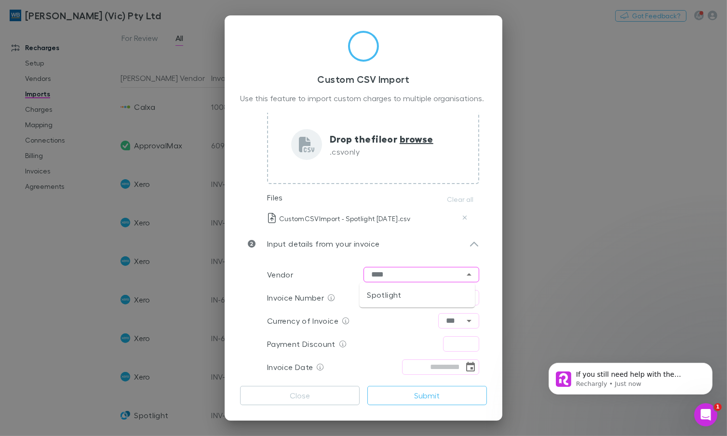
click at [415, 291] on li "Spotlight" at bounding box center [417, 294] width 116 height 17
type input "*********"
click at [415, 300] on input "text" at bounding box center [441, 297] width 75 height 15
type input "**********"
click at [449, 344] on input "text" at bounding box center [461, 343] width 36 height 15
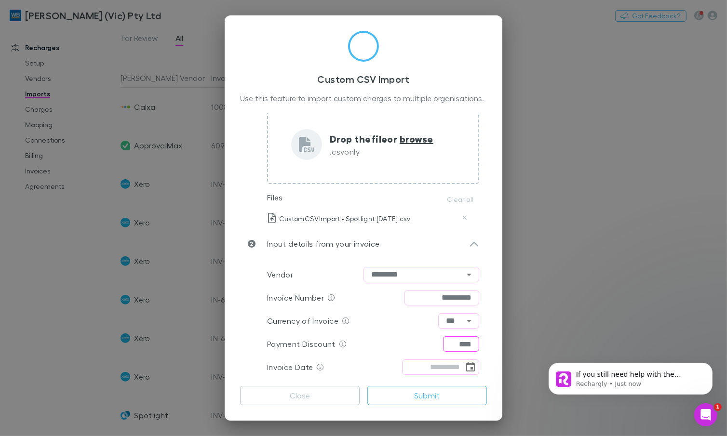
type input "****"
click at [367, 340] on div "Payment Discount **** ​" at bounding box center [373, 344] width 212 height 23
click at [465, 370] on icon "Choose date" at bounding box center [471, 367] width 12 height 12
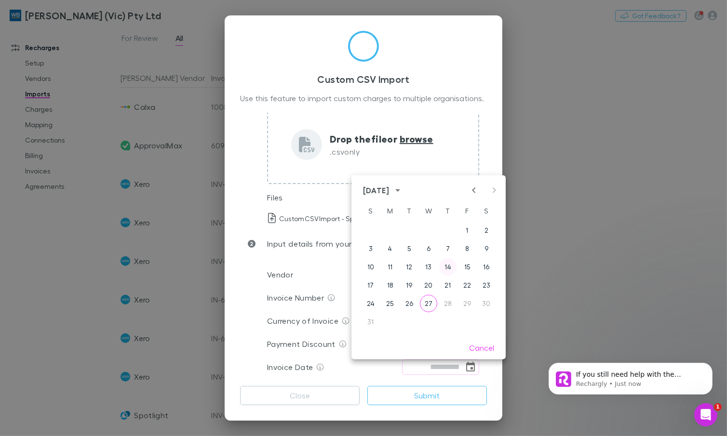
click at [450, 261] on button "14" at bounding box center [447, 266] width 17 height 17
type input "**********"
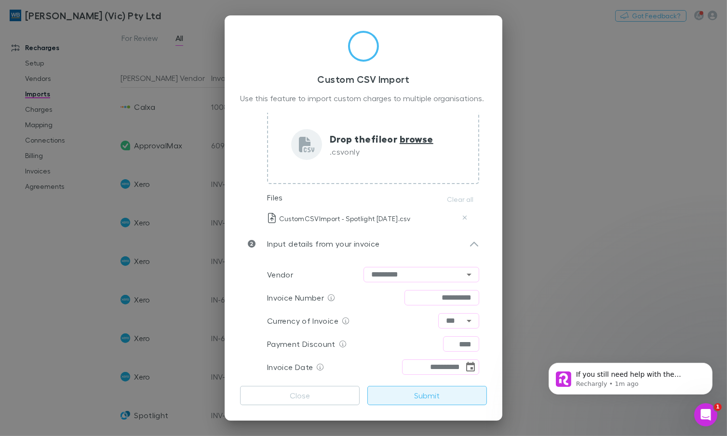
click at [418, 392] on button "Submit" at bounding box center [427, 395] width 120 height 19
click at [707, 406] on div "Open Intercom Messenger" at bounding box center [704, 414] width 32 height 32
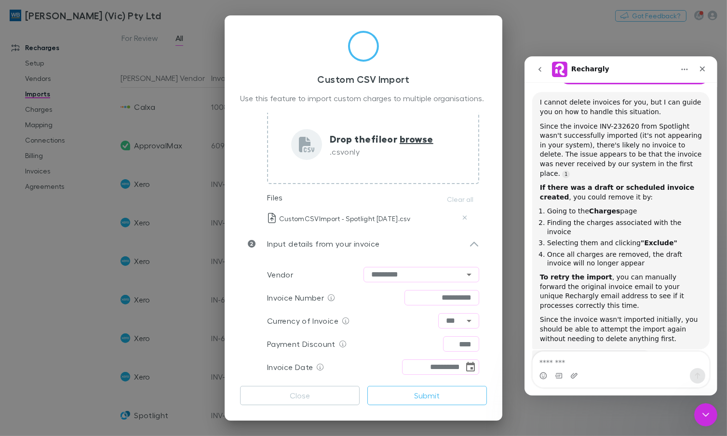
scroll to position [871, 0]
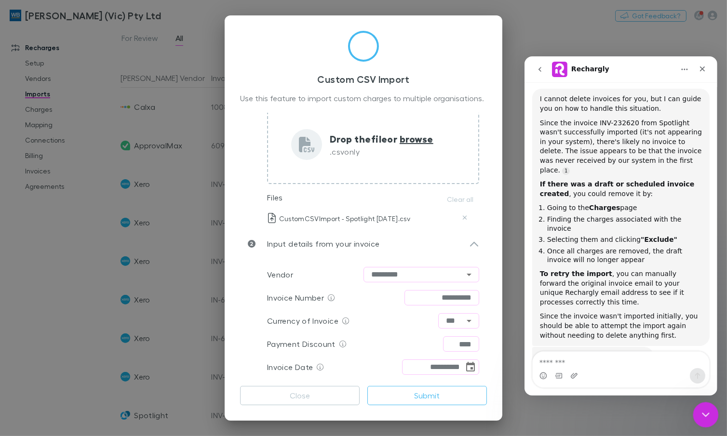
click at [699, 417] on icon "Close Intercom Messenger" at bounding box center [704, 414] width 12 height 12
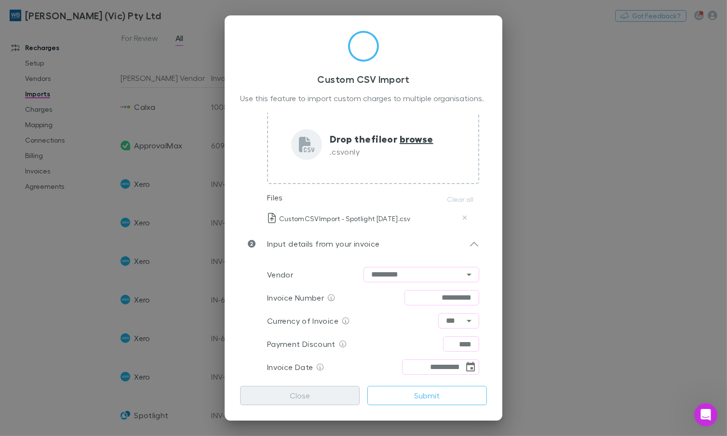
click at [300, 398] on button "Close" at bounding box center [300, 395] width 120 height 19
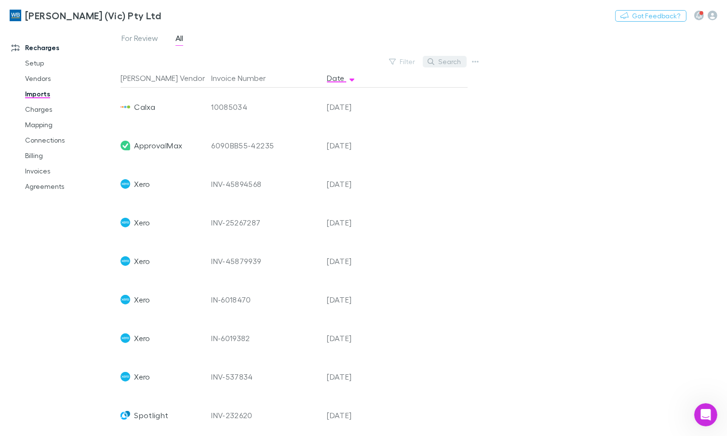
click at [453, 60] on button "Search" at bounding box center [445, 62] width 44 height 12
type input "*"
click at [364, 60] on div "Filter Search" at bounding box center [300, 61] width 361 height 13
click at [32, 93] on link "Imports" at bounding box center [70, 93] width 110 height 15
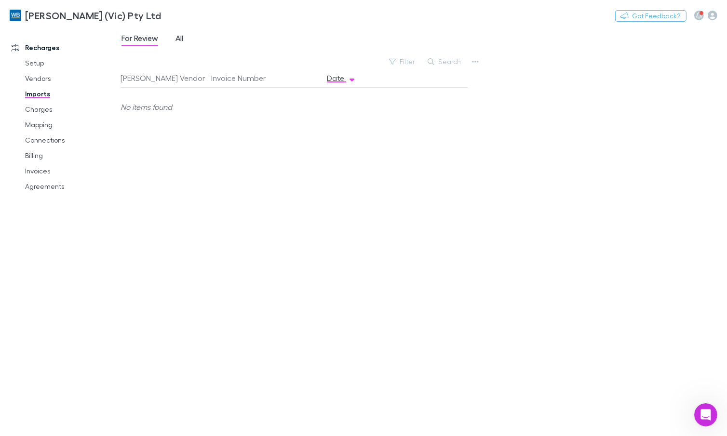
click at [179, 39] on span "All" at bounding box center [179, 39] width 8 height 13
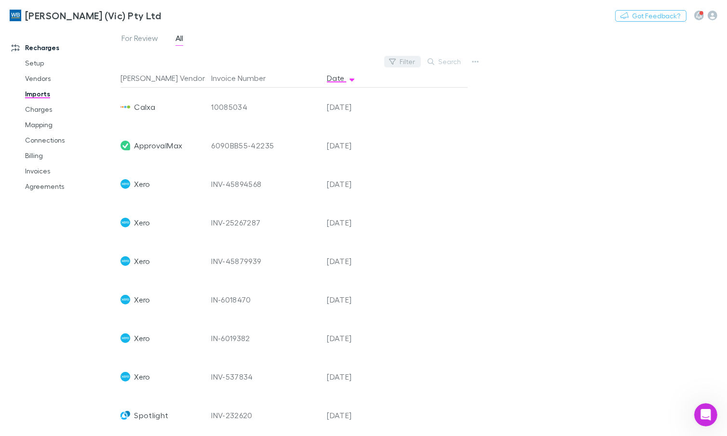
click at [400, 61] on button "Filter" at bounding box center [402, 62] width 37 height 12
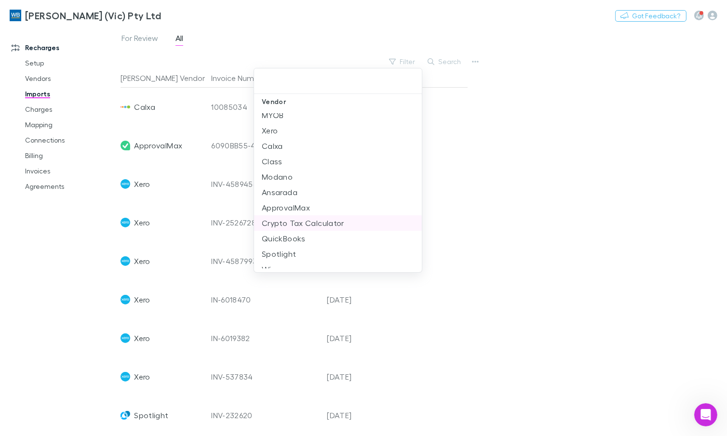
scroll to position [18, 0]
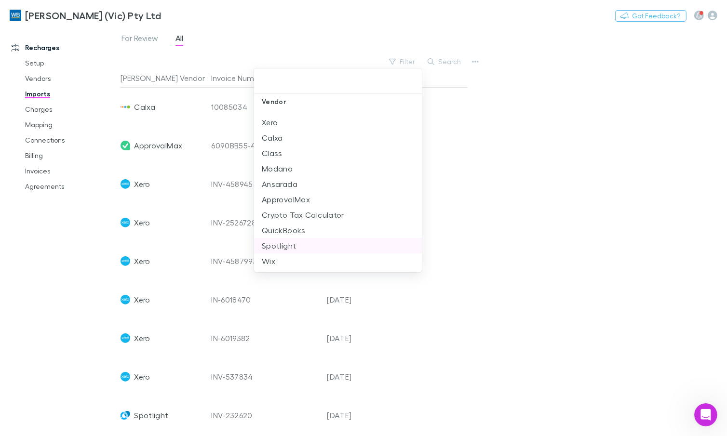
click at [297, 240] on li "Spotlight" at bounding box center [338, 245] width 168 height 15
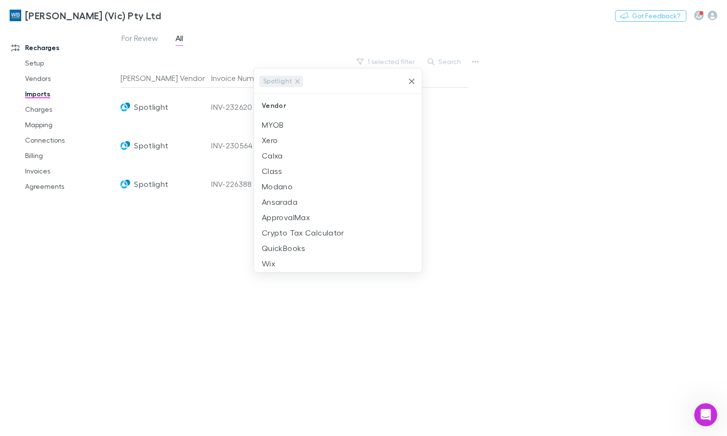
click at [576, 130] on div at bounding box center [363, 218] width 727 height 436
